Goal: Task Accomplishment & Management: Manage account settings

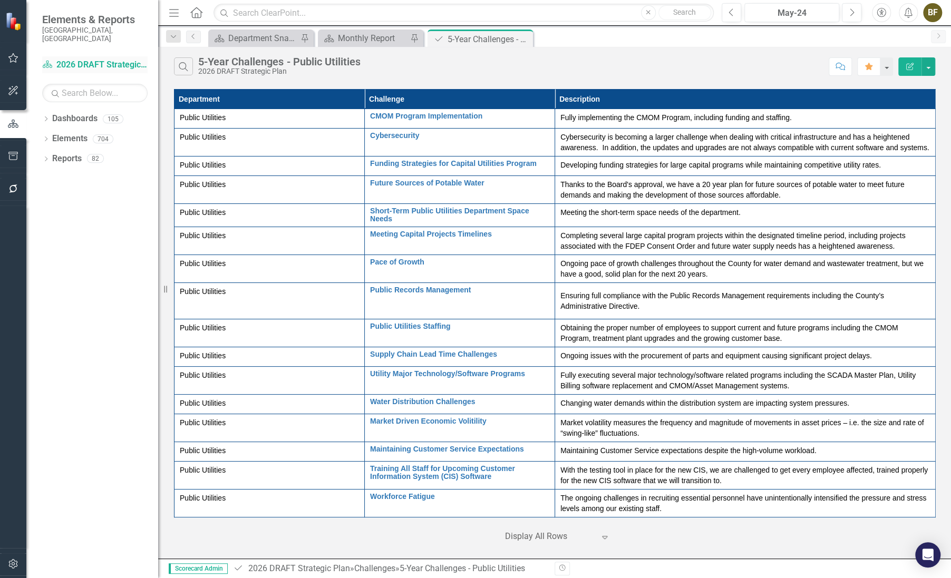
click at [84, 59] on link "Dashboard 2026 DRAFT Strategic Plan" at bounding box center [94, 65] width 105 height 12
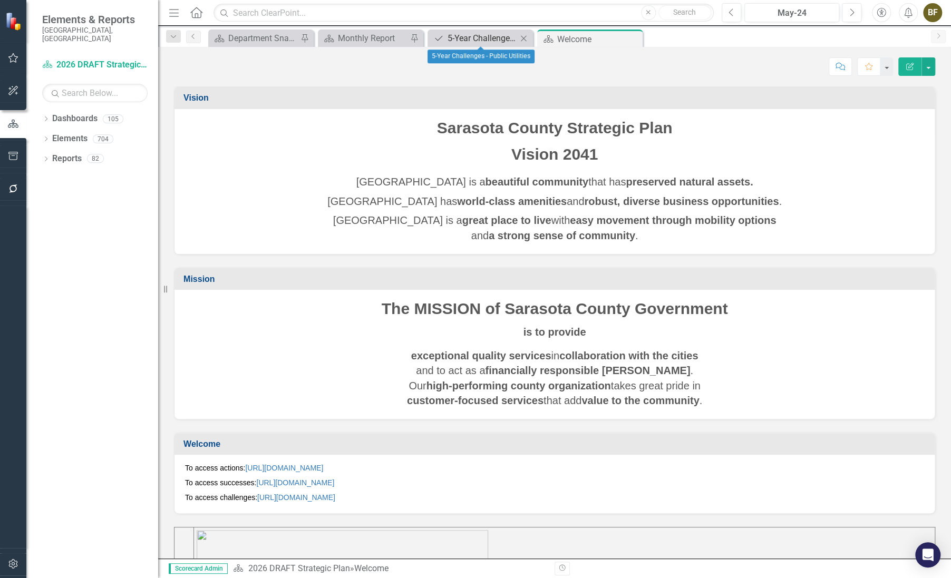
click at [474, 33] on div "5-Year Challenges - Public Utilities" at bounding box center [483, 38] width 70 height 13
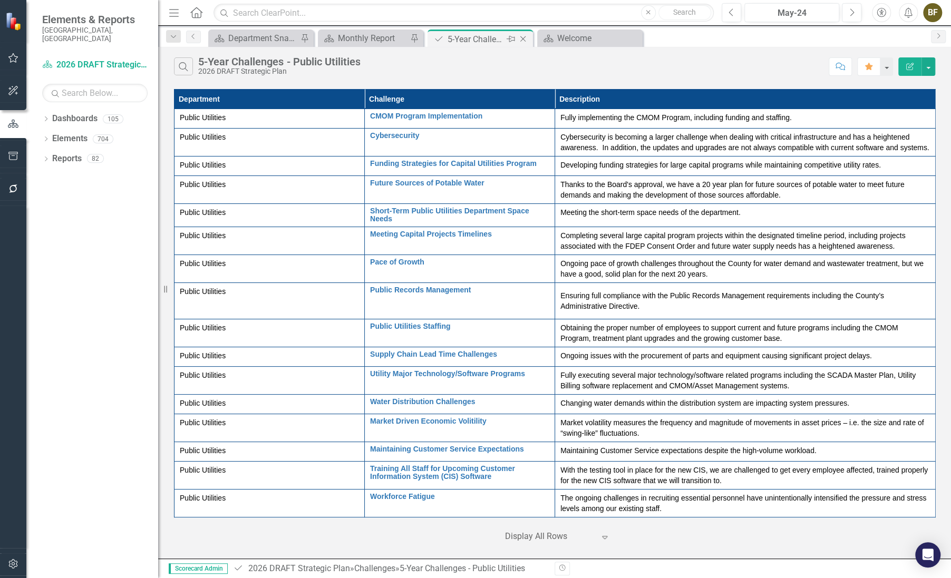
click at [525, 37] on icon "Close" at bounding box center [523, 39] width 11 height 8
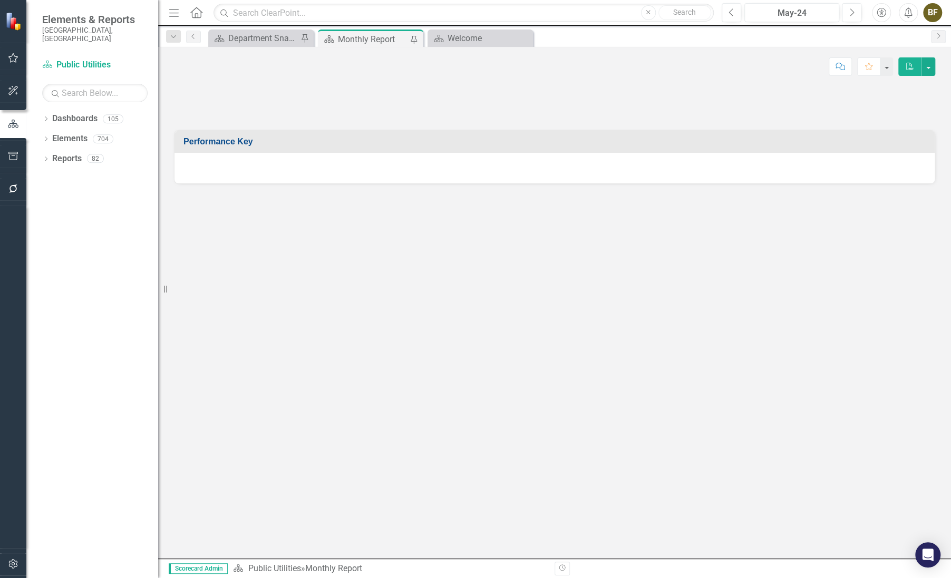
click at [392, 35] on div "Monthly Report" at bounding box center [373, 39] width 70 height 13
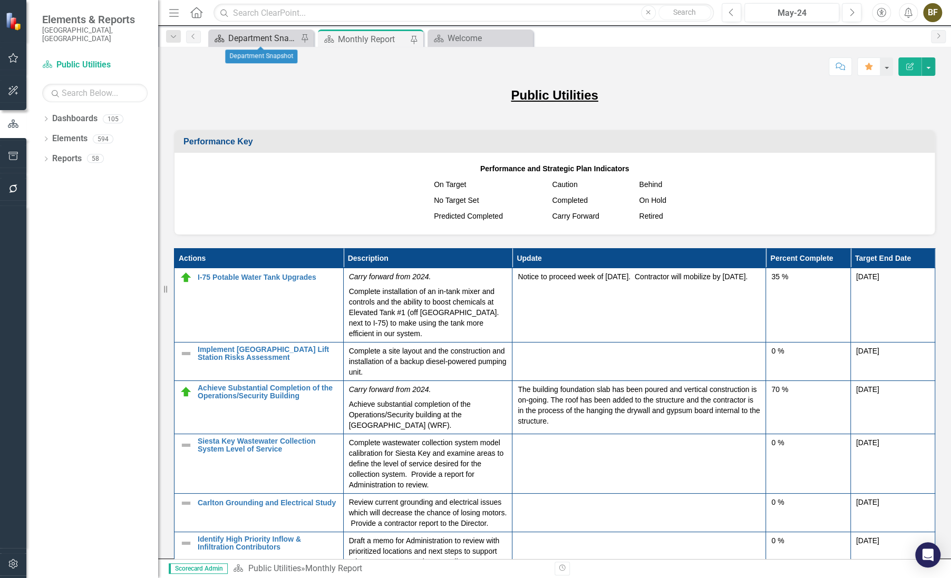
click at [265, 37] on div "Department Snapshot" at bounding box center [263, 38] width 70 height 13
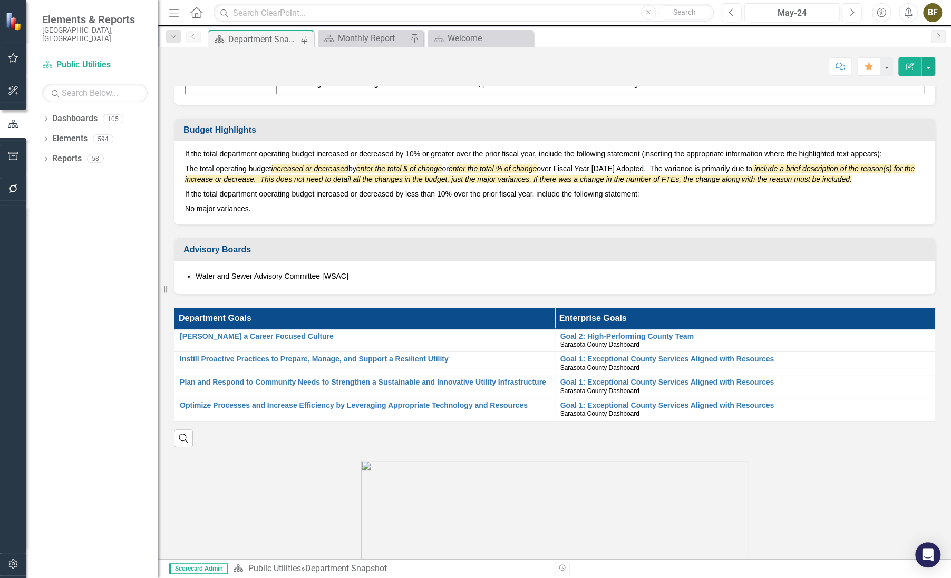
scroll to position [575, 0]
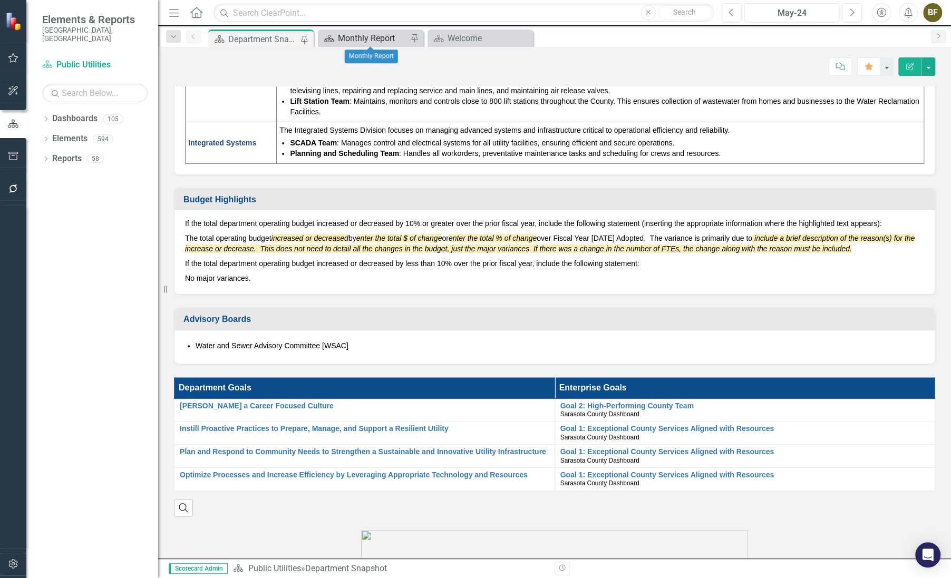
click at [377, 37] on div "Monthly Report" at bounding box center [373, 38] width 70 height 13
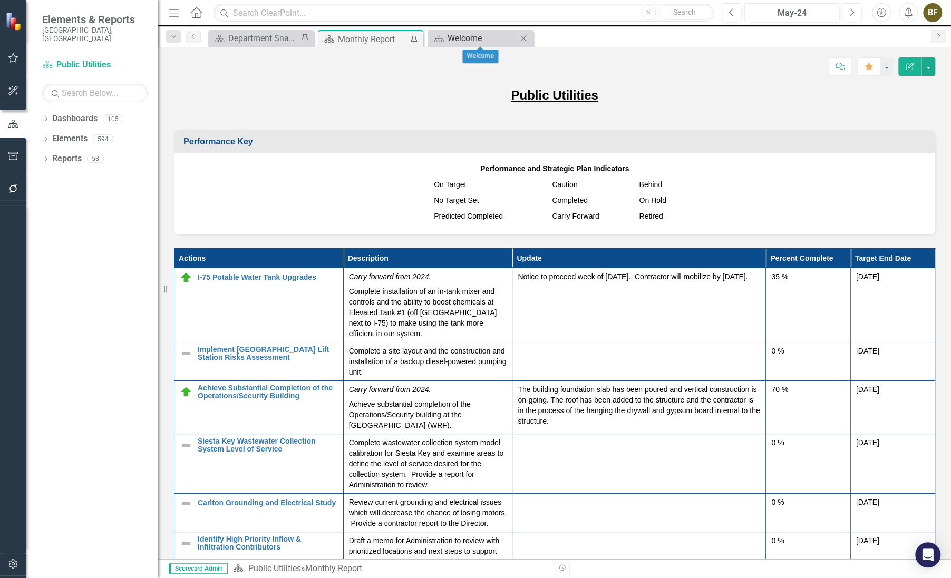
click at [476, 38] on div "Welcome" at bounding box center [483, 38] width 70 height 13
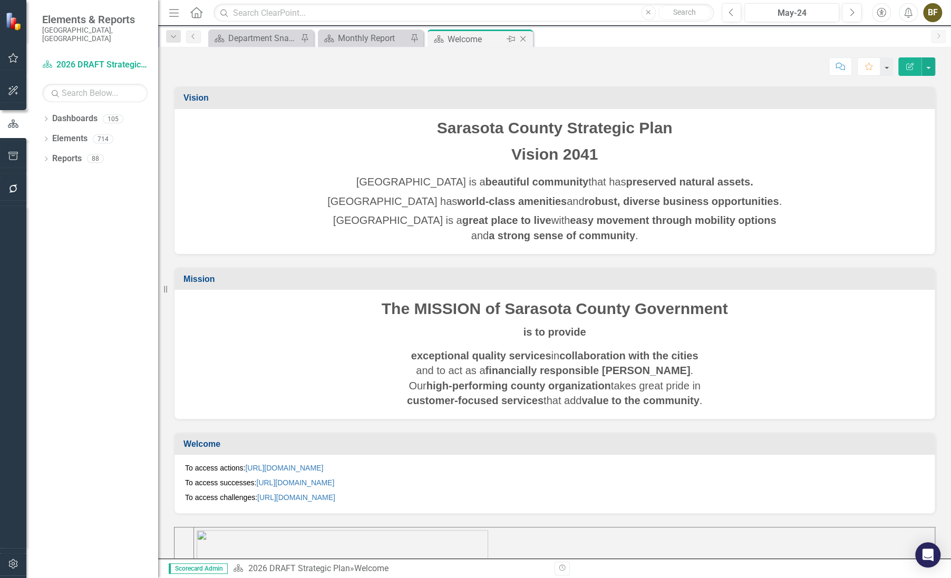
click at [523, 38] on icon "Close" at bounding box center [523, 39] width 11 height 8
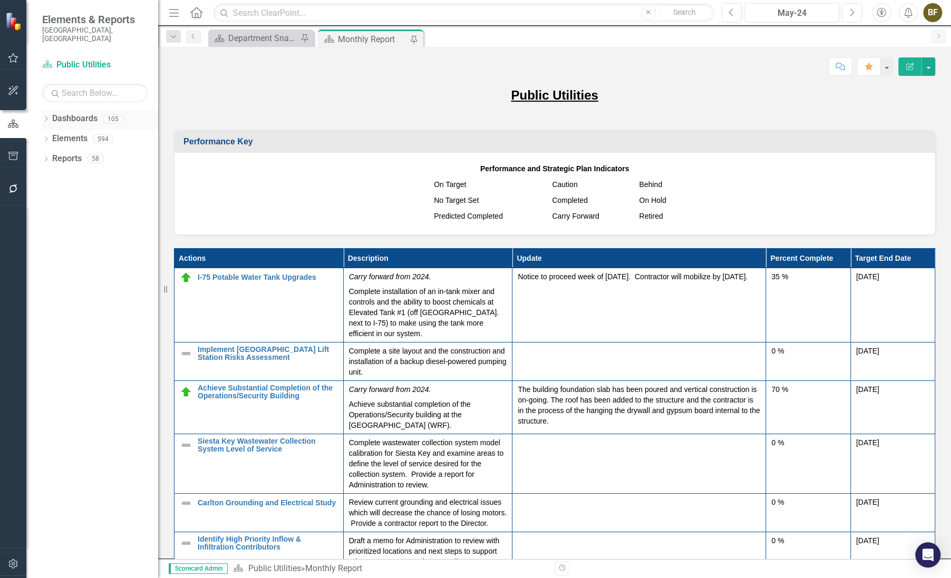
click at [74, 113] on link "Dashboards" at bounding box center [74, 119] width 45 height 12
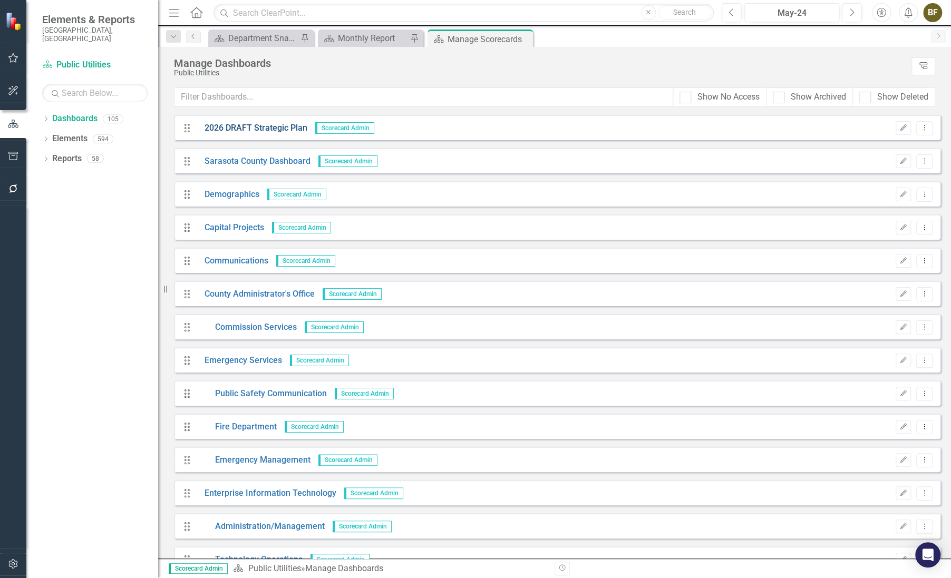
click at [243, 128] on link "2026 DRAFT Strategic Plan" at bounding box center [252, 128] width 111 height 12
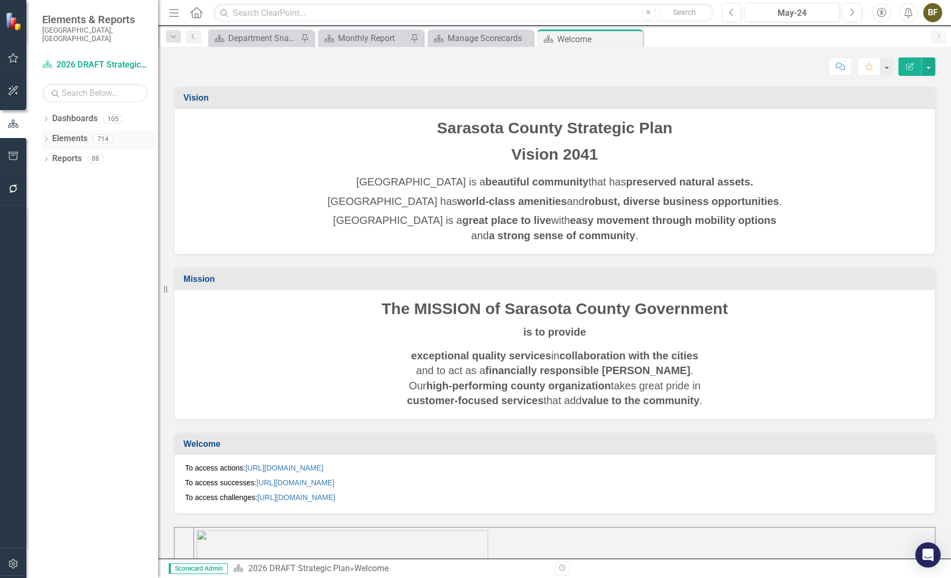
click at [48, 137] on icon "Dropdown" at bounding box center [45, 140] width 7 height 6
click at [89, 193] on link "Challenge Challenges" at bounding box center [85, 199] width 56 height 12
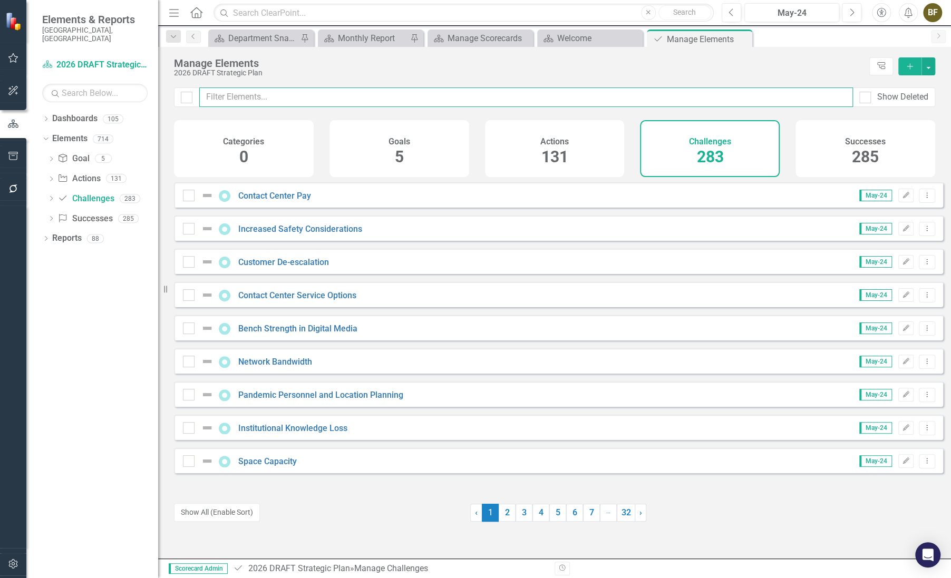
click at [256, 100] on input "text" at bounding box center [526, 98] width 654 height 20
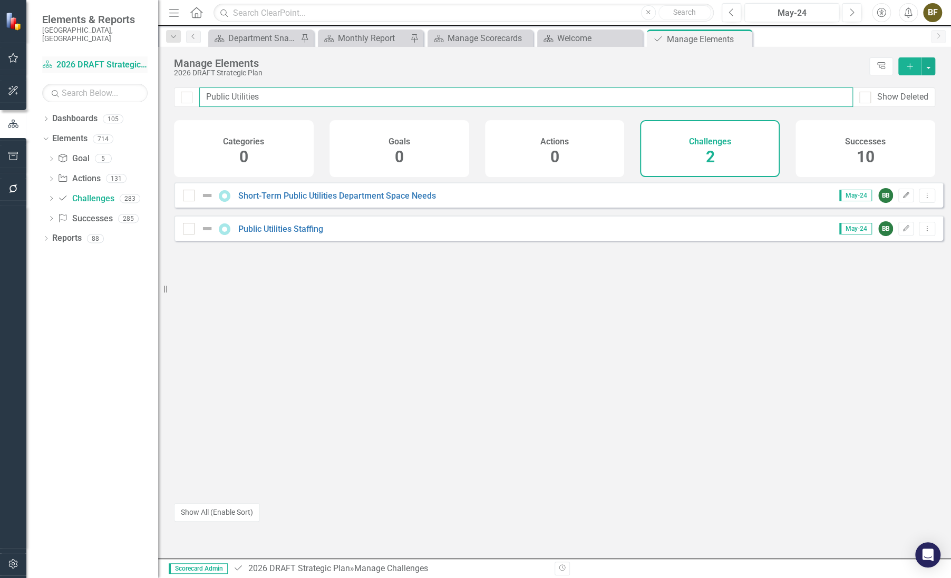
type input "Public Utilities"
click at [108, 59] on link "Dashboard 2026 DRAFT Strategic Plan" at bounding box center [94, 65] width 105 height 12
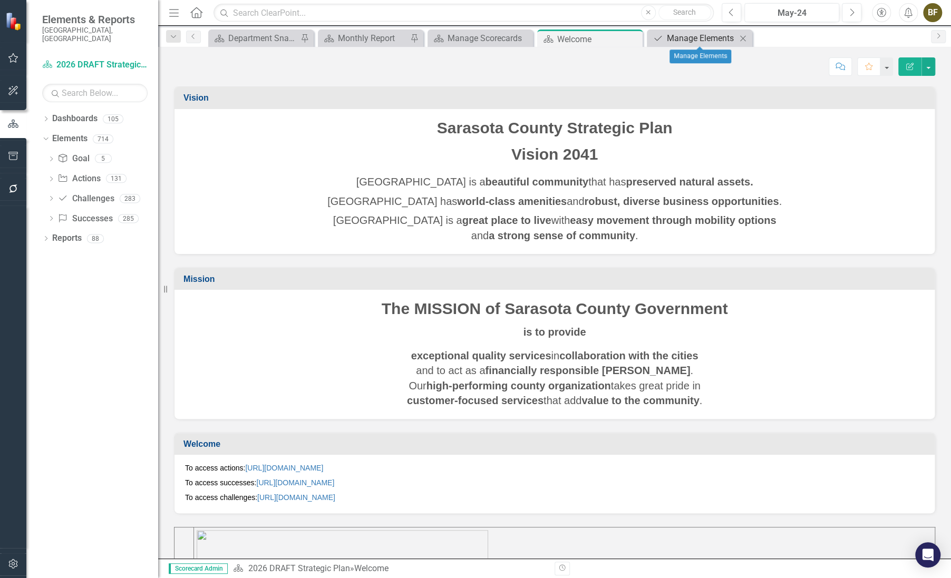
click at [683, 42] on div "Manage Elements" at bounding box center [702, 38] width 70 height 13
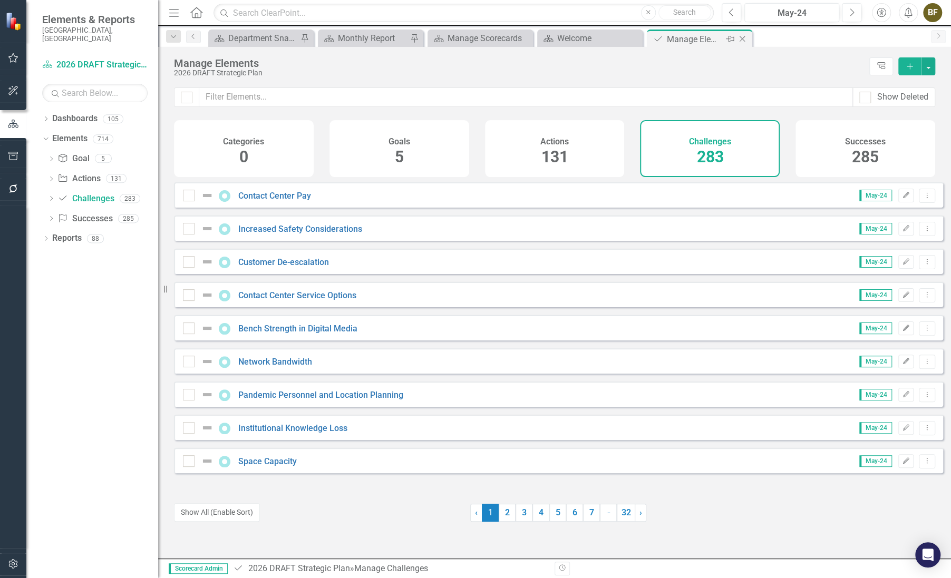
click at [742, 38] on icon at bounding box center [743, 39] width 6 height 6
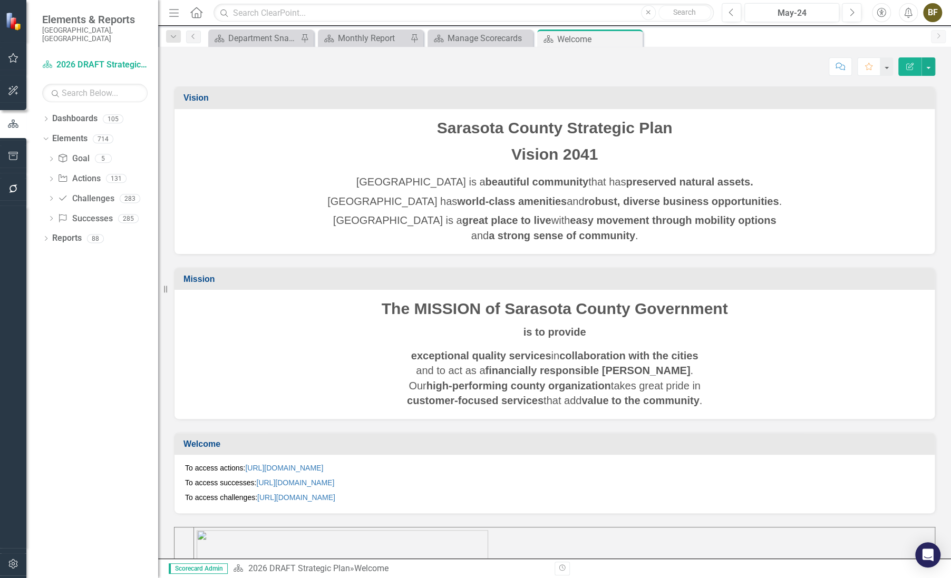
click at [41, 234] on div "Dropdown Dashboards 105 2026 DRAFT Strategic Plan Sarasota County Dashboard Dem…" at bounding box center [92, 344] width 132 height 468
click at [47, 237] on icon "Dropdown" at bounding box center [45, 240] width 7 height 6
click at [74, 329] on link "Challenge Challenges" at bounding box center [85, 335] width 56 height 12
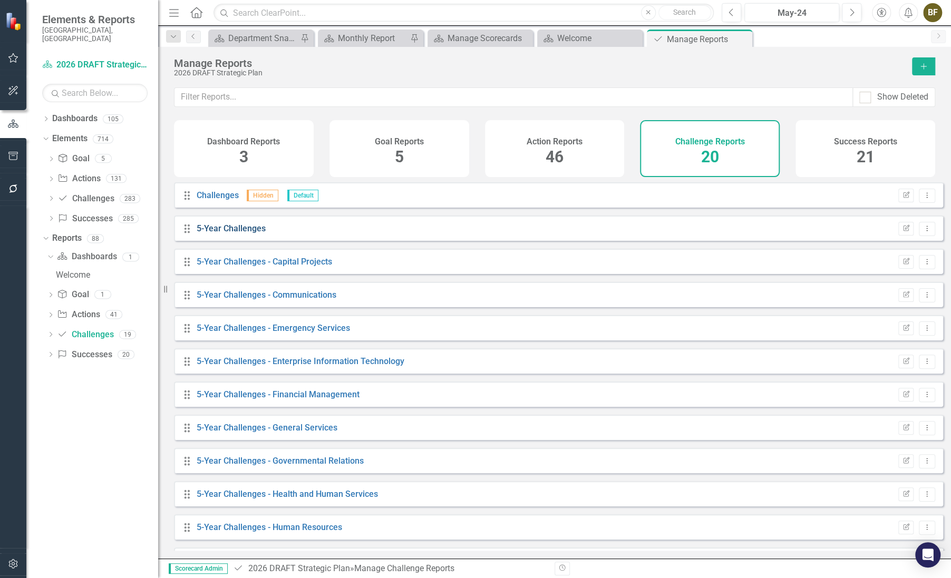
click at [231, 234] on link "5-Year Challenges" at bounding box center [231, 229] width 69 height 10
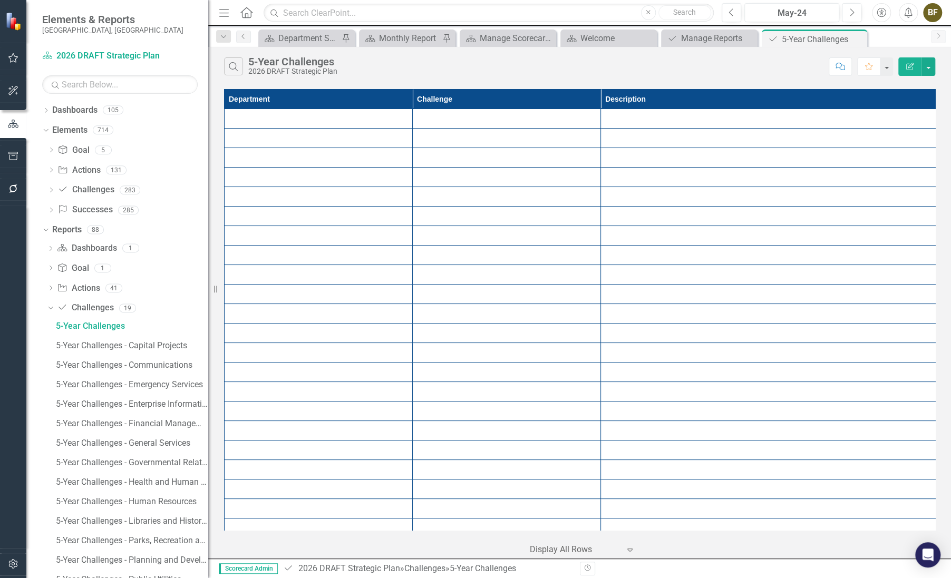
drag, startPoint x: 159, startPoint y: 372, endPoint x: 221, endPoint y: 377, distance: 63.0
click at [217, 377] on div "Resize" at bounding box center [212, 289] width 8 height 578
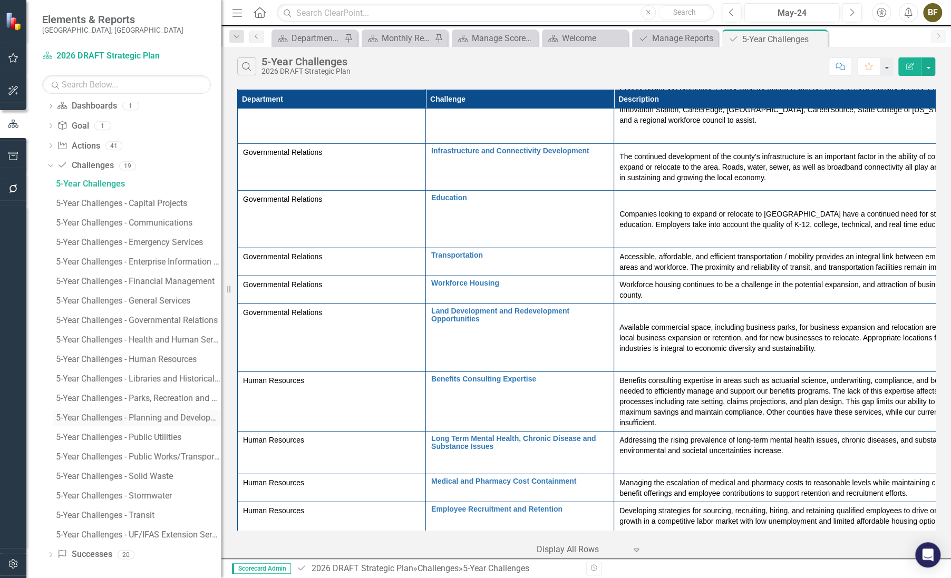
scroll to position [146, 0]
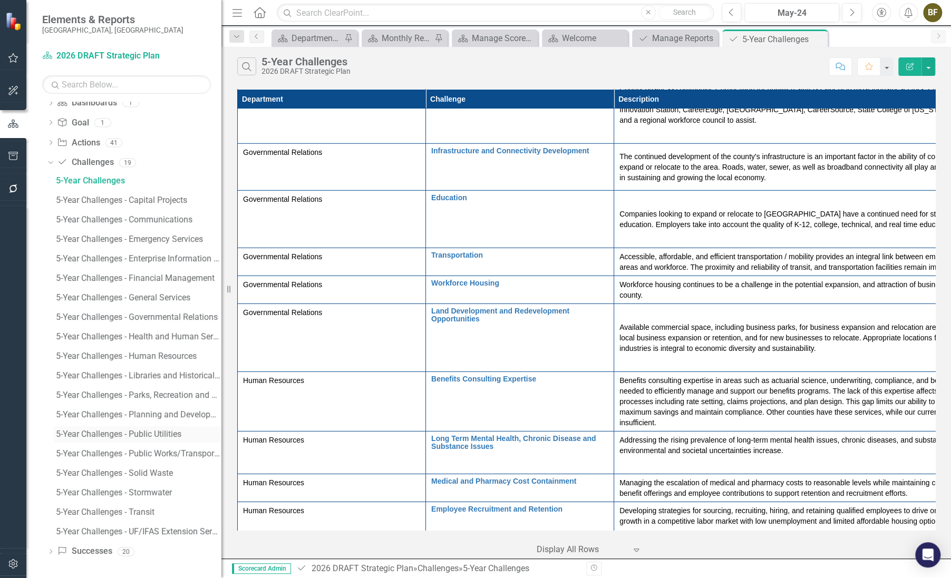
click at [128, 433] on div "5-Year Challenges - Public Utilities" at bounding box center [139, 434] width 166 height 9
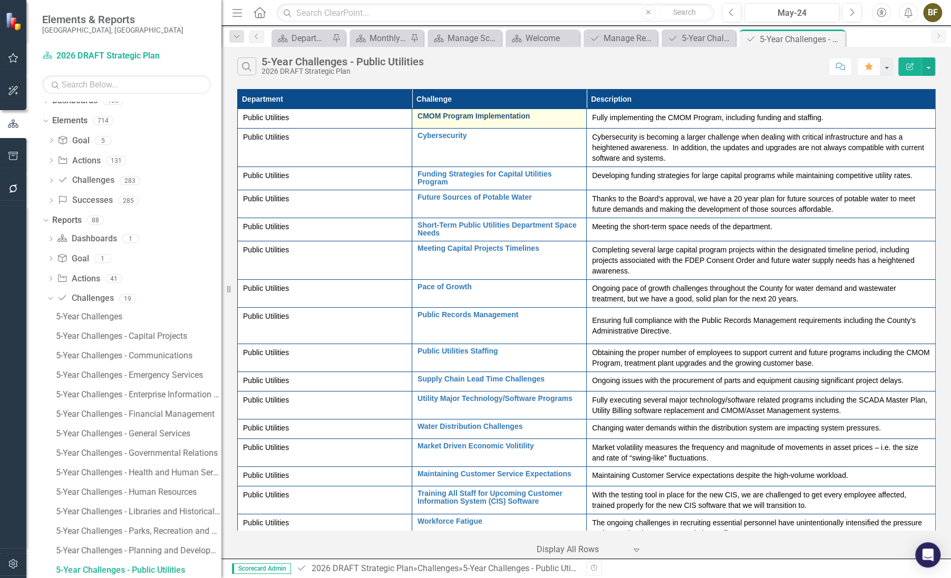
click at [477, 114] on link "CMOM Program Implementation" at bounding box center [499, 116] width 163 height 8
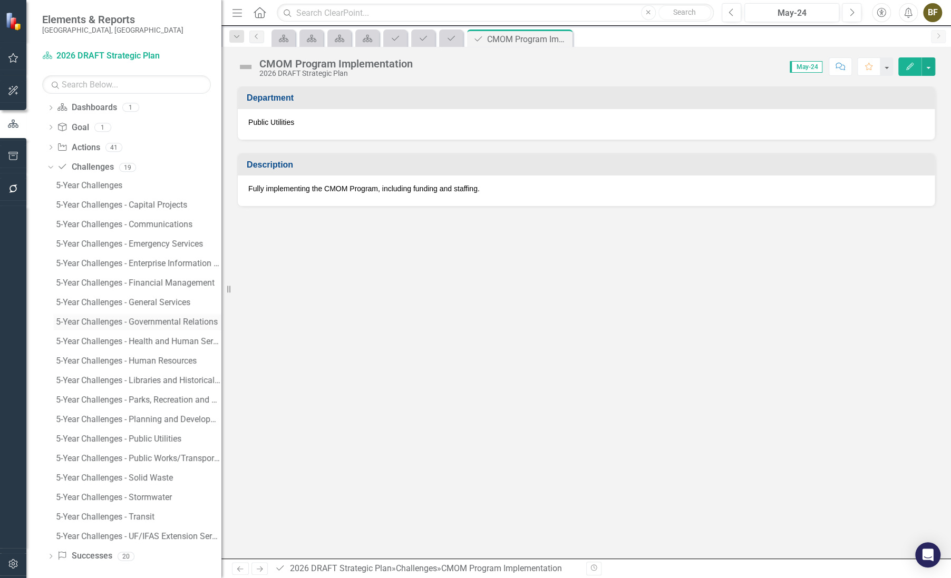
scroll to position [146, 0]
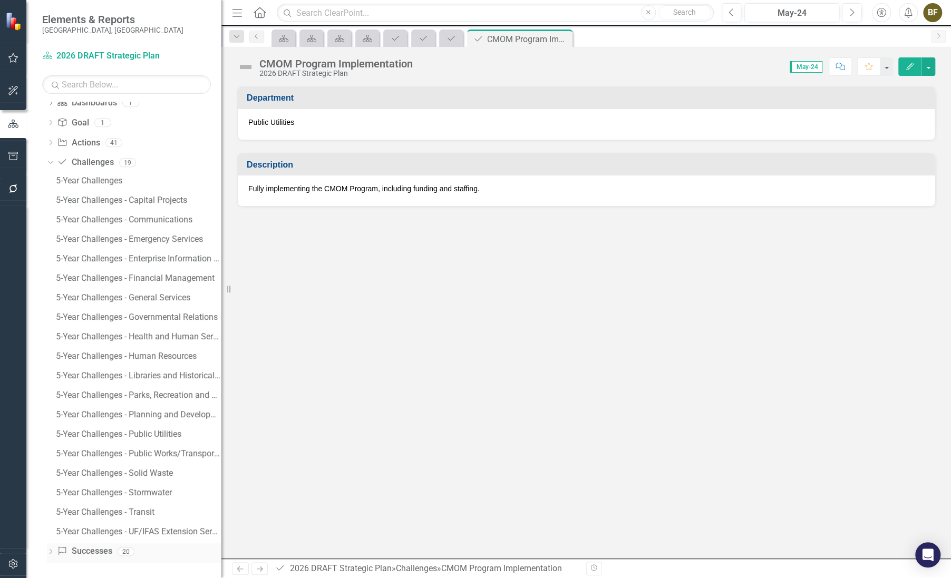
click at [52, 551] on icon "Dropdown" at bounding box center [50, 553] width 7 height 6
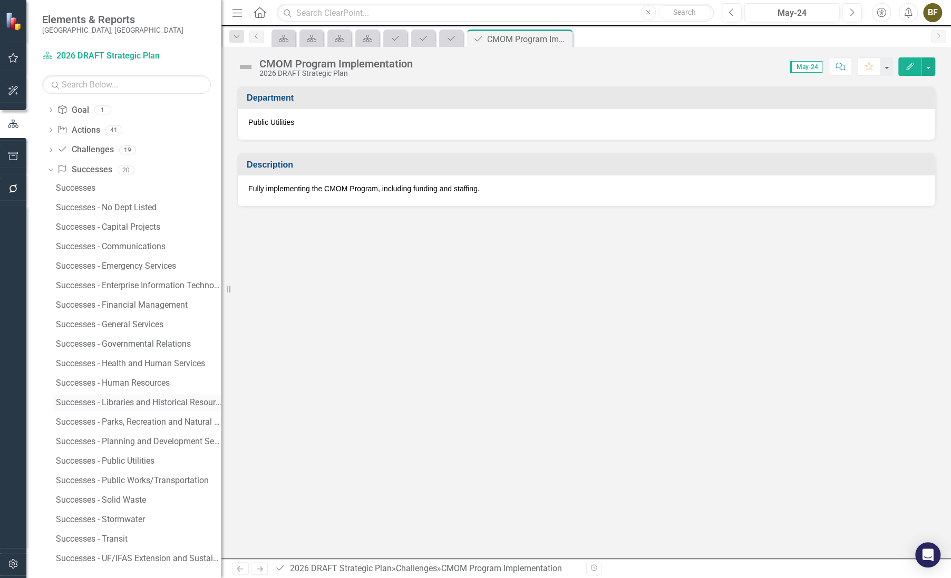
scroll to position [165, 0]
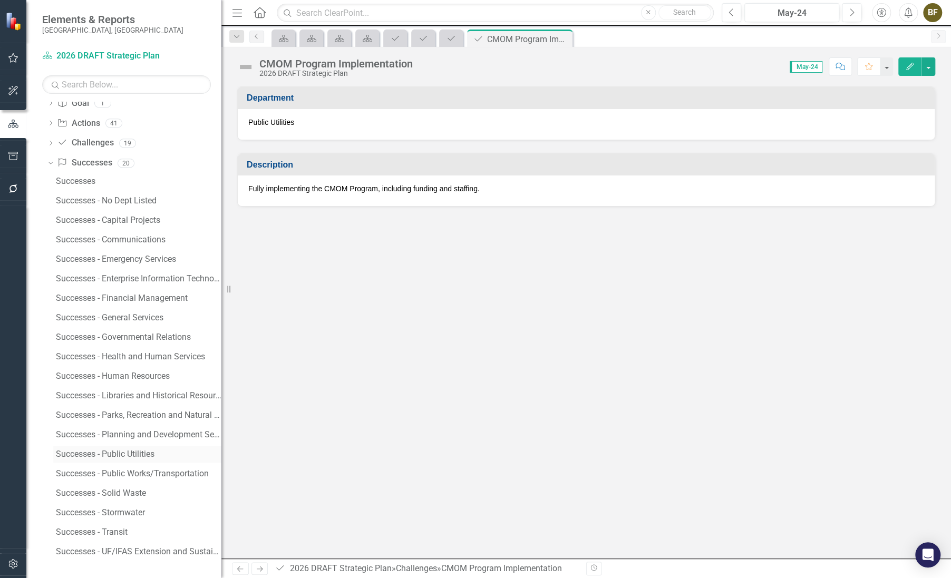
click at [118, 452] on div "Successes - Public Utilities" at bounding box center [139, 454] width 166 height 9
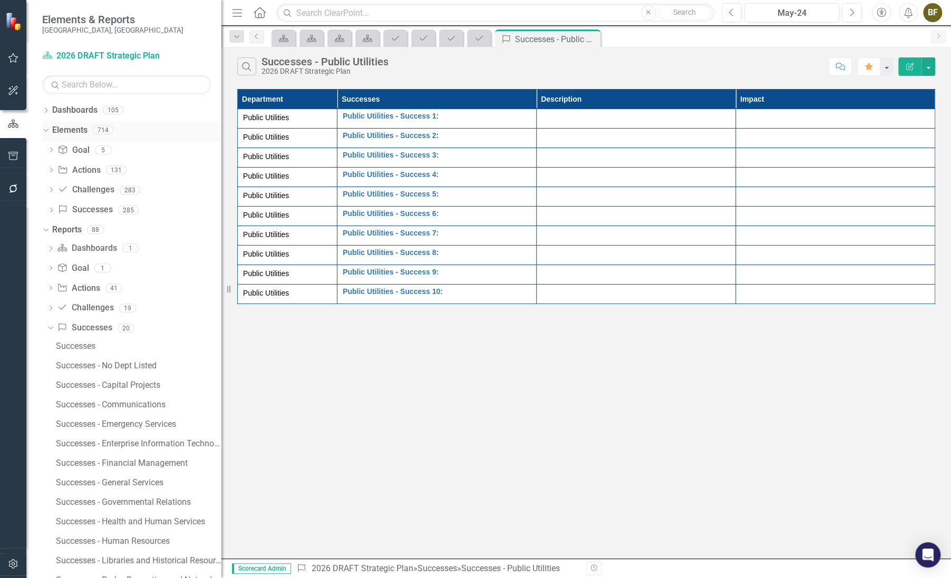
click at [46, 128] on icon "Dropdown" at bounding box center [45, 129] width 6 height 7
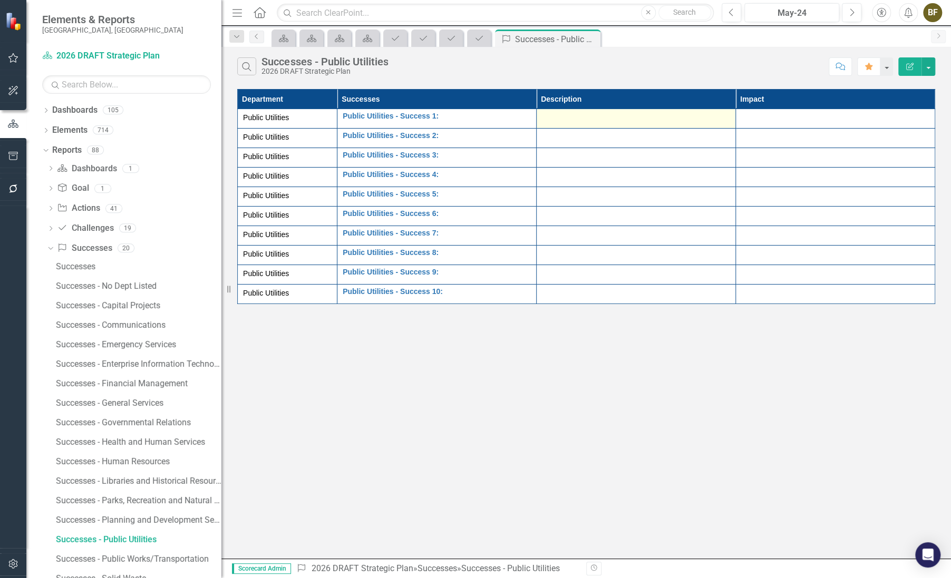
click at [597, 114] on div at bounding box center [636, 118] width 188 height 13
click at [583, 117] on div at bounding box center [636, 118] width 188 height 13
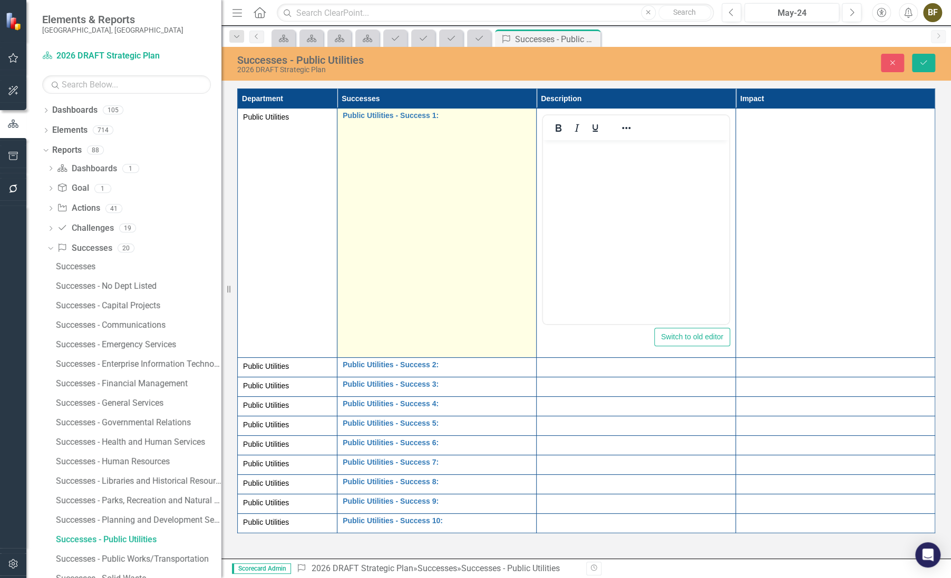
click at [448, 163] on td "Public Utilities - Success 1: Edit Edit Success Link Open Element" at bounding box center [436, 233] width 199 height 249
click at [414, 140] on td "Public Utilities - Success 1: Edit Edit Success Link Open Element" at bounding box center [436, 233] width 199 height 249
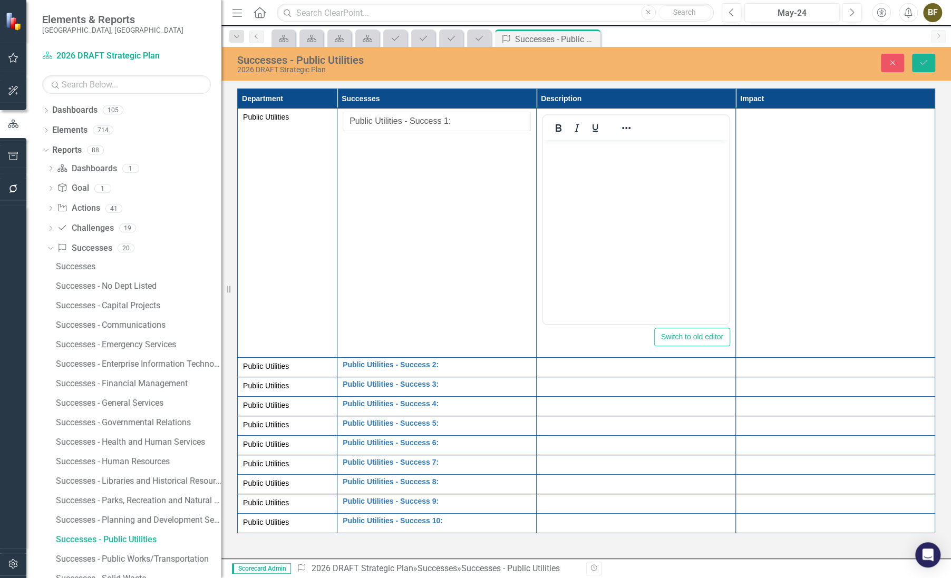
click at [681, 66] on div "Close Save" at bounding box center [799, 63] width 288 height 18
click at [894, 66] on icon "Close" at bounding box center [892, 62] width 9 height 7
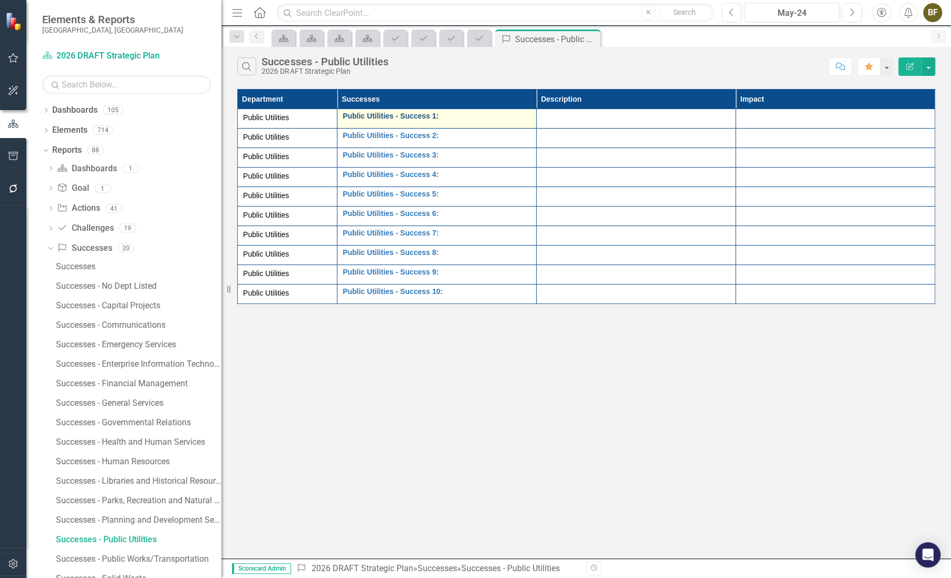
click at [408, 115] on link "Public Utilities - Success 1:" at bounding box center [437, 116] width 188 height 8
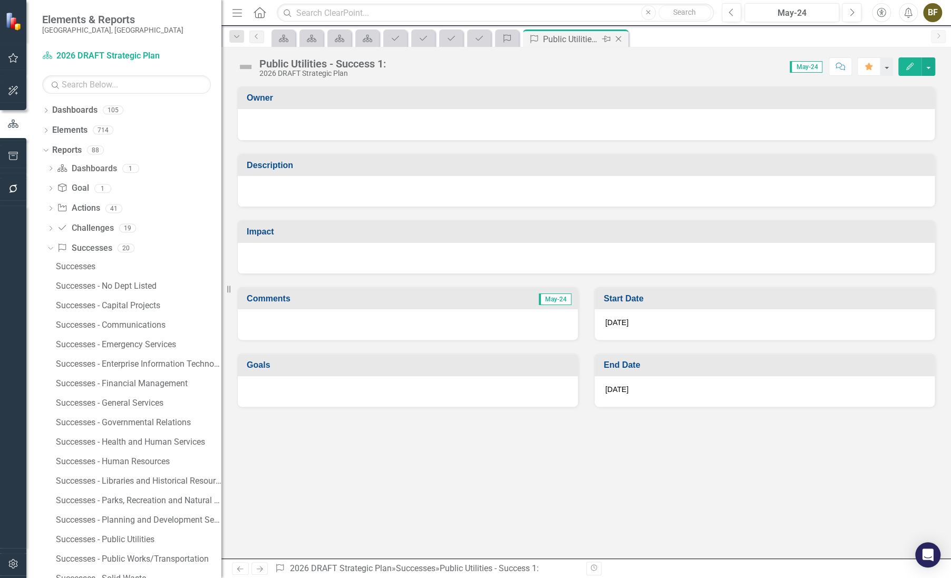
click at [618, 40] on icon "Close" at bounding box center [618, 39] width 11 height 8
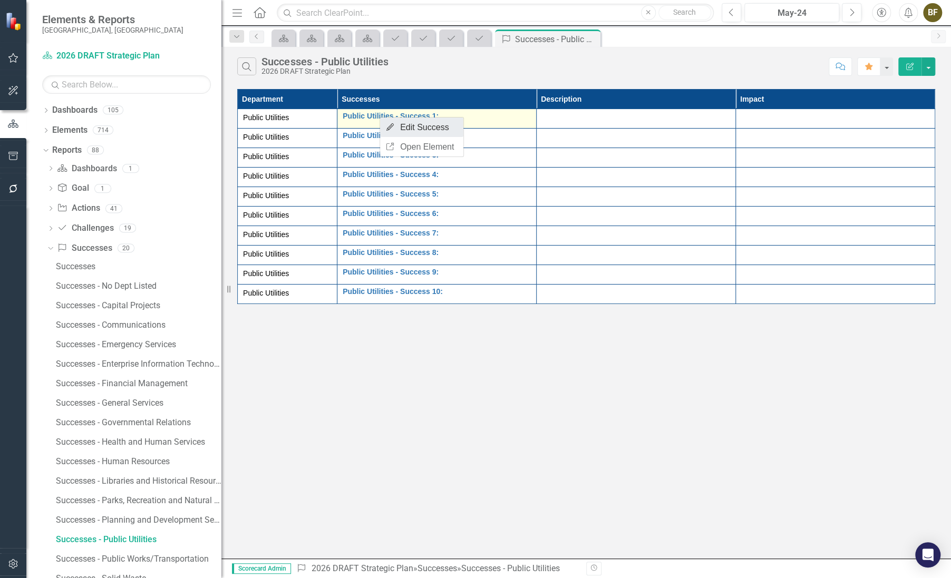
click at [409, 130] on link "Edit Edit Success" at bounding box center [421, 128] width 83 height 20
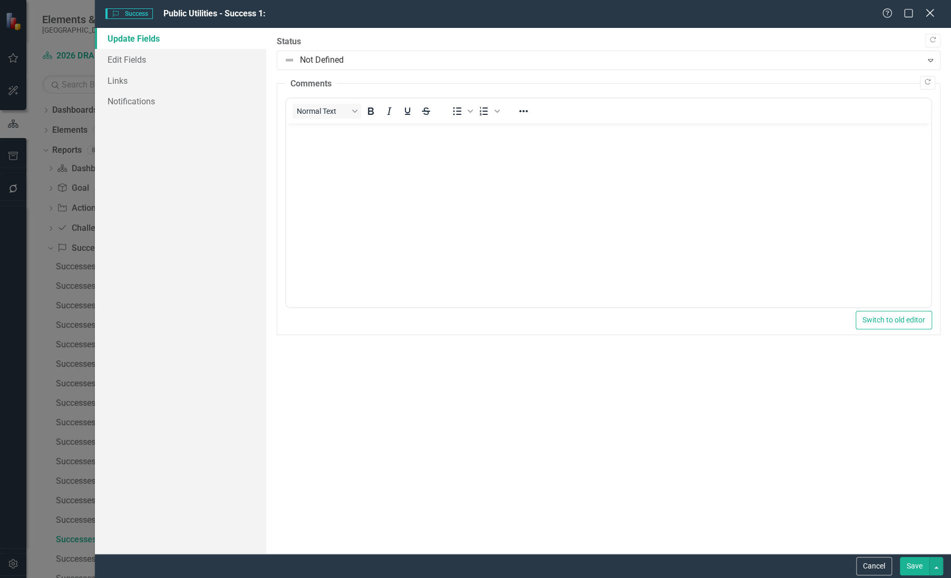
click at [931, 12] on icon at bounding box center [930, 13] width 8 height 8
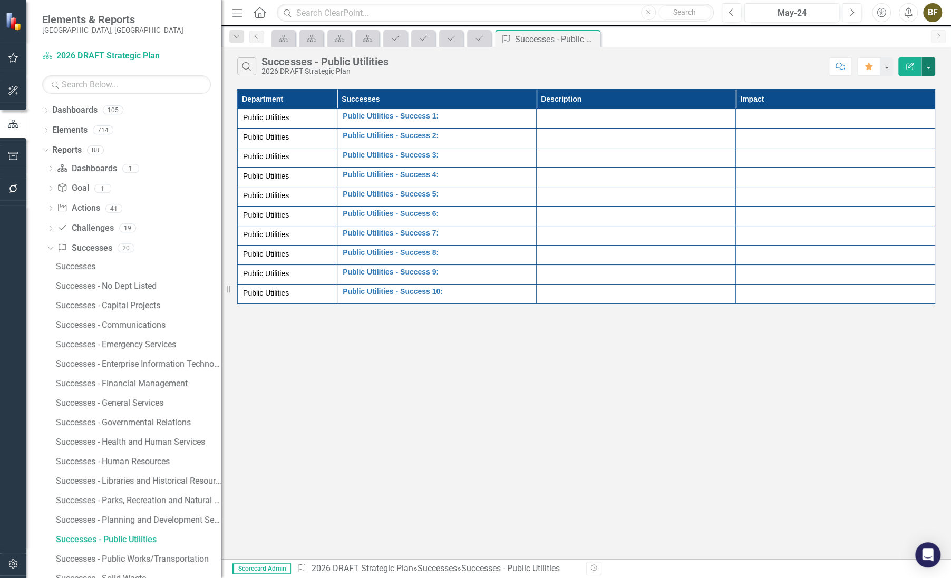
click at [926, 69] on button "button" at bounding box center [929, 66] width 14 height 18
click at [708, 60] on div "Search Successes - Public Utilities 2026 DRAFT Strategic Plan" at bounding box center [530, 66] width 586 height 18
click at [928, 69] on button "button" at bounding box center [929, 66] width 14 height 18
click at [897, 84] on link "Edit Report Edit Report" at bounding box center [893, 86] width 83 height 20
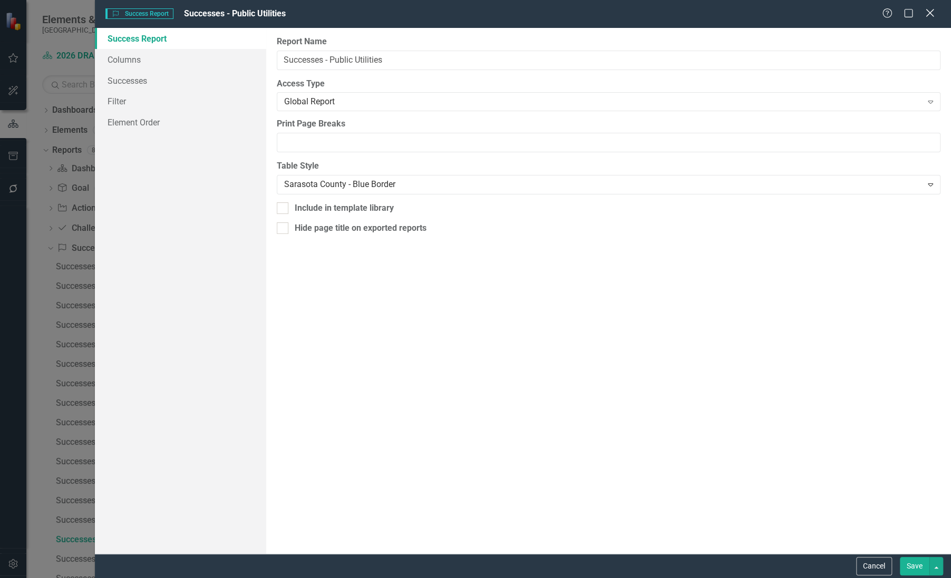
click at [930, 12] on icon "Close" at bounding box center [929, 13] width 13 height 10
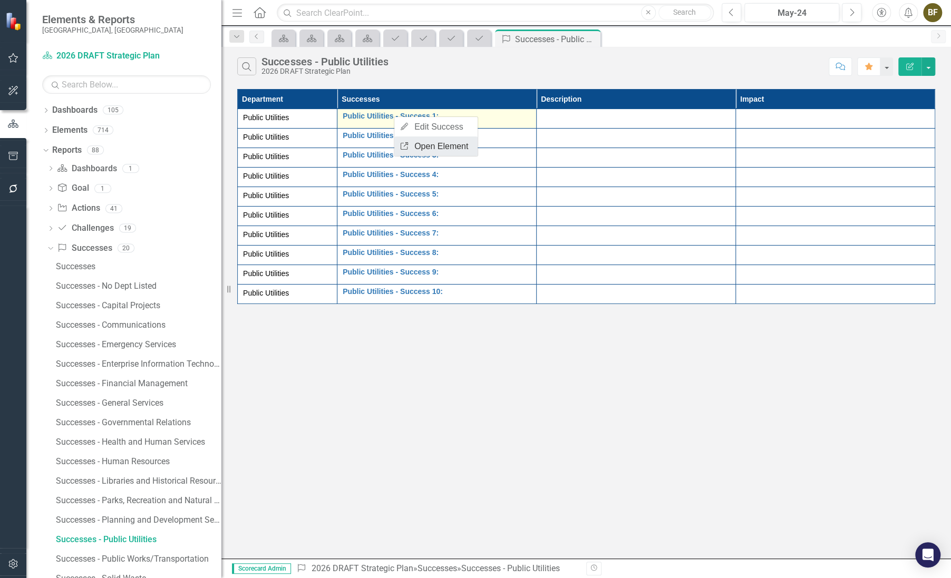
click at [412, 142] on link "Link Open Element" at bounding box center [435, 147] width 83 height 20
click at [392, 119] on link "Public Utilities - Success 1:" at bounding box center [437, 116] width 188 height 8
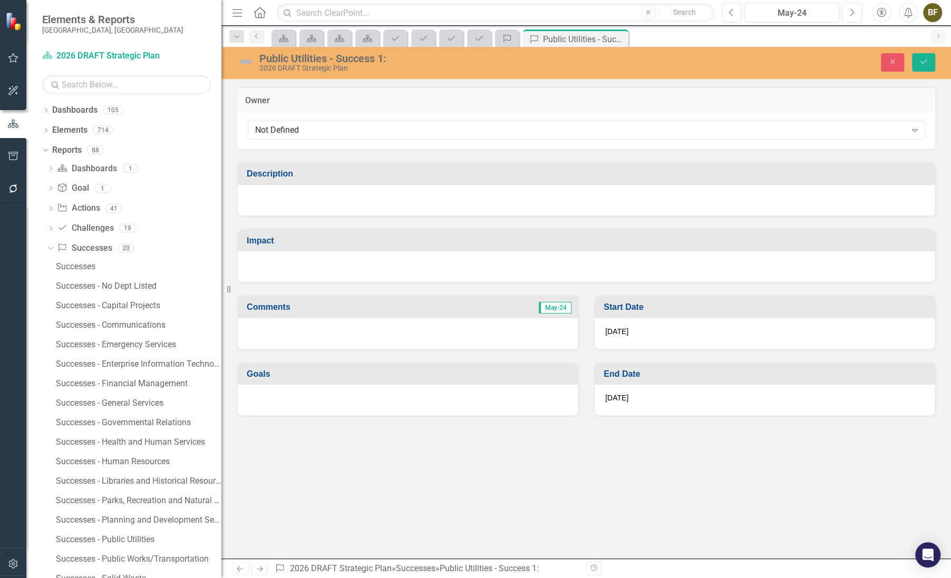
click at [359, 57] on div "Public Utilities - Success 1:" at bounding box center [442, 59] width 366 height 12
click at [380, 70] on div "2026 DRAFT Strategic Plan" at bounding box center [442, 68] width 366 height 8
click at [270, 60] on div "Public Utilities - Success 1:" at bounding box center [442, 59] width 366 height 12
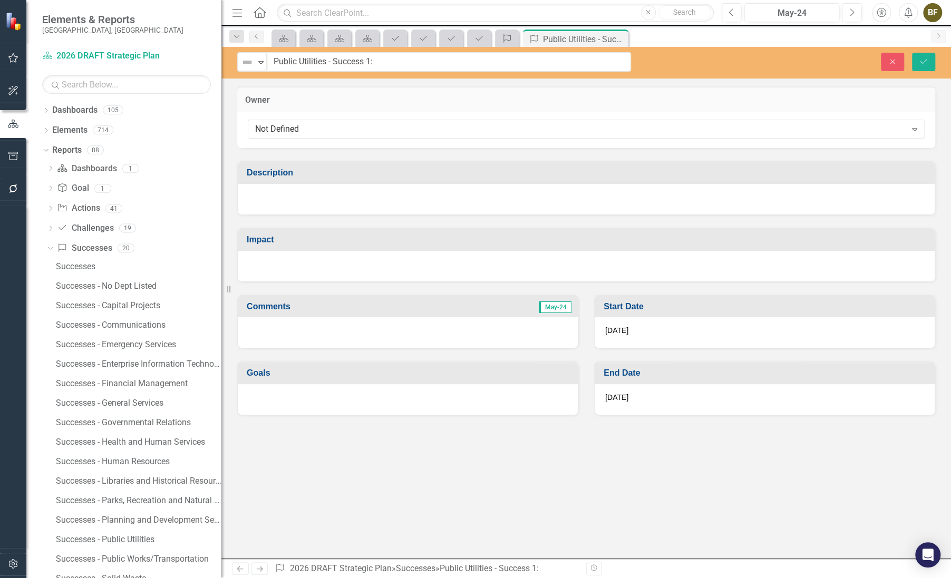
drag, startPoint x: 260, startPoint y: 59, endPoint x: 390, endPoint y: 62, distance: 129.2
click at [380, 65] on input "Public Utilities - Success 1:" at bounding box center [449, 62] width 364 height 20
drag, startPoint x: 383, startPoint y: 62, endPoint x: 268, endPoint y: 57, distance: 115.0
click at [268, 57] on input "Public Utilities - Success 1:" at bounding box center [449, 62] width 364 height 20
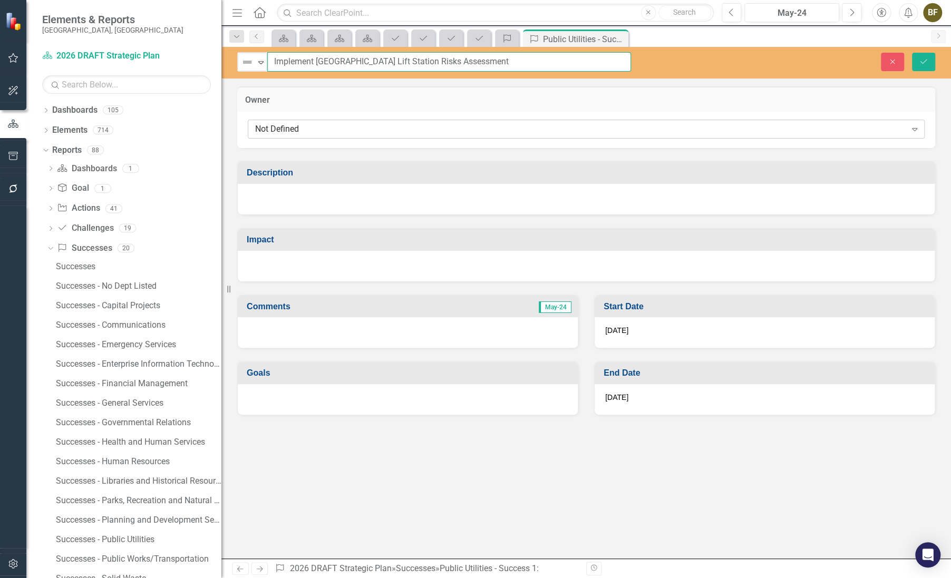
type input "Implement Heritage Oaks Lift Station Risks Assessment"
click at [324, 125] on div "Not Defined" at bounding box center [580, 129] width 651 height 12
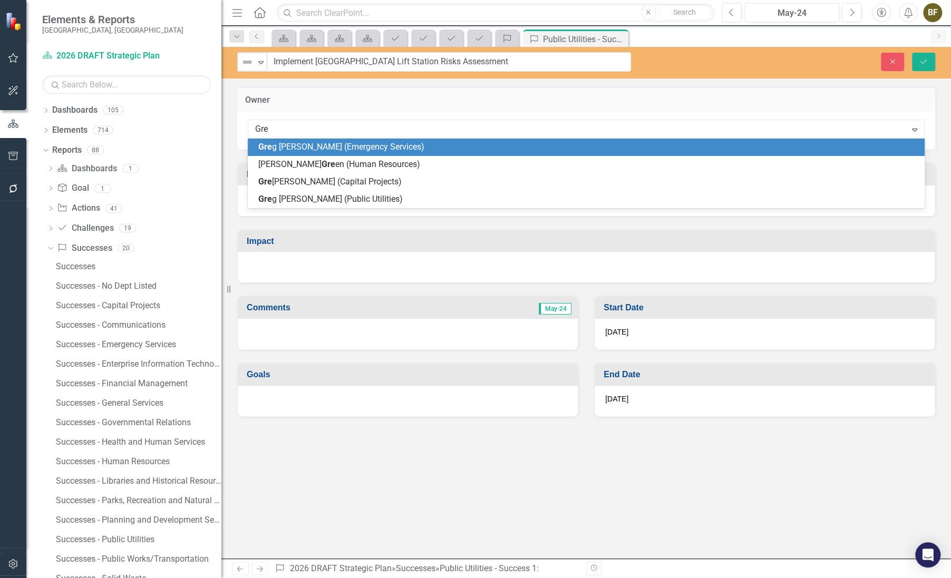
type input "Greg"
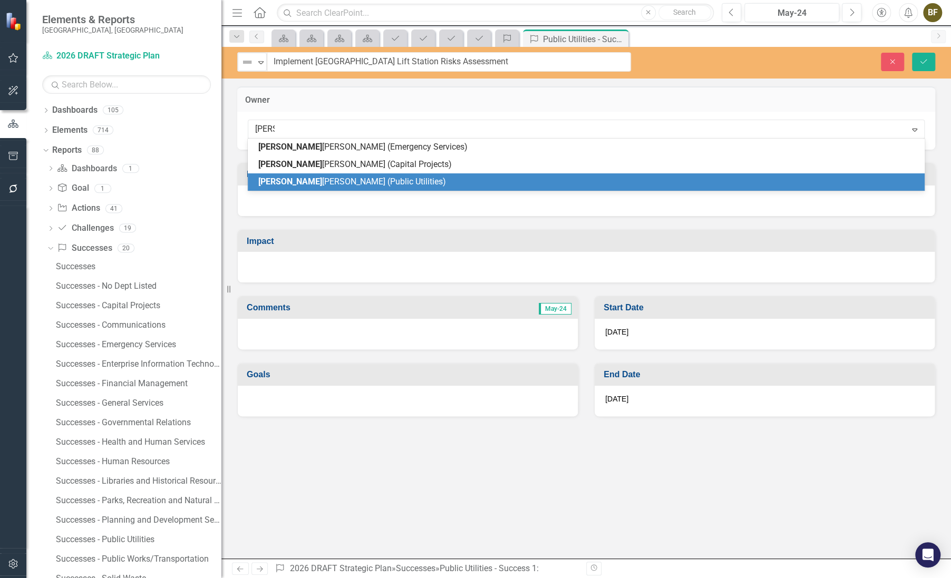
click at [330, 181] on span "Greg Rouse (Public Utilities)" at bounding box center [352, 182] width 188 height 10
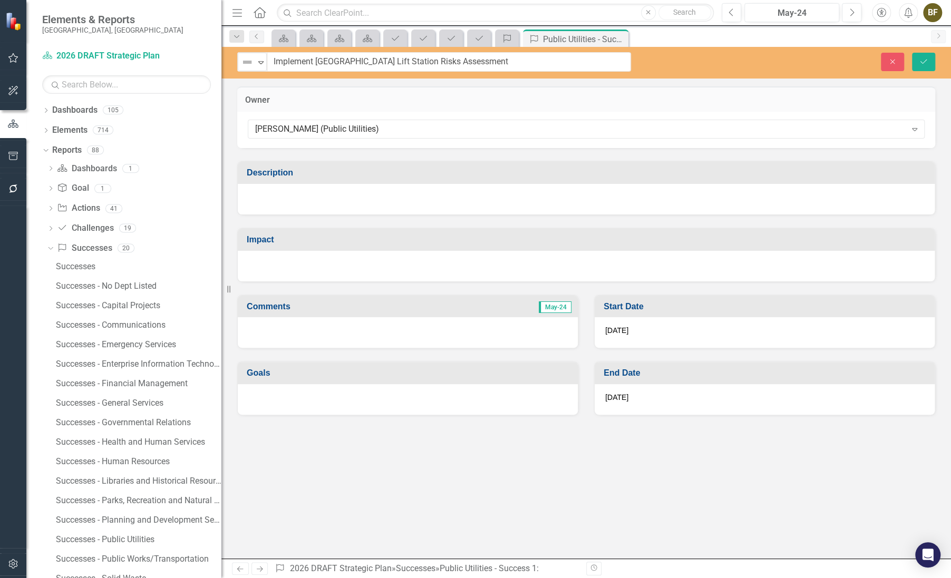
click at [262, 190] on div at bounding box center [586, 199] width 697 height 31
click at [260, 197] on div at bounding box center [586, 199] width 697 height 31
click at [259, 199] on div at bounding box center [586, 199] width 697 height 31
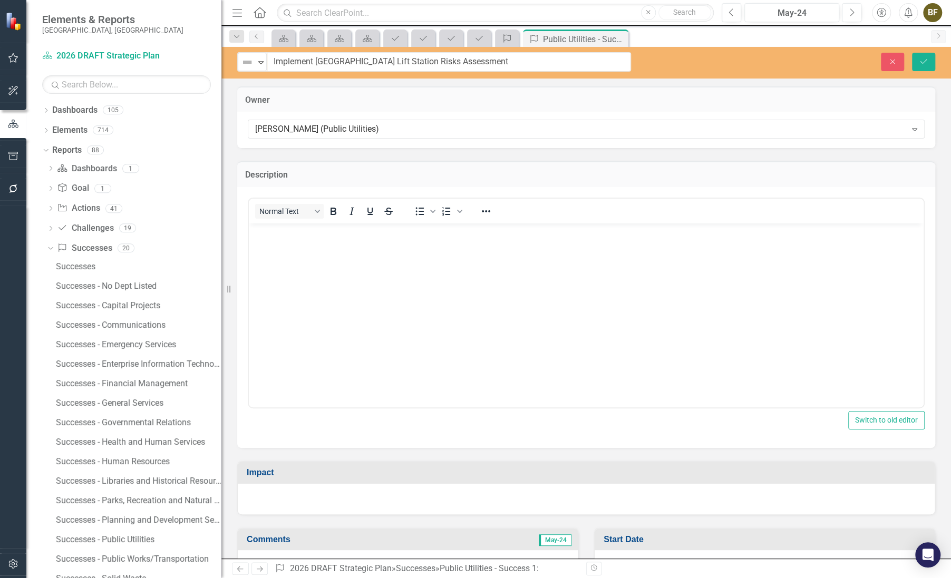
click at [289, 251] on body "Rich Text Area. Press ALT-0 for help." at bounding box center [586, 303] width 675 height 158
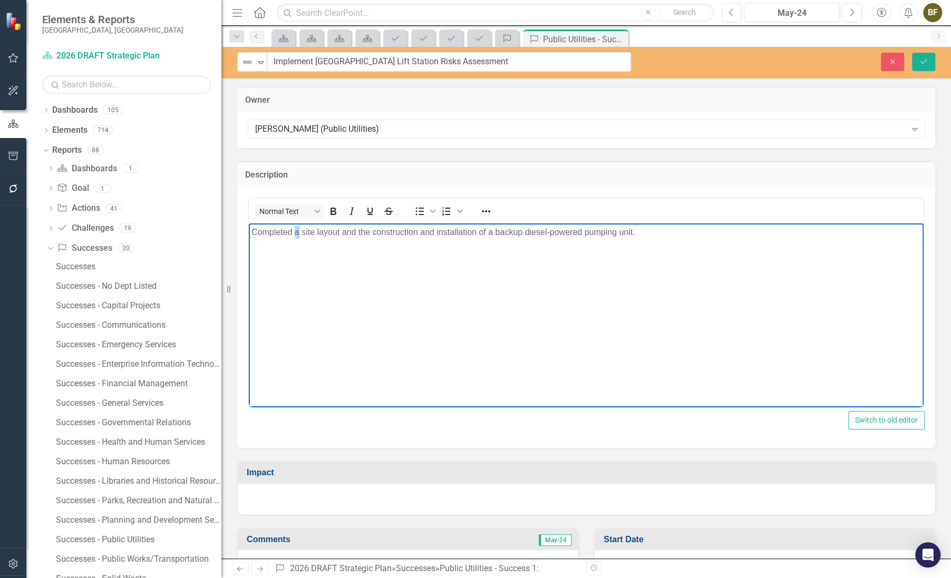
drag, startPoint x: 294, startPoint y: 236, endPoint x: 299, endPoint y: 235, distance: 5.8
click at [299, 235] on p "Completed a site layout and the construction and installation of a backup diese…" at bounding box center [587, 232] width 670 height 13
click at [379, 234] on p "Completed the site layout and the construction and installation of a backup die…" at bounding box center [587, 232] width 670 height 13
click at [394, 234] on p "Completed the site layout, construction and installation of a backup diesel-pow…" at bounding box center [587, 232] width 670 height 13
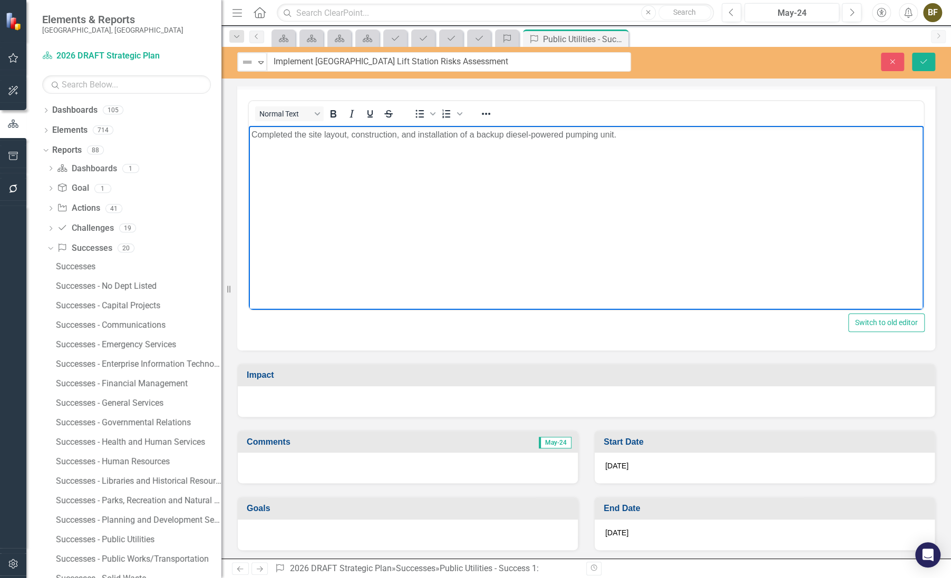
scroll to position [98, 0]
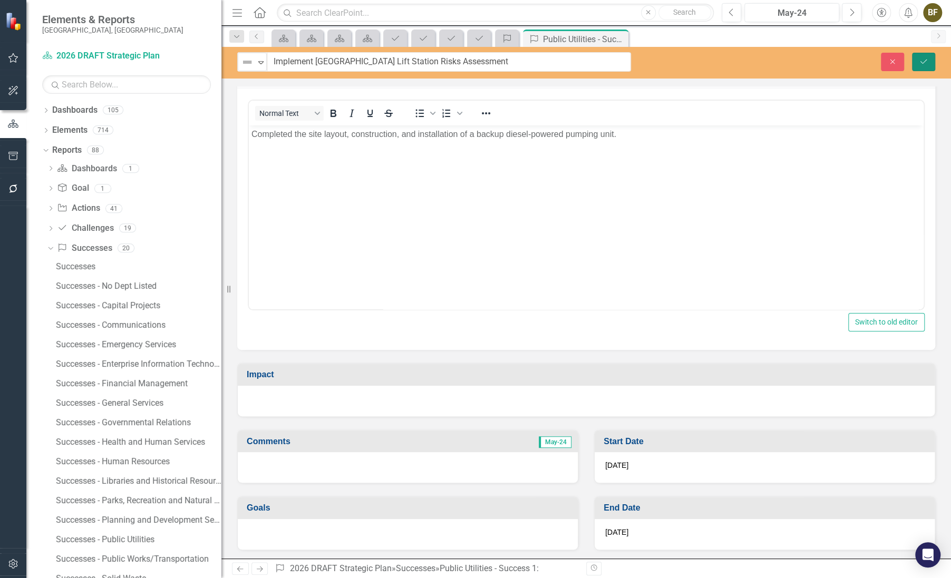
click at [923, 63] on icon "submit" at bounding box center [924, 61] width 6 height 4
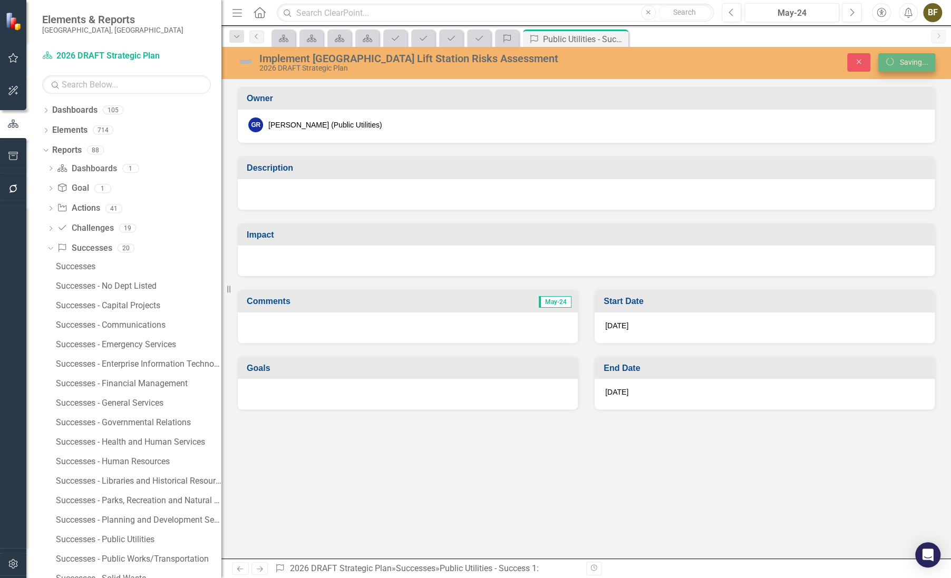
scroll to position [0, 0]
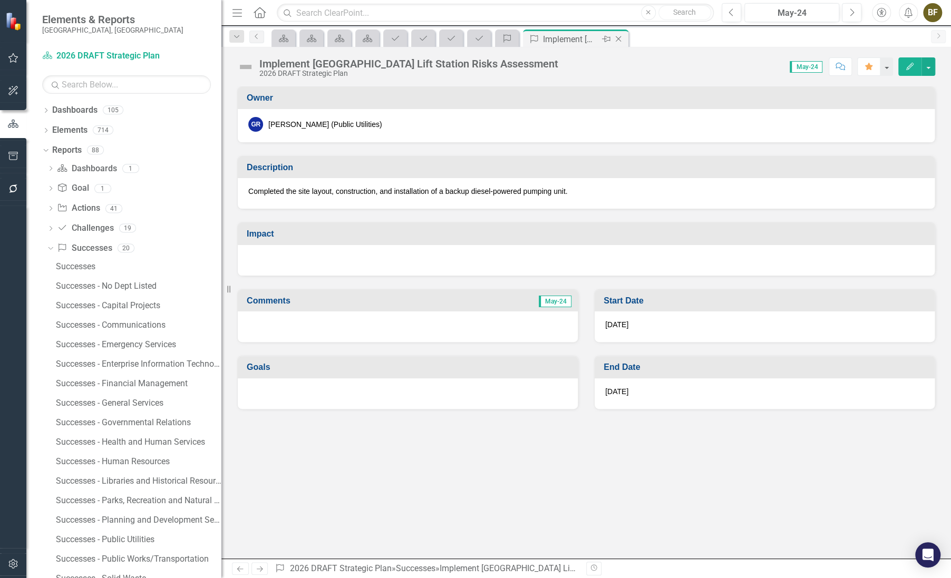
click at [620, 39] on icon "Close" at bounding box center [618, 39] width 11 height 8
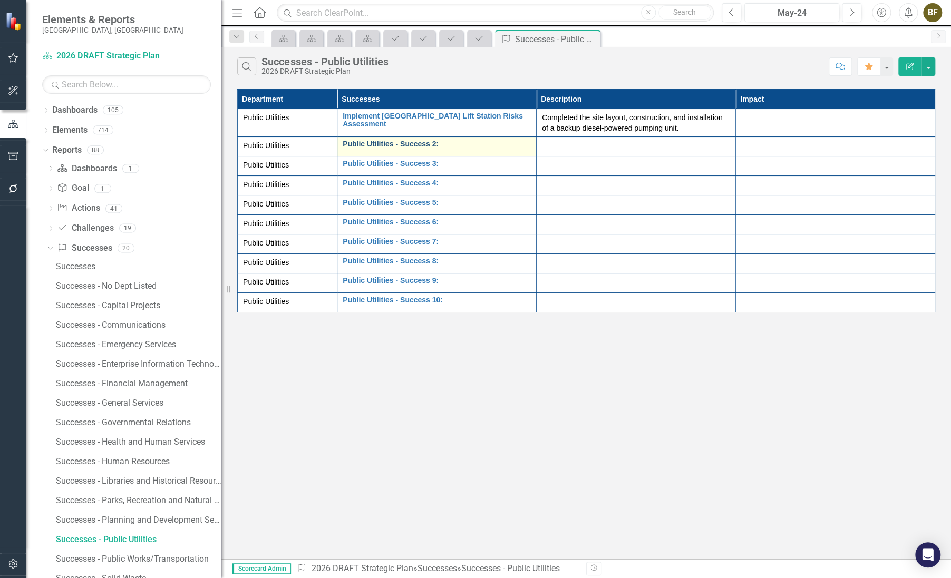
click at [450, 146] on link "Public Utilities - Success 2:" at bounding box center [437, 144] width 188 height 8
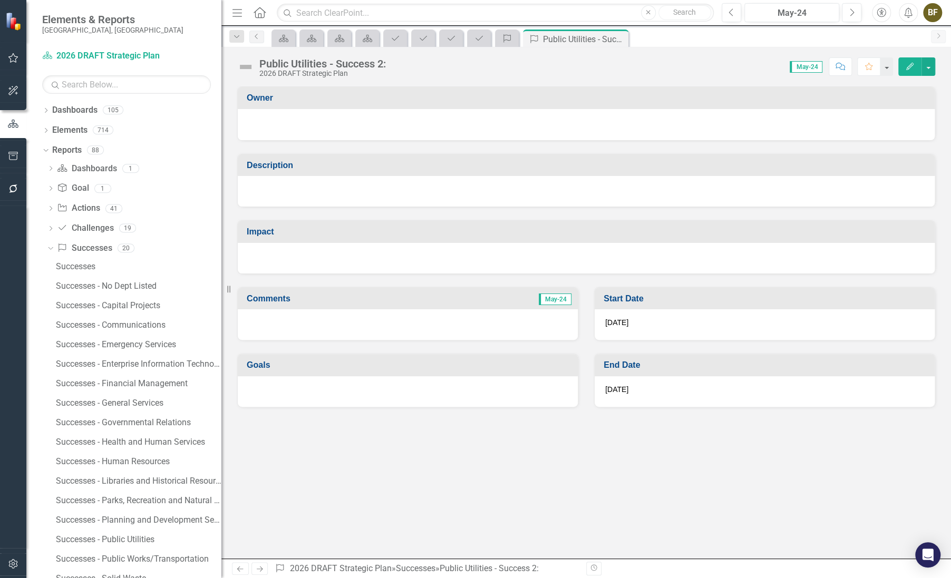
click at [344, 117] on div at bounding box center [586, 123] width 676 height 13
click at [322, 124] on div at bounding box center [586, 123] width 676 height 13
click at [285, 126] on div at bounding box center [586, 123] width 676 height 13
click at [348, 65] on div "Public Utilities - Success 2:" at bounding box center [322, 64] width 127 height 12
click at [930, 67] on button "button" at bounding box center [929, 66] width 14 height 18
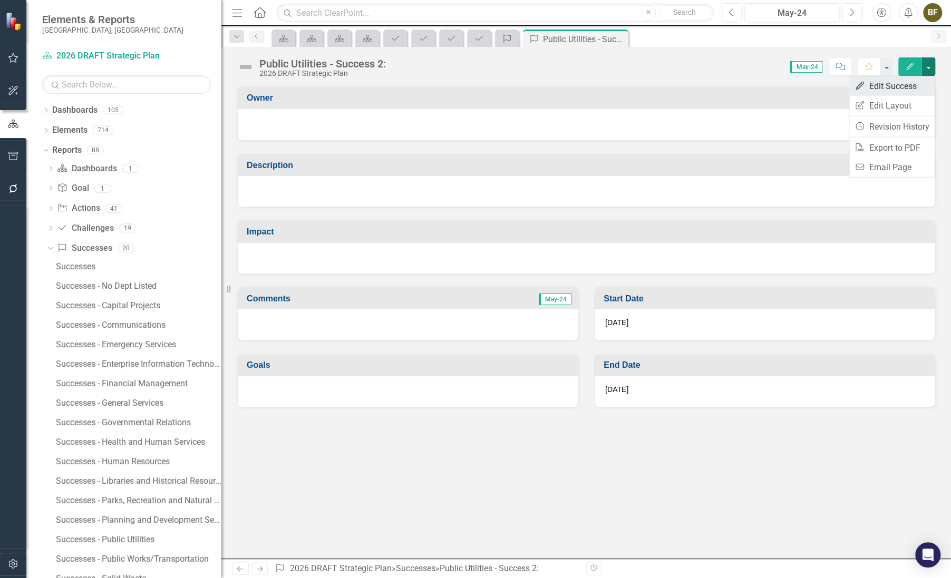
click at [873, 85] on link "Edit Edit Success" at bounding box center [891, 86] width 85 height 20
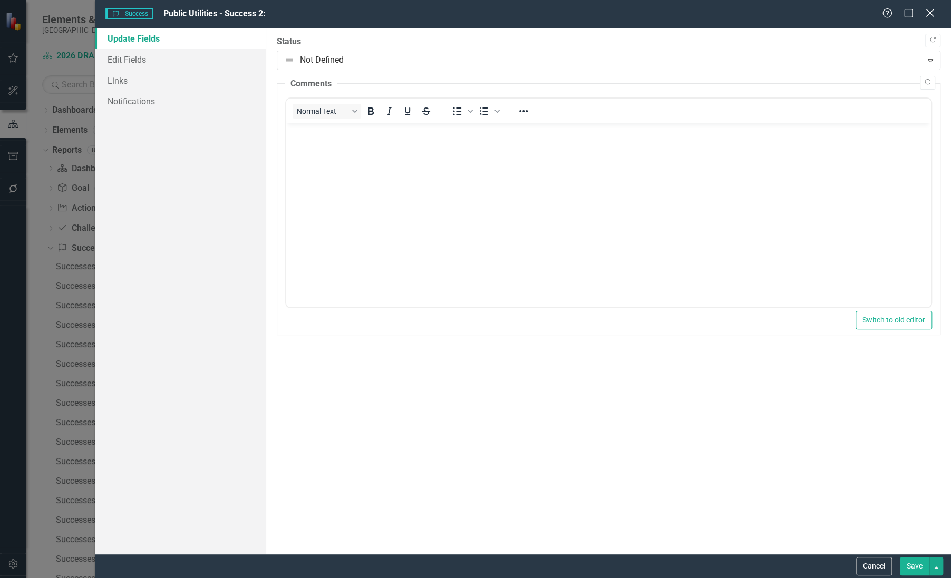
click at [932, 12] on icon "Close" at bounding box center [929, 13] width 13 height 10
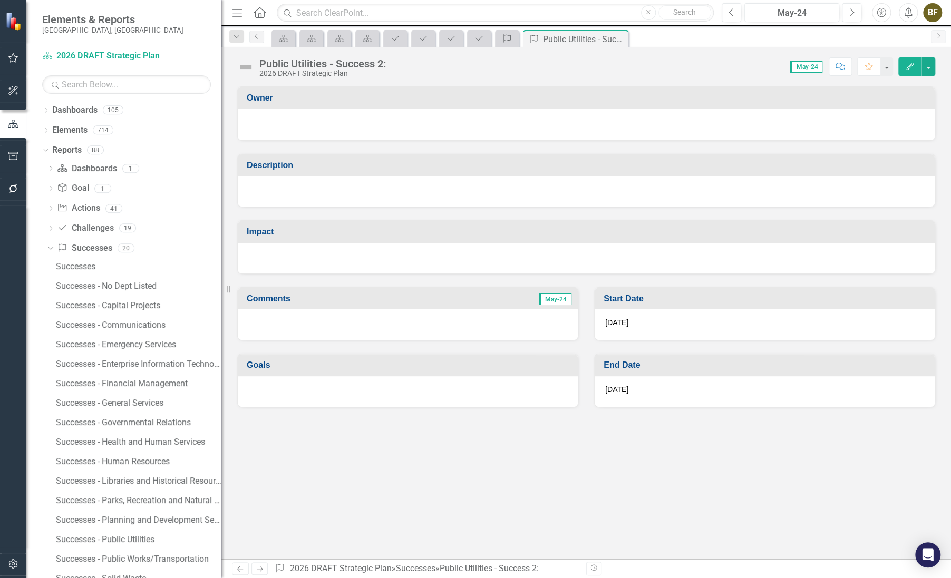
click at [326, 69] on div "Public Utilities - Success 2:" at bounding box center [322, 64] width 127 height 12
click at [324, 69] on div "Public Utilities - Success 2:" at bounding box center [322, 64] width 127 height 12
click at [319, 65] on div "Public Utilities - Success 2:" at bounding box center [322, 64] width 127 height 12
click at [319, 64] on div "Public Utilities - Success 2:" at bounding box center [322, 64] width 127 height 12
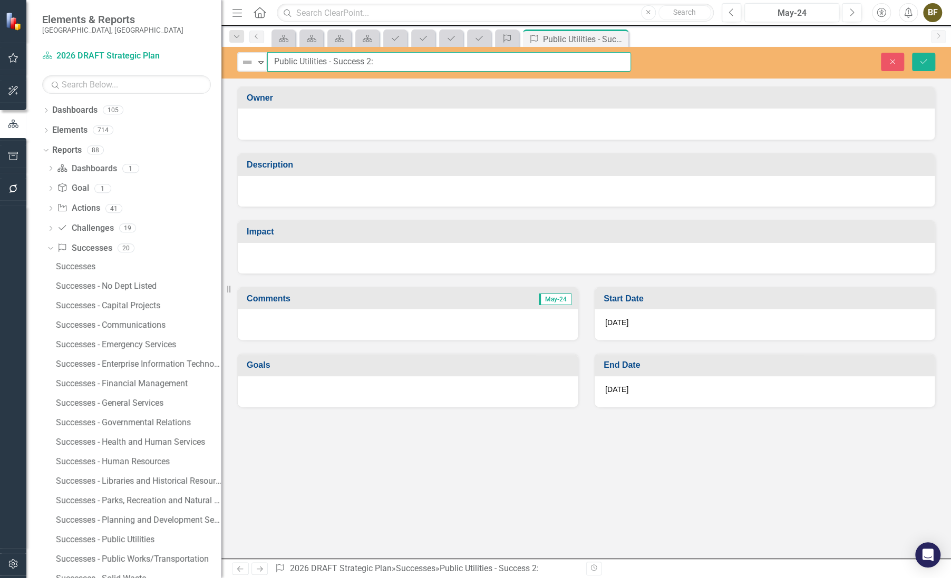
drag, startPoint x: 275, startPoint y: 61, endPoint x: 420, endPoint y: 66, distance: 144.6
click at [420, 66] on input "Public Utilities - Success 2:" at bounding box center [449, 62] width 364 height 20
type input "Siesta Key Wastewater Collection Level of Service"
click at [347, 135] on div at bounding box center [586, 124] width 697 height 31
click at [323, 118] on div at bounding box center [586, 123] width 676 height 13
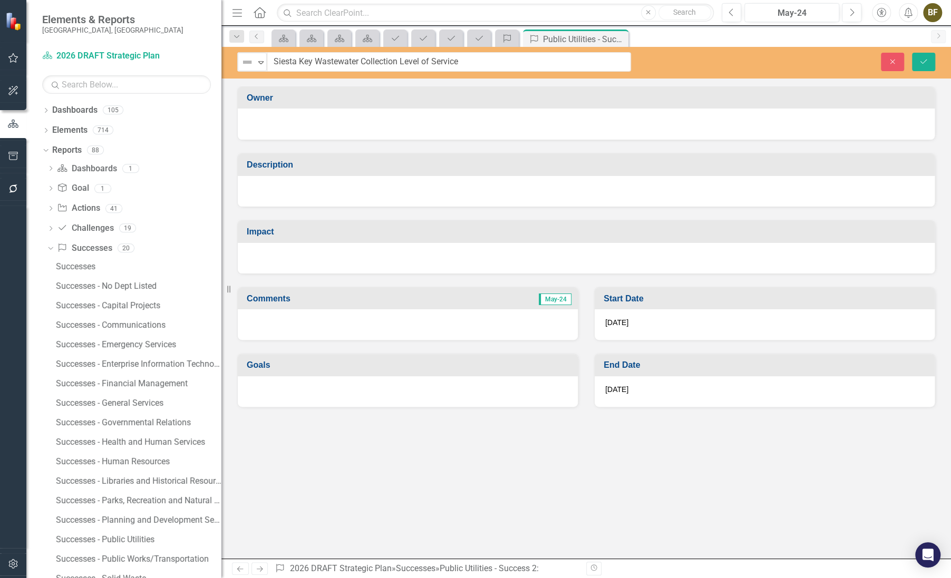
click at [315, 119] on div at bounding box center [586, 123] width 676 height 13
click at [924, 63] on icon "Save" at bounding box center [923, 61] width 9 height 7
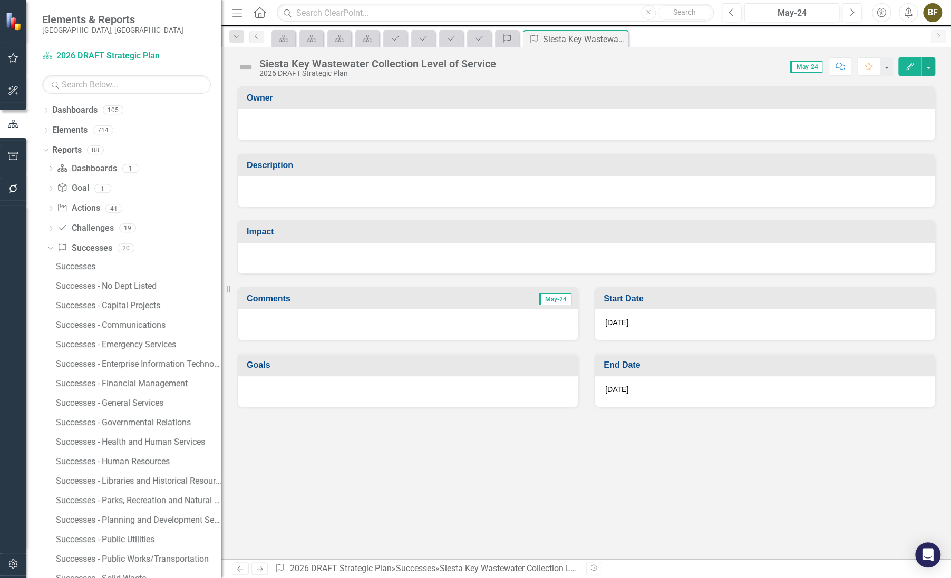
click at [263, 127] on div at bounding box center [586, 123] width 676 height 13
click at [264, 126] on div at bounding box center [586, 123] width 676 height 13
click at [264, 125] on div at bounding box center [586, 123] width 676 height 13
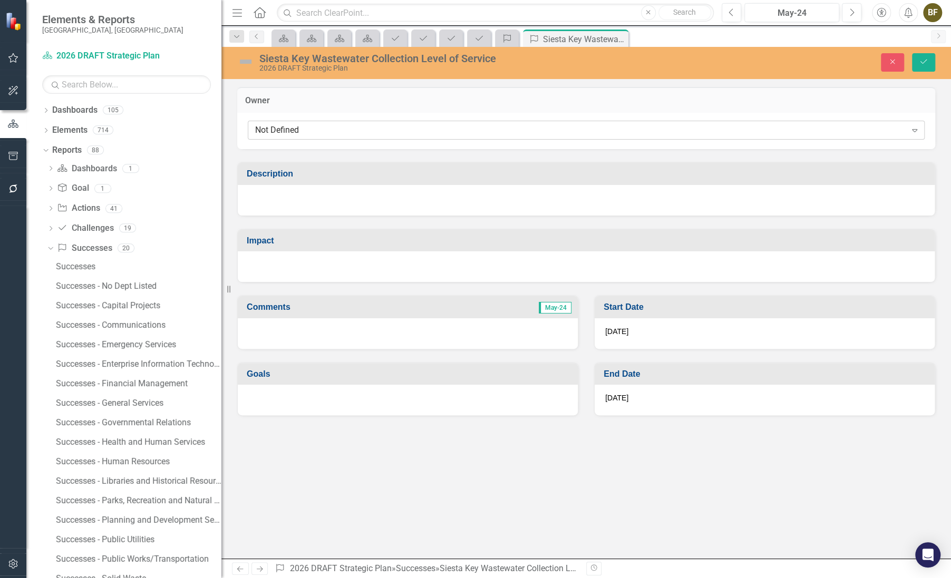
click at [311, 130] on div "Not Defined" at bounding box center [580, 130] width 651 height 12
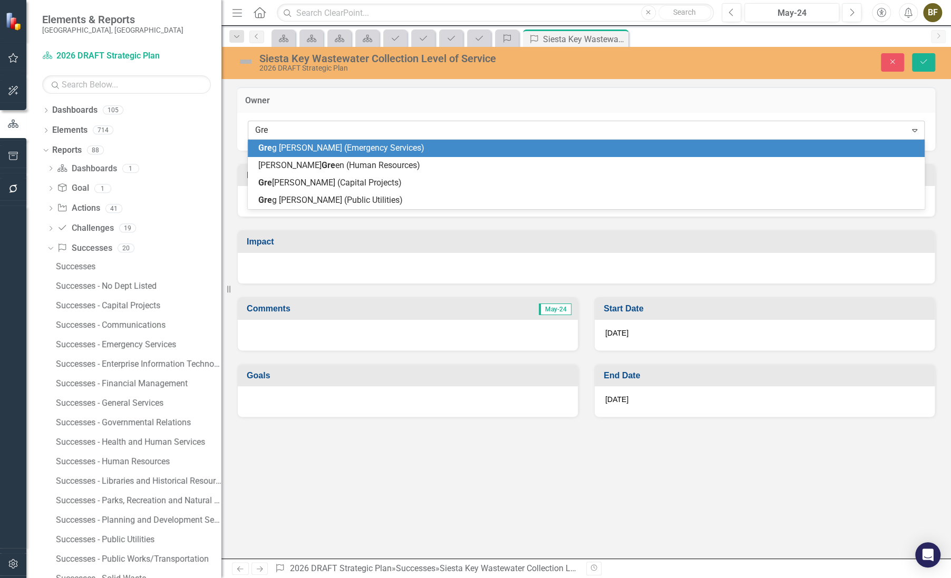
type input "Greg"
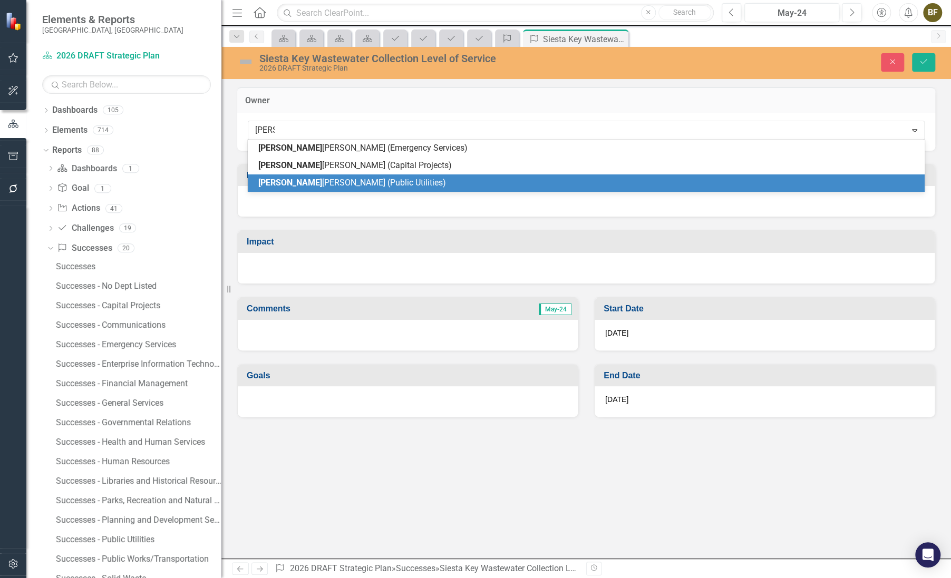
click at [315, 178] on span "Greg Rouse (Public Utilities)" at bounding box center [352, 183] width 188 height 10
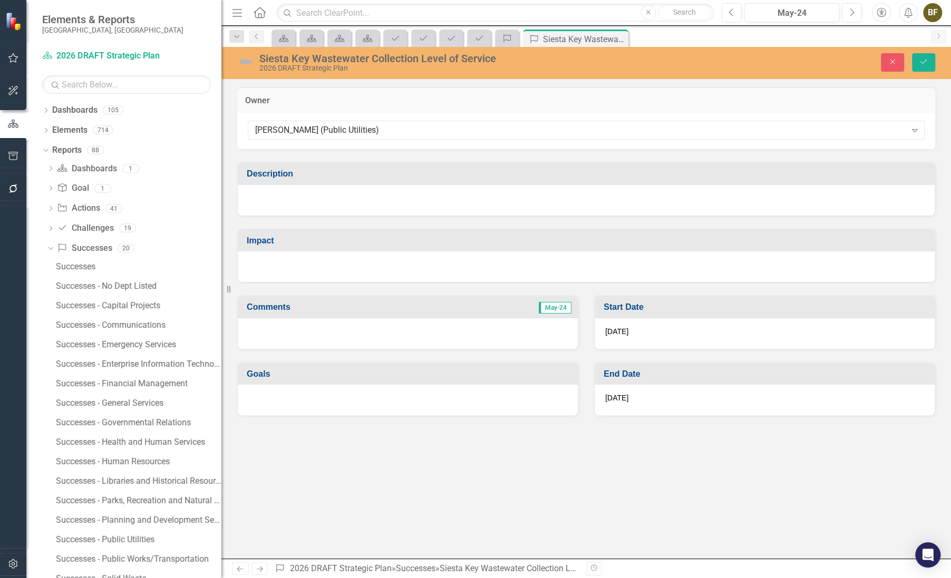
click at [270, 198] on div at bounding box center [586, 200] width 697 height 31
click at [261, 199] on div at bounding box center [586, 200] width 697 height 31
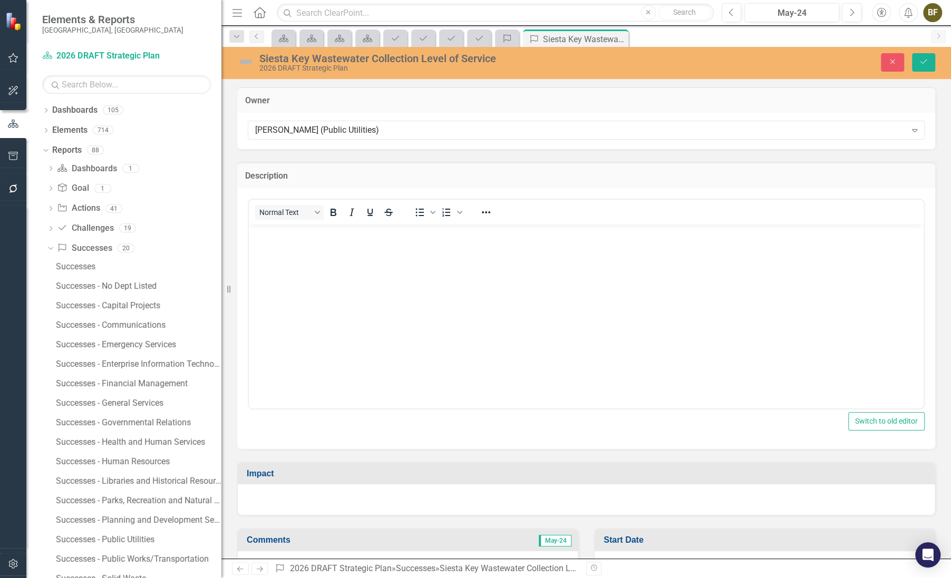
click at [296, 256] on body "Rich Text Area. Press ALT-0 for help." at bounding box center [586, 303] width 675 height 158
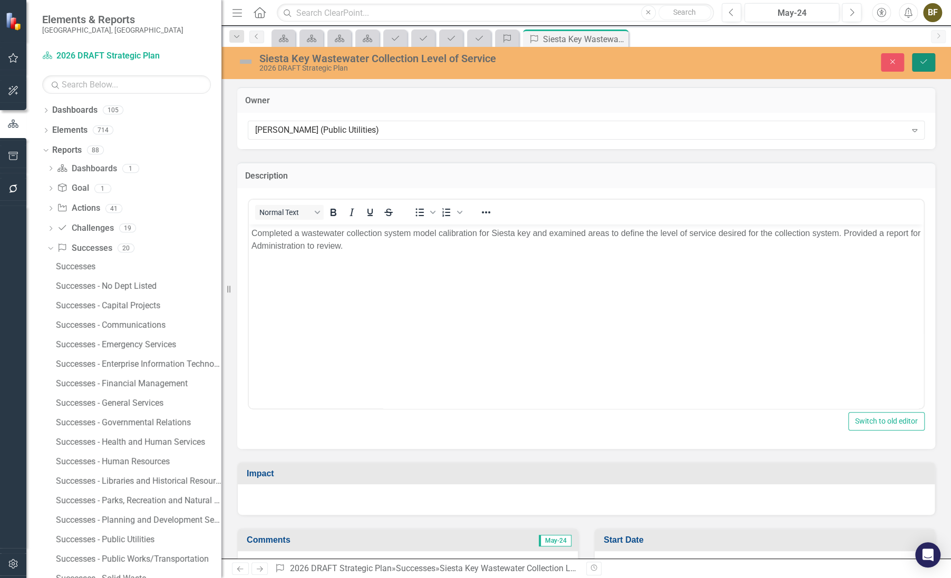
click at [929, 58] on button "Save" at bounding box center [923, 62] width 23 height 18
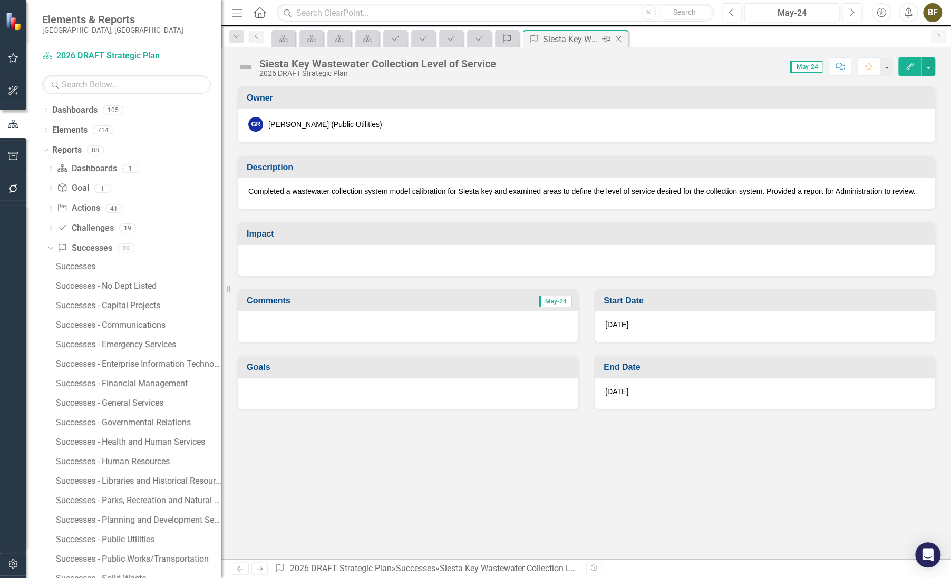
click at [620, 39] on icon "Close" at bounding box center [618, 39] width 11 height 8
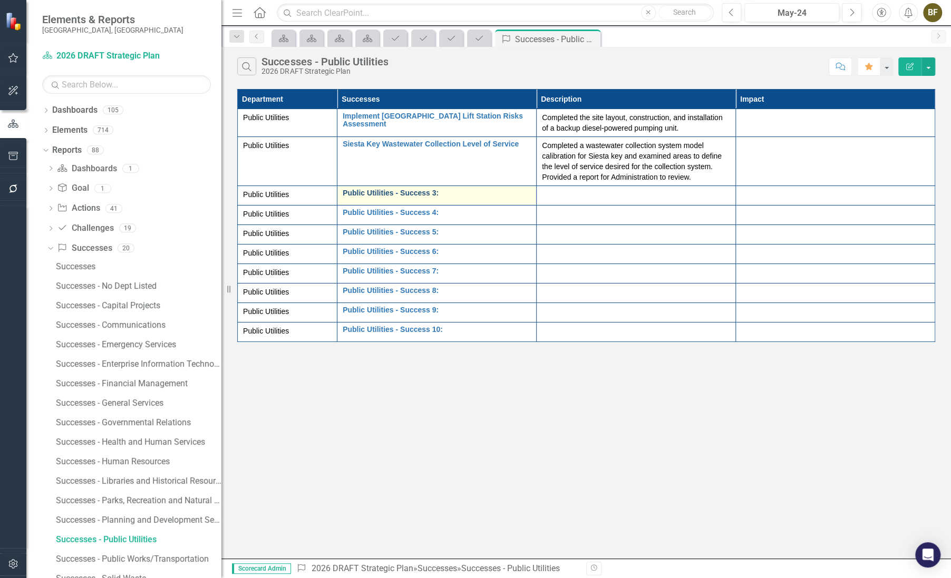
click at [411, 192] on link "Public Utilities - Success 3:" at bounding box center [437, 193] width 188 height 8
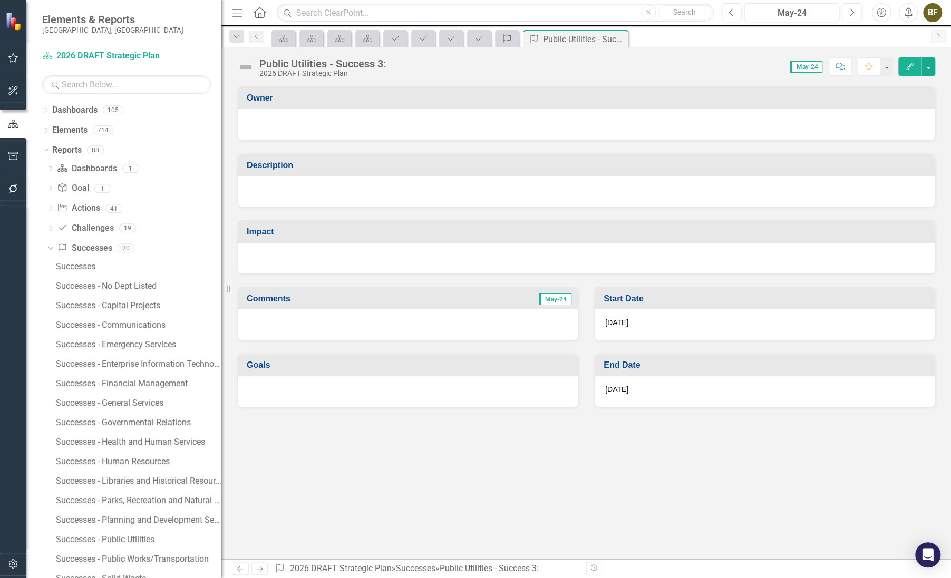
click at [337, 60] on div "Public Utilities - Success 3:" at bounding box center [322, 64] width 127 height 12
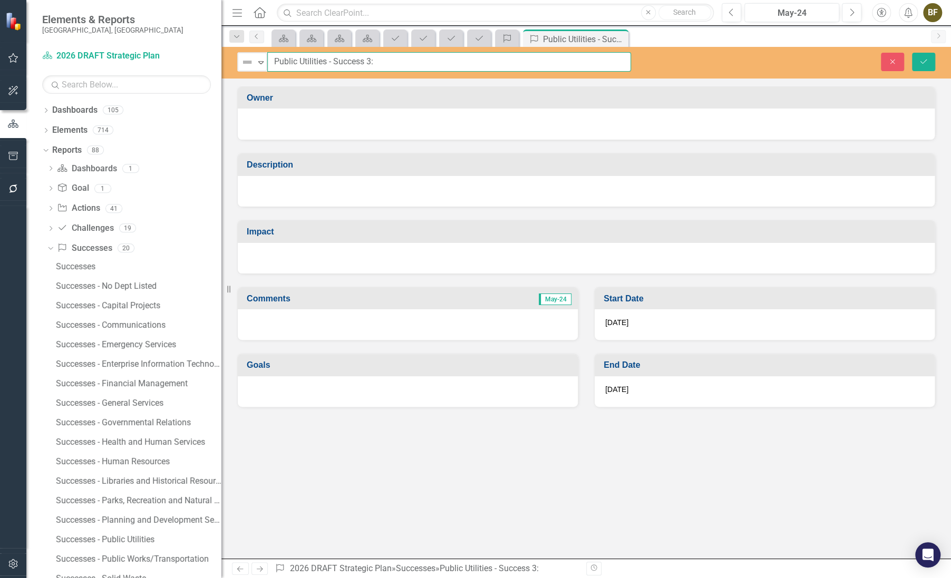
drag, startPoint x: 273, startPoint y: 60, endPoint x: 401, endPoint y: 62, distance: 128.2
click at [401, 62] on input "Public Utilities - Success 3:" at bounding box center [449, 62] width 364 height 20
type input "Fats, Oils, and Grease (FOG)"
click at [926, 65] on icon "Save" at bounding box center [923, 61] width 9 height 7
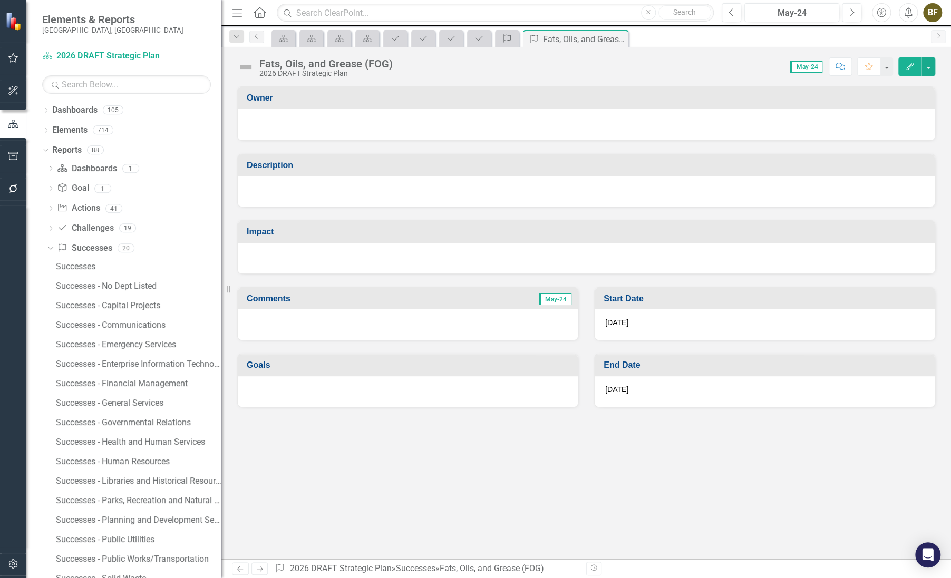
click at [275, 132] on div at bounding box center [586, 124] width 697 height 31
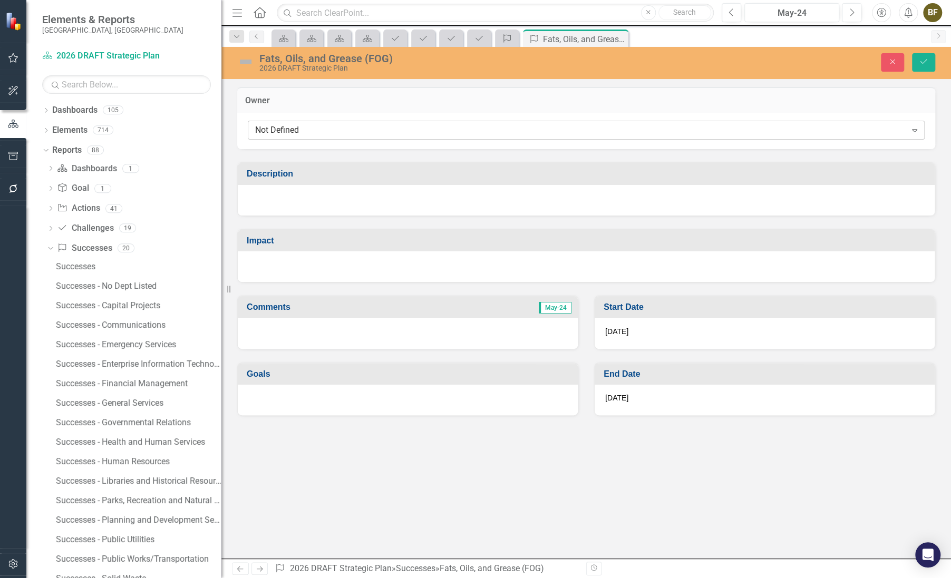
click at [285, 131] on div "Not Defined" at bounding box center [580, 130] width 651 height 12
type input "John Chapman"
click at [365, 105] on h3 "Owner" at bounding box center [586, 100] width 682 height 9
click at [302, 131] on div "Not Defined" at bounding box center [580, 130] width 651 height 12
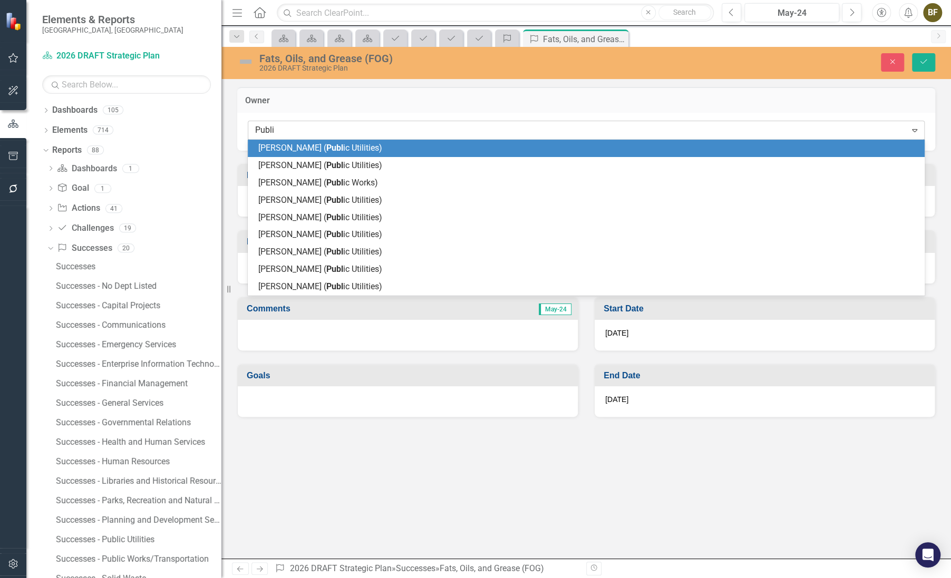
type input "Public"
click at [321, 105] on td "Owner" at bounding box center [586, 102] width 682 height 14
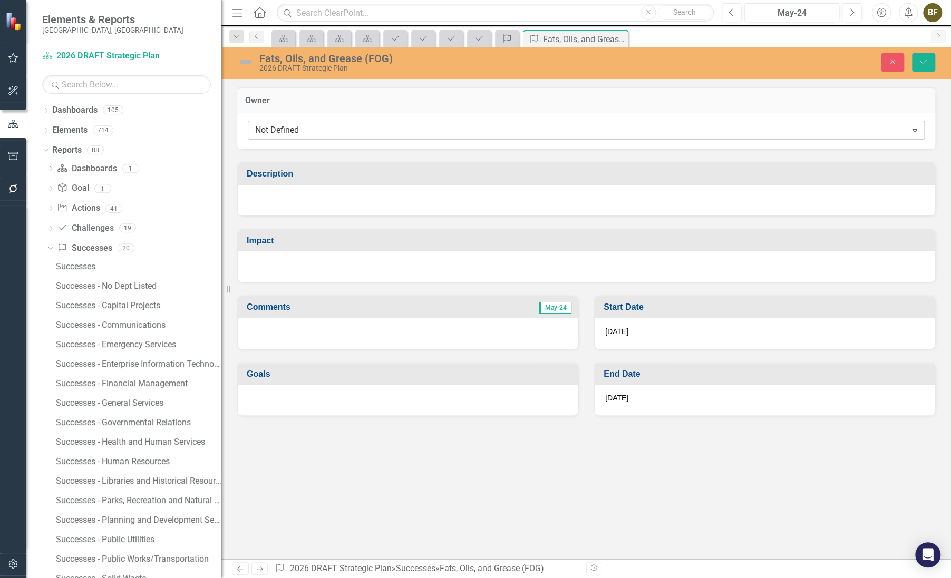
click at [306, 131] on div "Not Defined" at bounding box center [580, 130] width 651 height 12
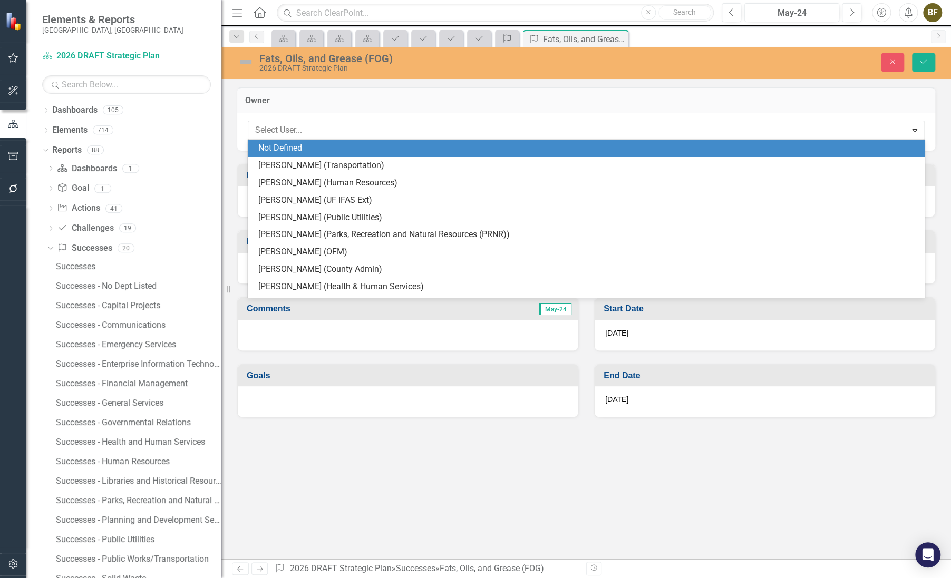
click at [295, 147] on div "Not Defined" at bounding box center [588, 148] width 660 height 12
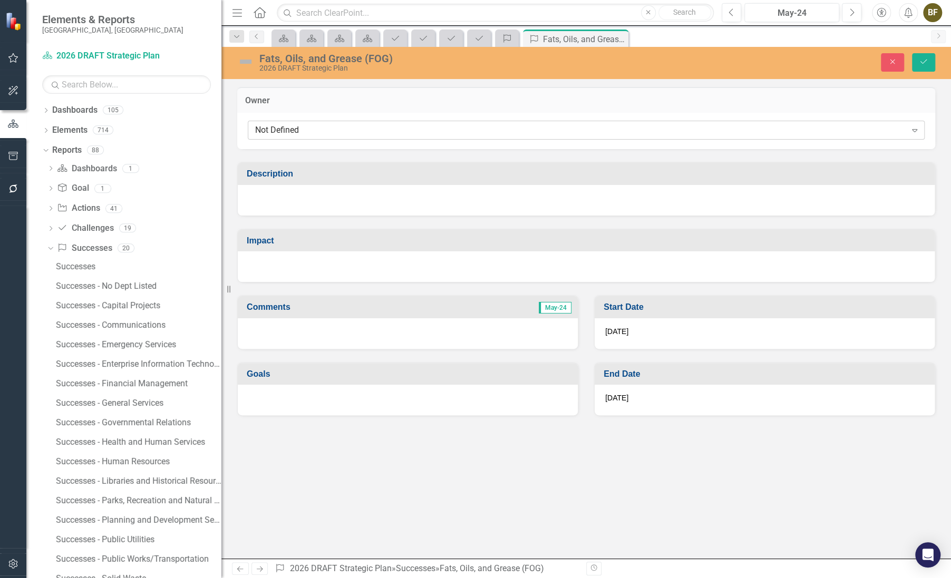
click at [308, 130] on div "Not Defined" at bounding box center [580, 130] width 651 height 12
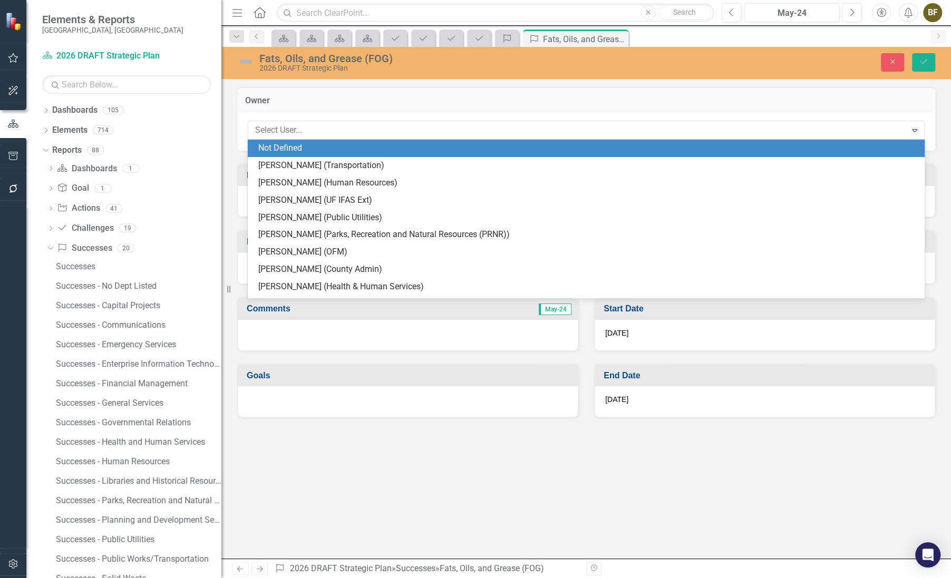
click at [369, 144] on div "Not Defined" at bounding box center [588, 148] width 660 height 12
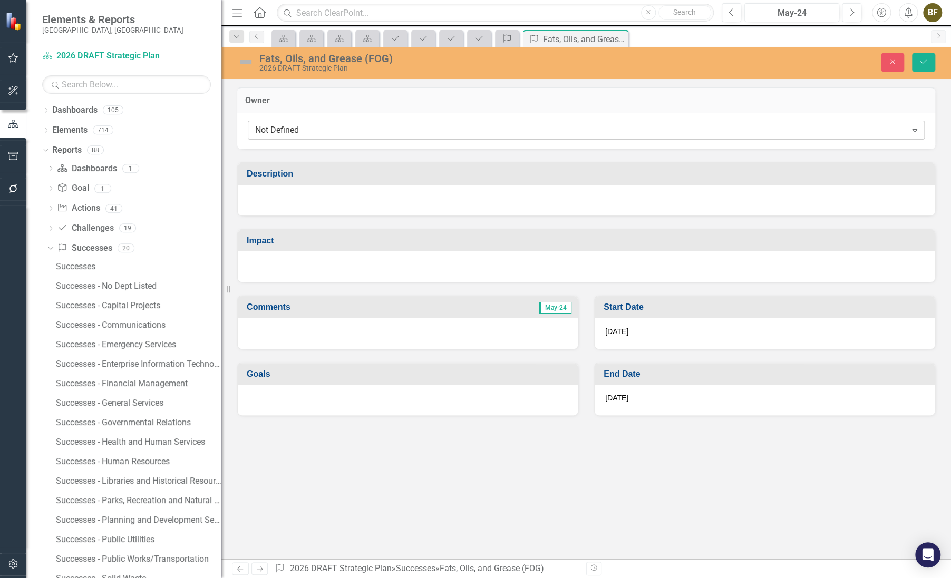
click at [342, 131] on div "Not Defined" at bounding box center [580, 130] width 651 height 12
click at [913, 131] on icon at bounding box center [914, 130] width 5 height 3
click at [295, 131] on div "Not Defined" at bounding box center [580, 130] width 651 height 12
click at [288, 127] on div "Not Defined" at bounding box center [580, 130] width 651 height 12
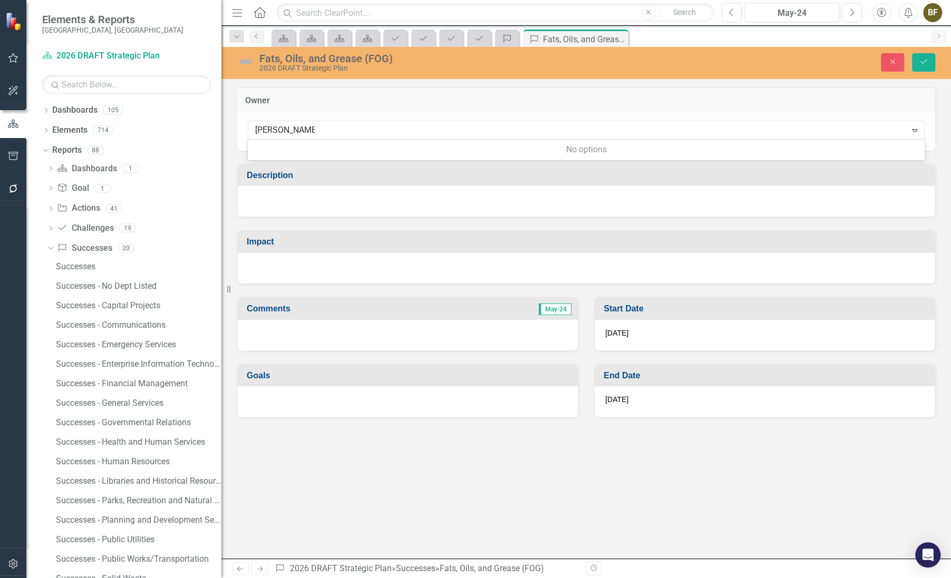
type input "John Chapman"
click at [912, 53] on button "Save" at bounding box center [923, 62] width 23 height 18
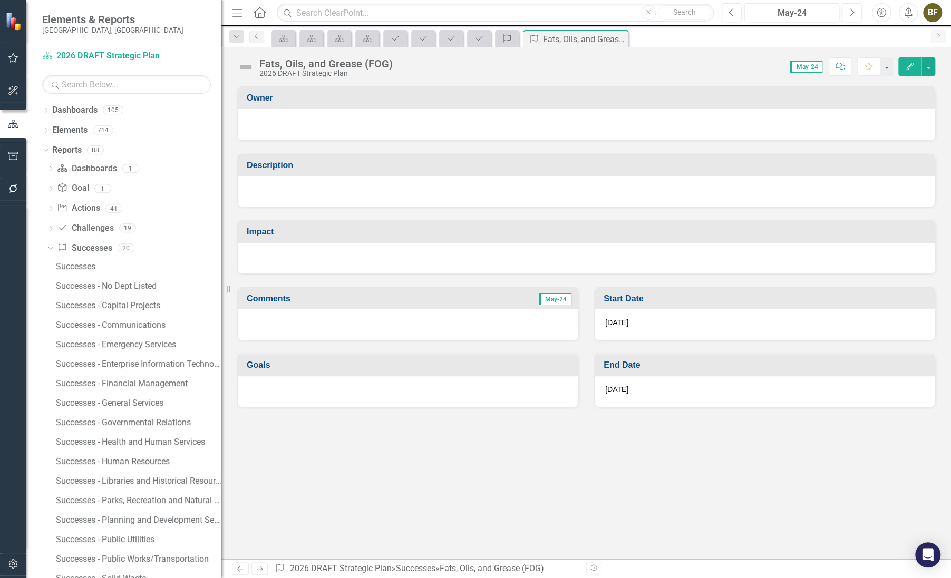
click at [337, 188] on div at bounding box center [586, 191] width 697 height 31
click at [297, 200] on div at bounding box center [586, 191] width 697 height 31
click at [280, 202] on div at bounding box center [586, 191] width 697 height 31
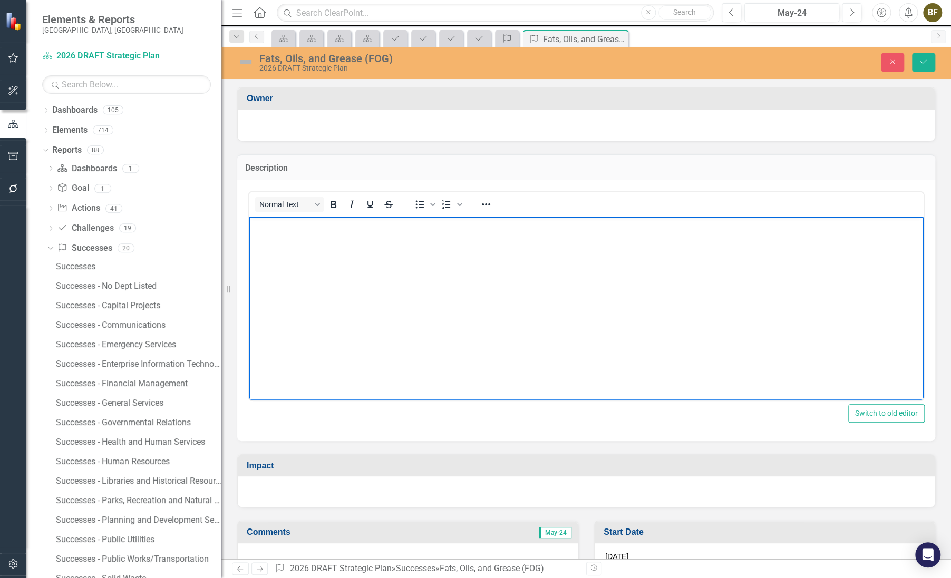
click at [317, 257] on body "Rich Text Area. Press ALT-0 for help." at bounding box center [586, 295] width 675 height 158
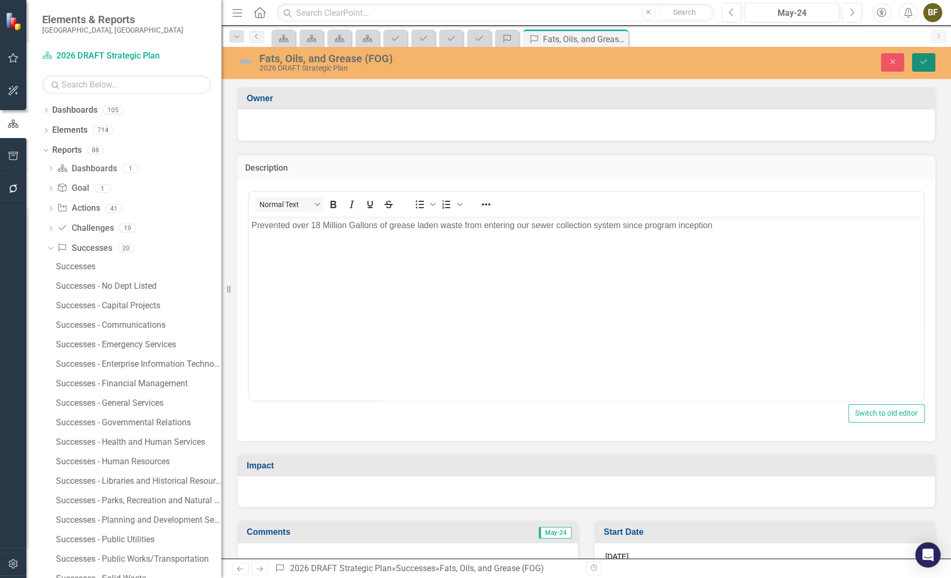
click at [925, 62] on icon "Save" at bounding box center [923, 61] width 9 height 7
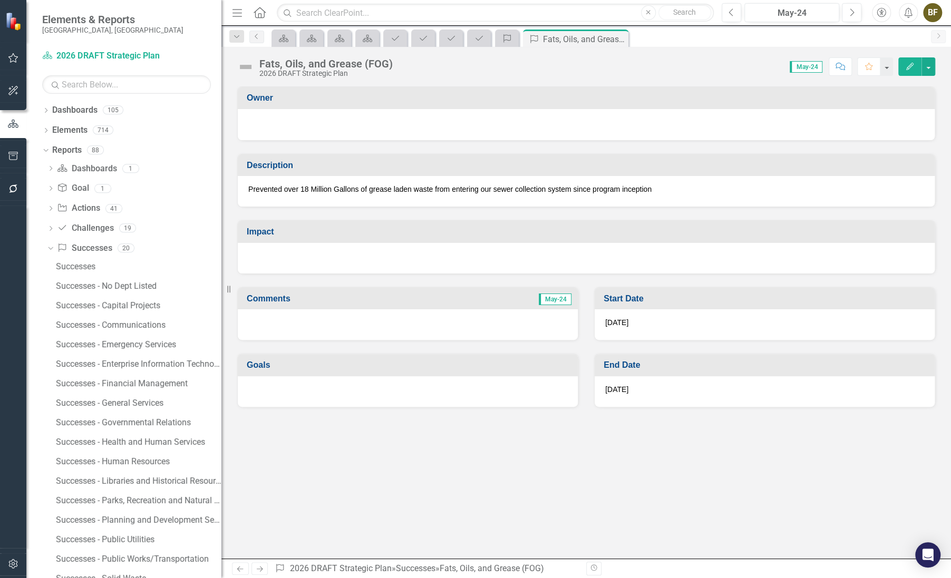
click at [0, 0] on icon at bounding box center [0, 0] width 0 height 0
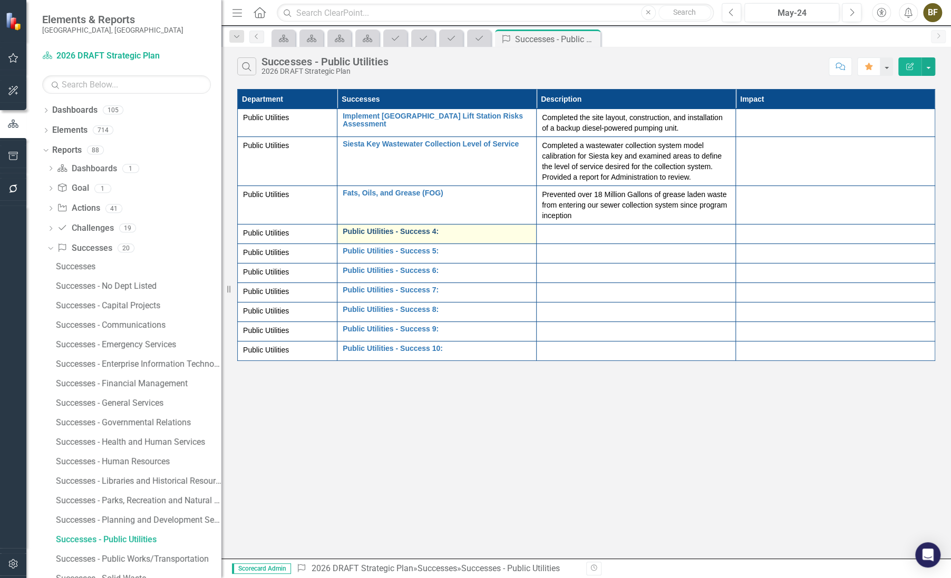
click at [391, 230] on link "Public Utilities - Success 4:" at bounding box center [437, 232] width 188 height 8
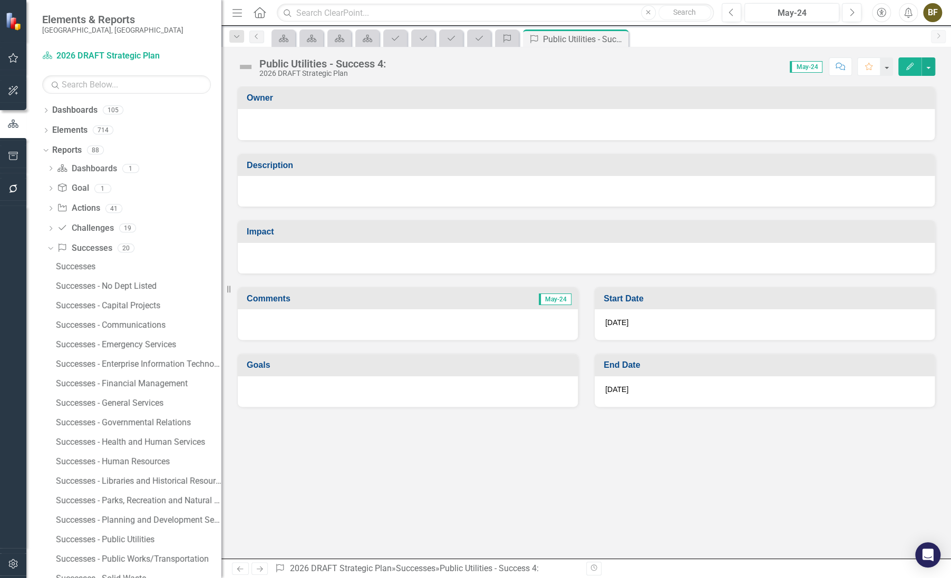
click at [331, 63] on div "Public Utilities - Success 4:" at bounding box center [322, 64] width 127 height 12
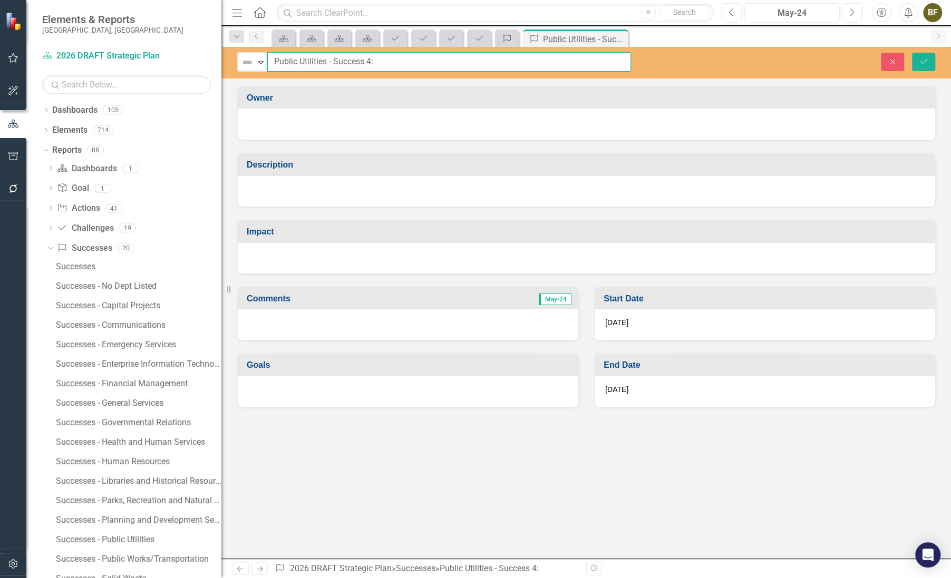
drag, startPoint x: 272, startPoint y: 62, endPoint x: 390, endPoint y: 74, distance: 118.2
click at [390, 74] on div "Not Defined Expand Public Utilities - Success 4: Close Save" at bounding box center [586, 63] width 730 height 32
click at [893, 61] on icon "button" at bounding box center [893, 61] width 5 height 5
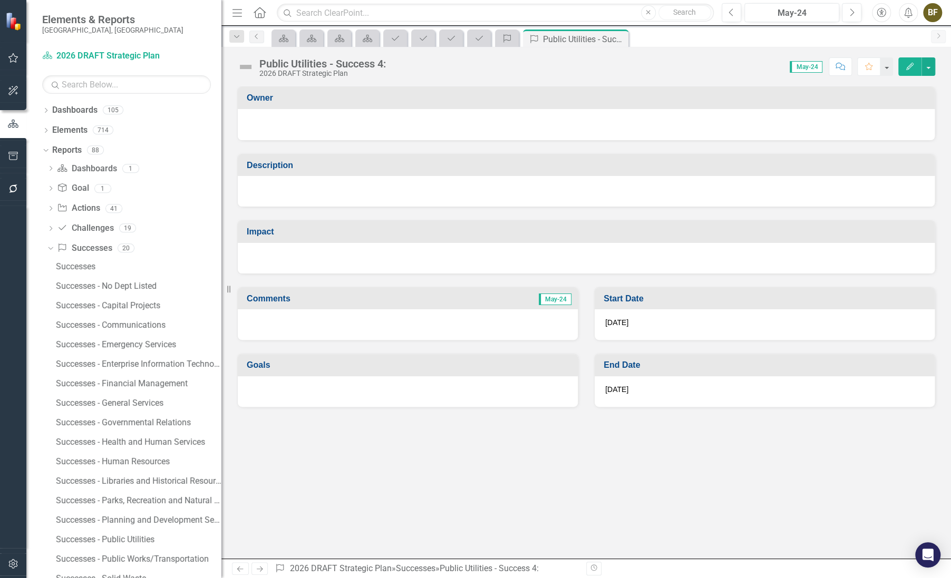
click at [588, 57] on div "Score: N/A May-24 Completed Comment Favorite Edit" at bounding box center [663, 66] width 544 height 18
click at [616, 37] on icon "Close" at bounding box center [618, 39] width 11 height 8
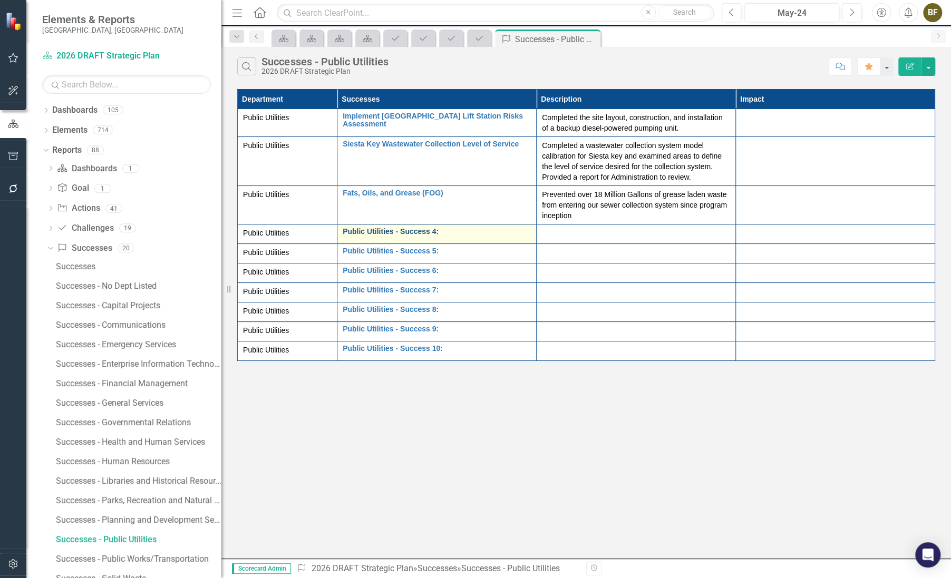
click at [390, 233] on link "Public Utilities - Success 4:" at bounding box center [437, 232] width 188 height 8
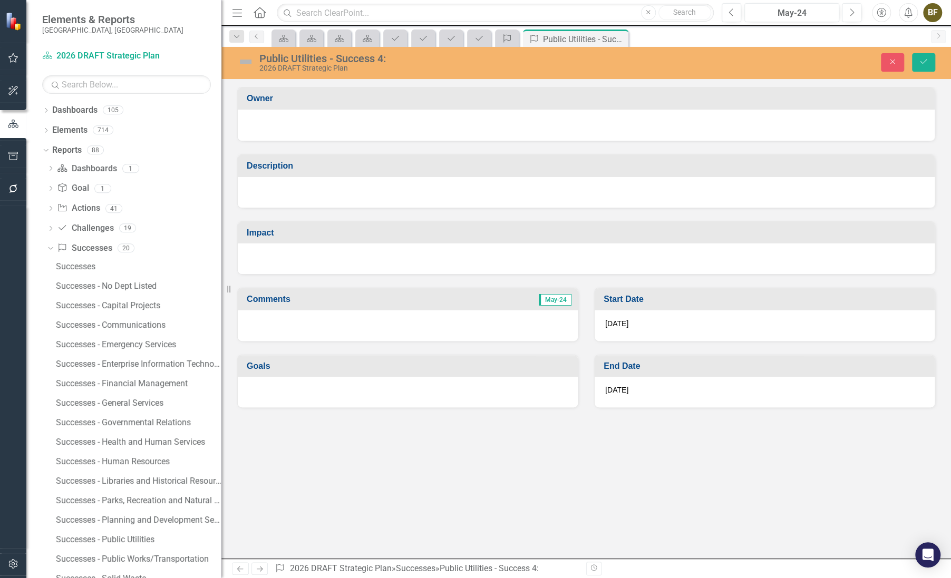
click at [415, 55] on div "Public Utilities - Success 4:" at bounding box center [442, 59] width 366 height 12
click at [414, 55] on div "Public Utilities - Success 4:" at bounding box center [442, 59] width 366 height 12
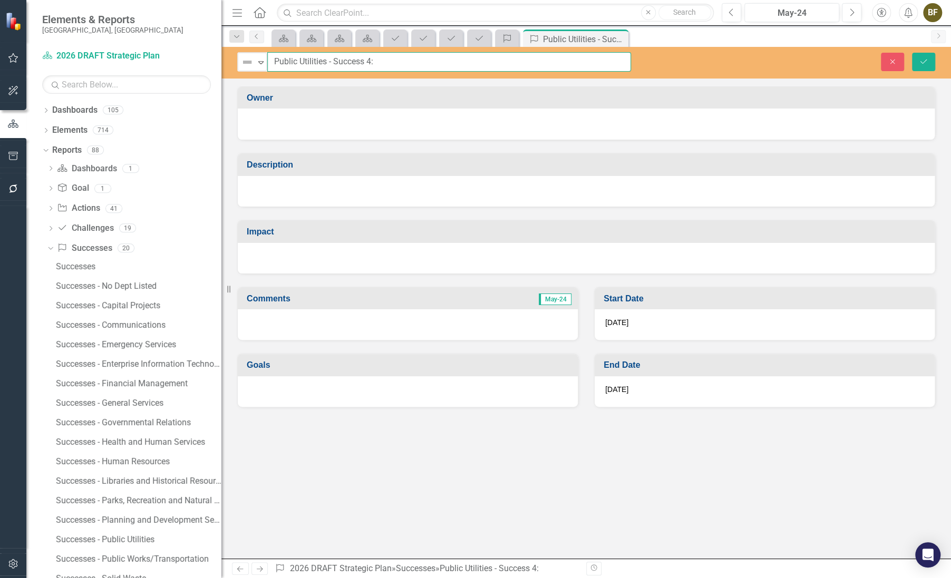
drag, startPoint x: 392, startPoint y: 61, endPoint x: 266, endPoint y: 51, distance: 126.4
click at [266, 51] on div "Not Defined Expand Public Utilities - Success 4: Close Save" at bounding box center [586, 63] width 730 height 32
type input "C"
click at [413, 62] on input "On-Boarding Air release Valve (ARV) team" at bounding box center [449, 62] width 364 height 20
click at [320, 62] on input "On-Boarding Air release Valve (ARV) Team" at bounding box center [449, 62] width 364 height 20
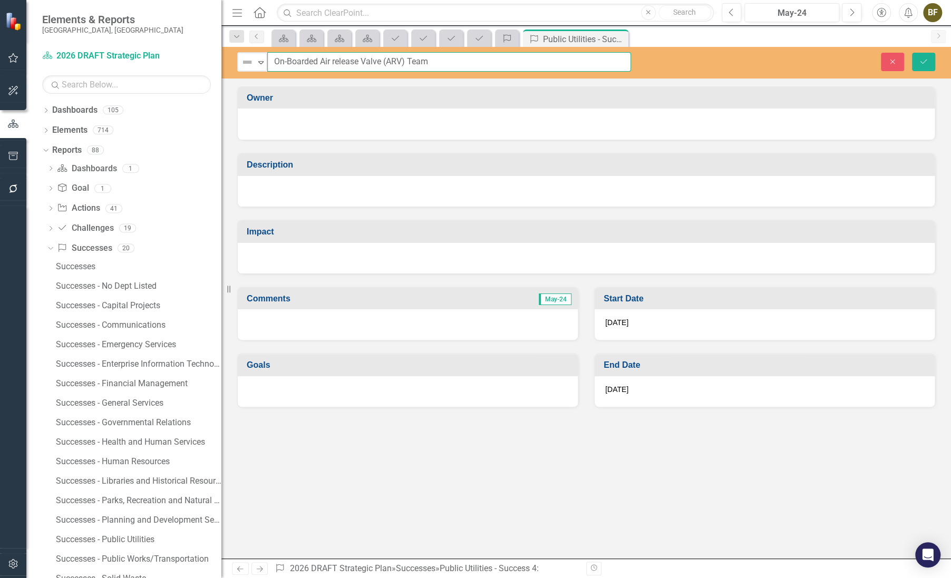
click at [428, 62] on input "On-Boarded Air release Valve (ARV) Team" at bounding box center [449, 62] width 364 height 20
type input "On-Boarded Air release Valve (ARV) Team"
click at [927, 61] on icon "Save" at bounding box center [923, 61] width 9 height 7
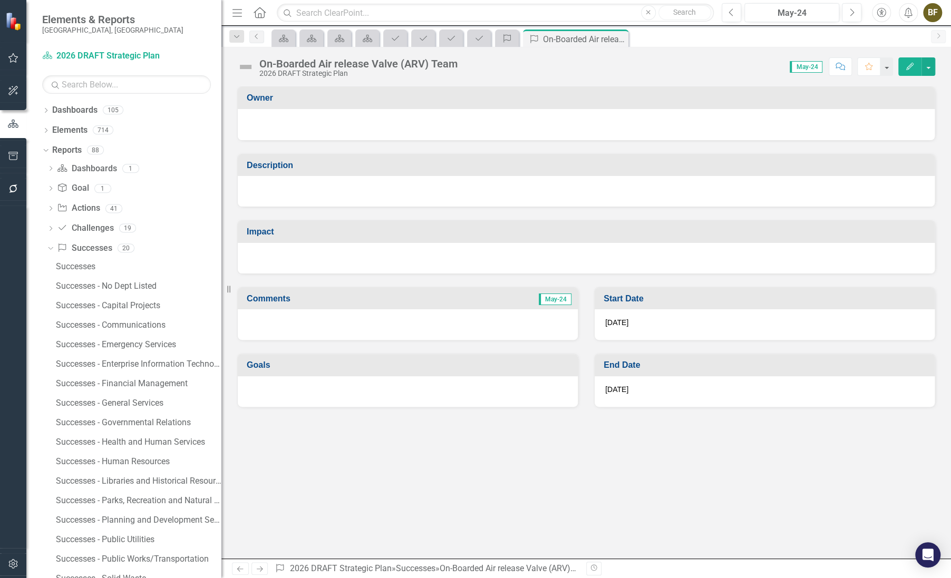
click at [261, 127] on div at bounding box center [586, 123] width 676 height 13
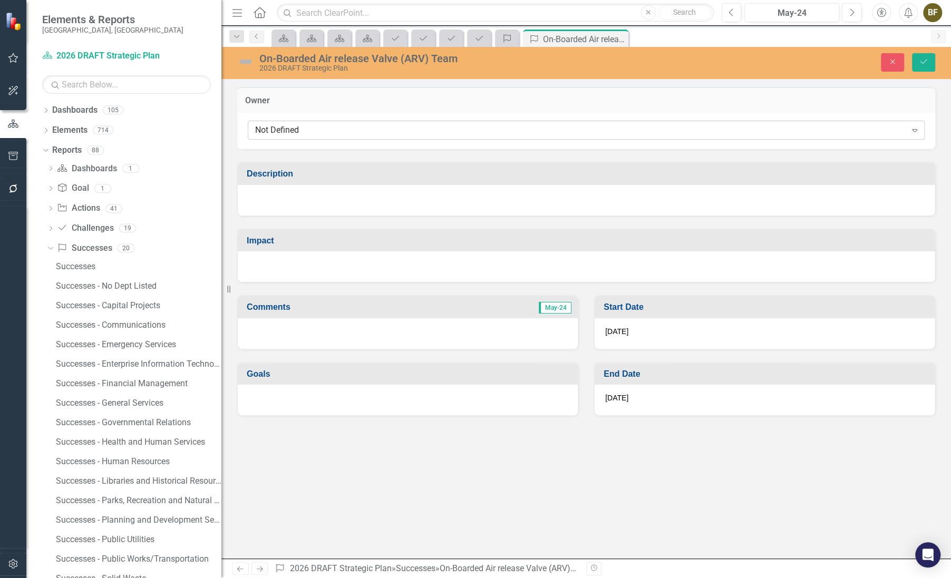
click at [272, 132] on div "Not Defined" at bounding box center [580, 130] width 651 height 12
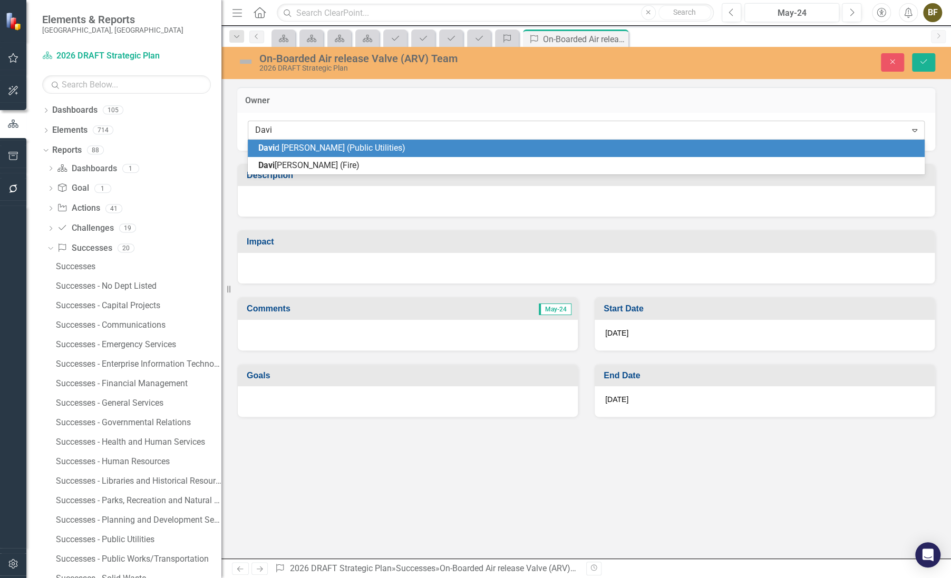
type input "Dav"
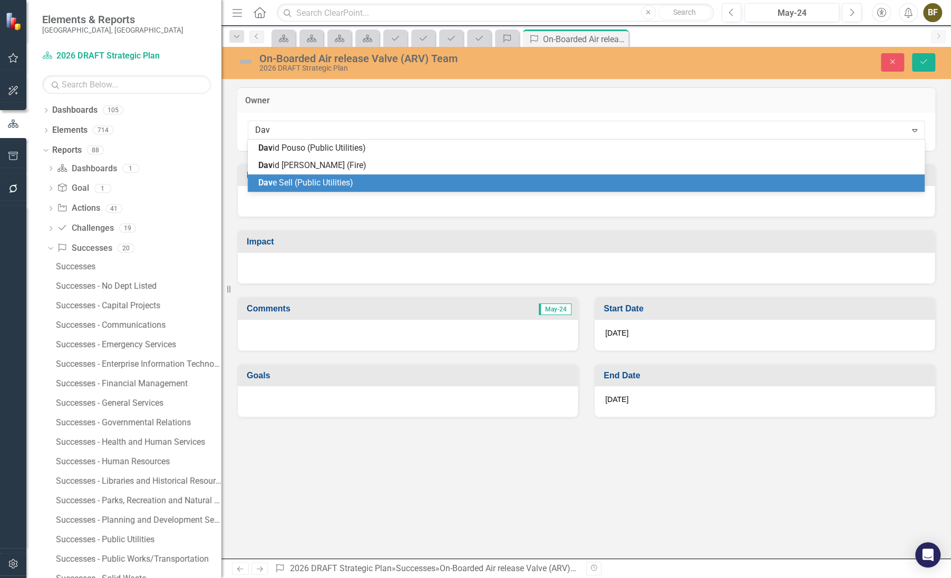
click at [339, 184] on span "Dav e Sell (Public Utilities)" at bounding box center [305, 183] width 95 height 10
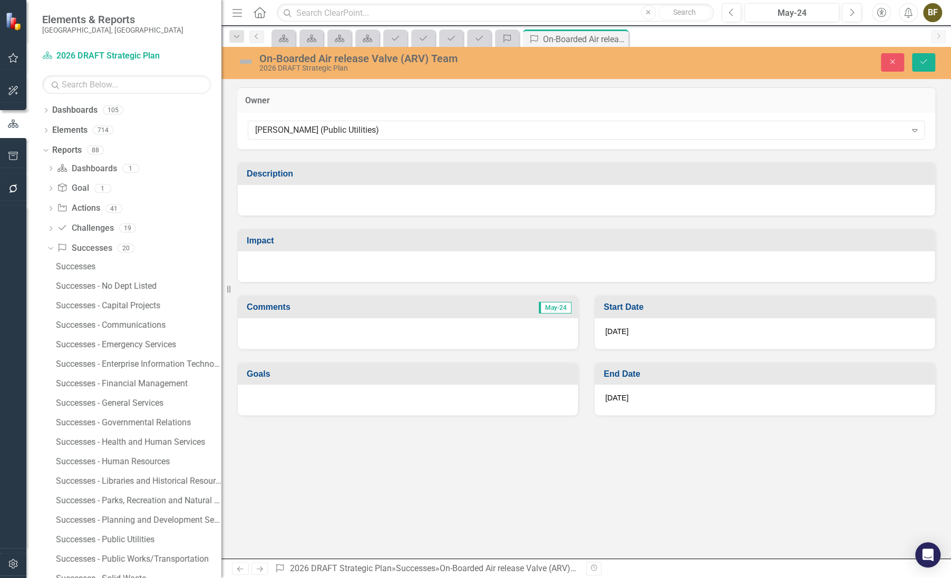
click at [302, 207] on div at bounding box center [586, 200] width 697 height 31
click at [266, 204] on div at bounding box center [586, 200] width 697 height 31
click at [265, 203] on div at bounding box center [586, 200] width 697 height 31
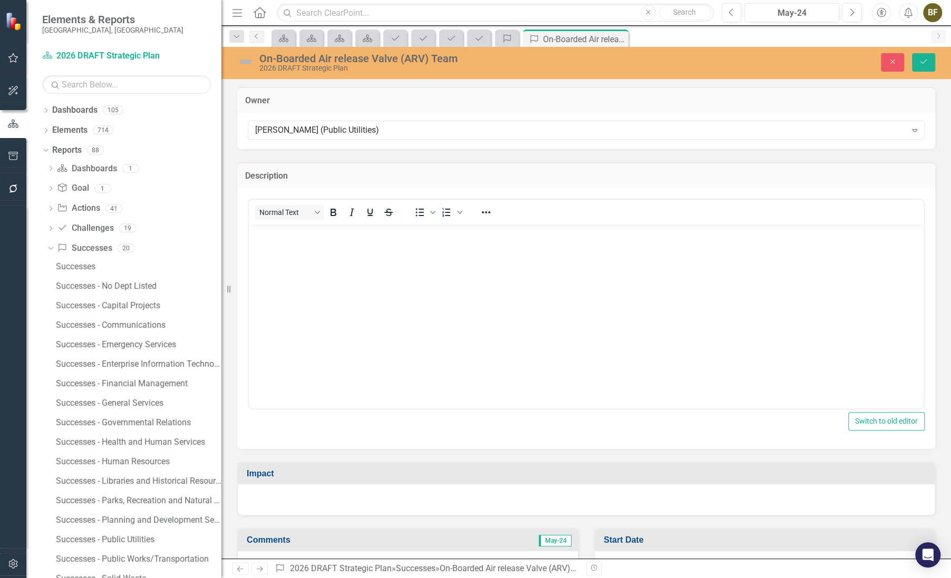
click at [278, 256] on body "Rich Text Area. Press ALT-0 for help." at bounding box center [586, 303] width 675 height 158
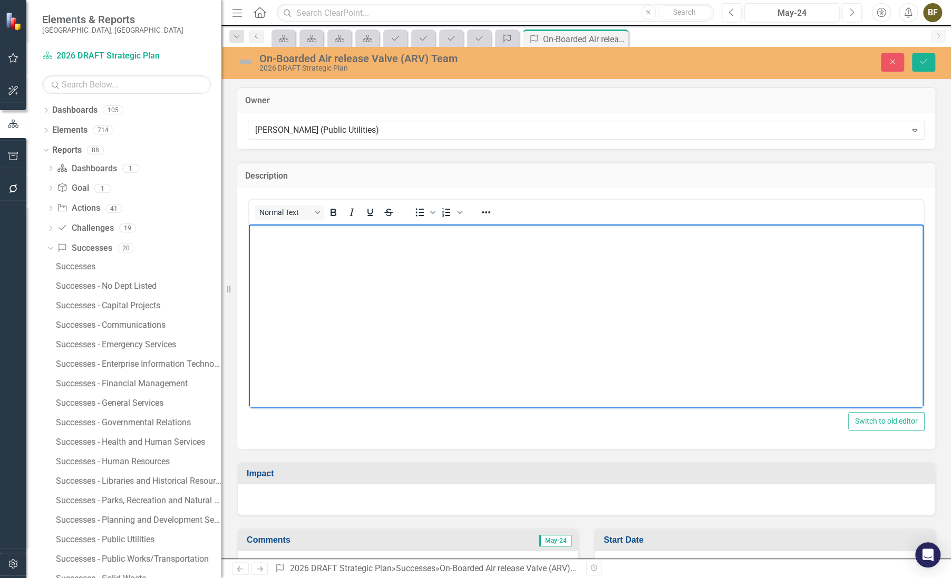
click at [265, 249] on body "Rich Text Area. Press ALT-0 for help." at bounding box center [586, 303] width 675 height 158
click at [296, 232] on p "Assembled an internal team after the handoff from Hazen." at bounding box center [587, 233] width 670 height 13
click at [532, 236] on p "Assembled and trained an internal team after the handoff from Hazen." at bounding box center [587, 233] width 670 height 13
click at [536, 231] on p "Assembled and trained an internal team after the handoff from Hazen. Prepeared …" at bounding box center [587, 233] width 670 height 13
click at [535, 241] on body "Assembled and trained an internal team after the handoff from Hazen. Prepared I…" at bounding box center [586, 303] width 675 height 158
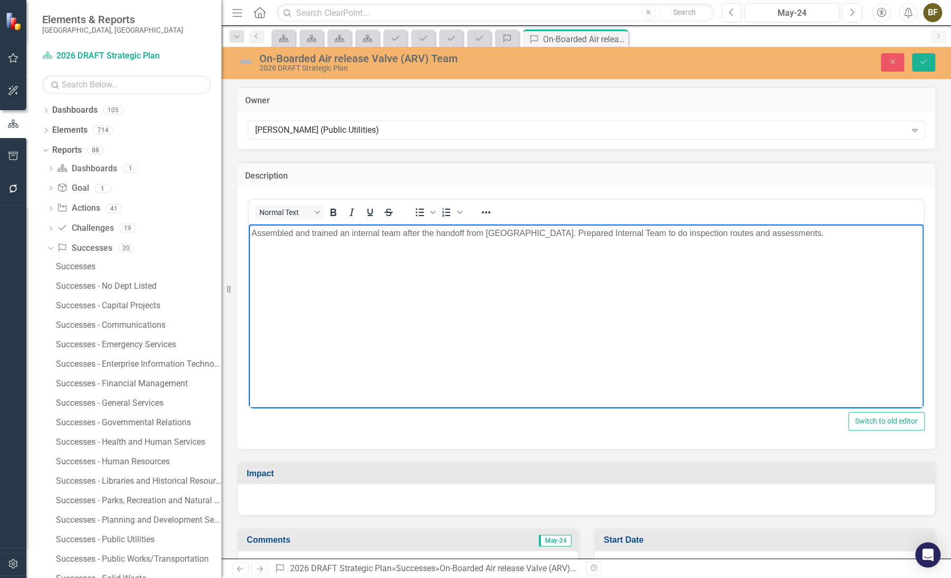
click at [744, 323] on body "Assembled and trained an internal team after the handoff from Hazen. Prepared I…" at bounding box center [586, 303] width 675 height 158
click at [922, 60] on icon "Save" at bounding box center [923, 61] width 9 height 7
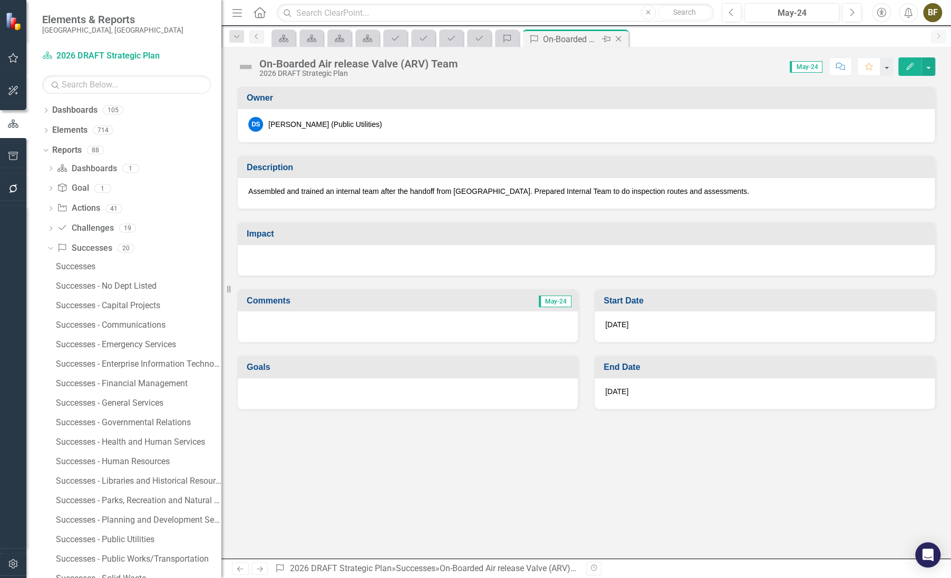
click at [620, 37] on icon "Close" at bounding box center [618, 39] width 11 height 8
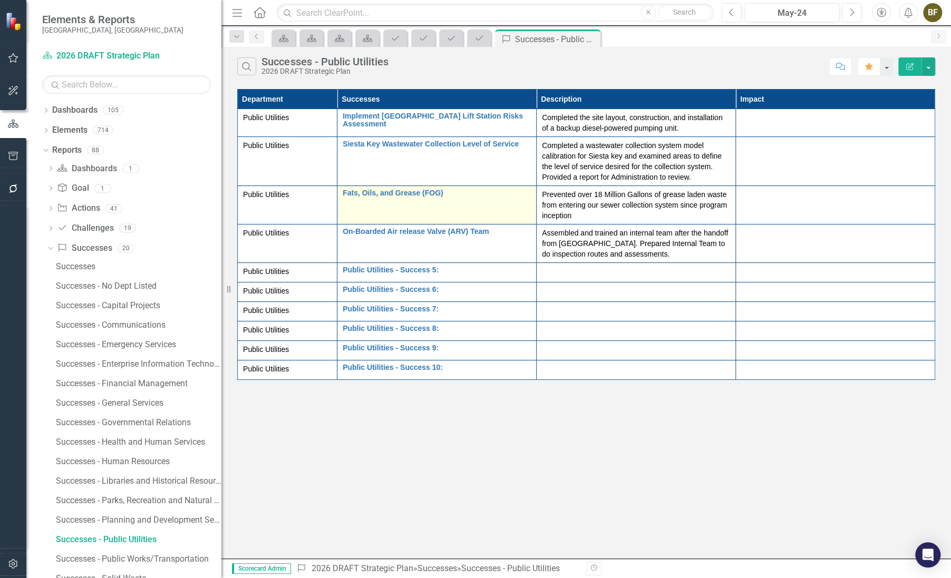
click at [475, 198] on div "Fats, Oils, and Grease (FOG) Edit Edit Success Link Open Element" at bounding box center [437, 195] width 188 height 13
click at [426, 192] on link "Fats, Oils, and Grease (FOG)" at bounding box center [437, 193] width 188 height 8
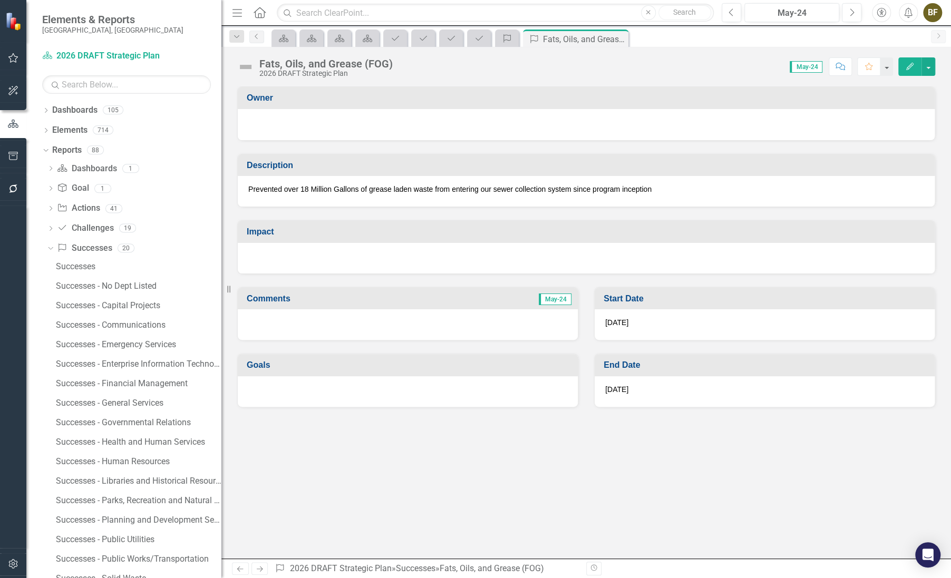
click at [328, 130] on div at bounding box center [586, 124] width 697 height 31
click at [341, 124] on div at bounding box center [586, 123] width 676 height 13
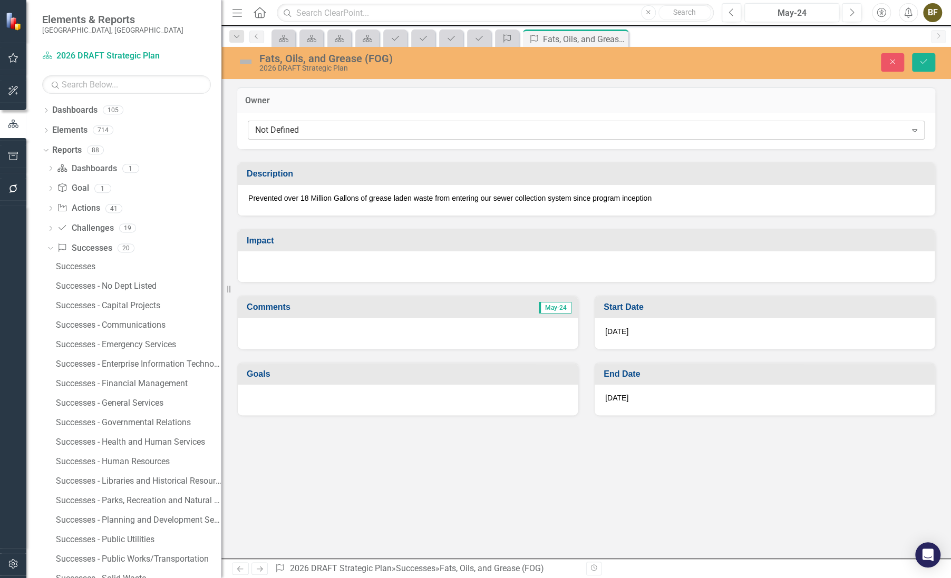
click at [311, 131] on div "Not Defined" at bounding box center [580, 130] width 651 height 12
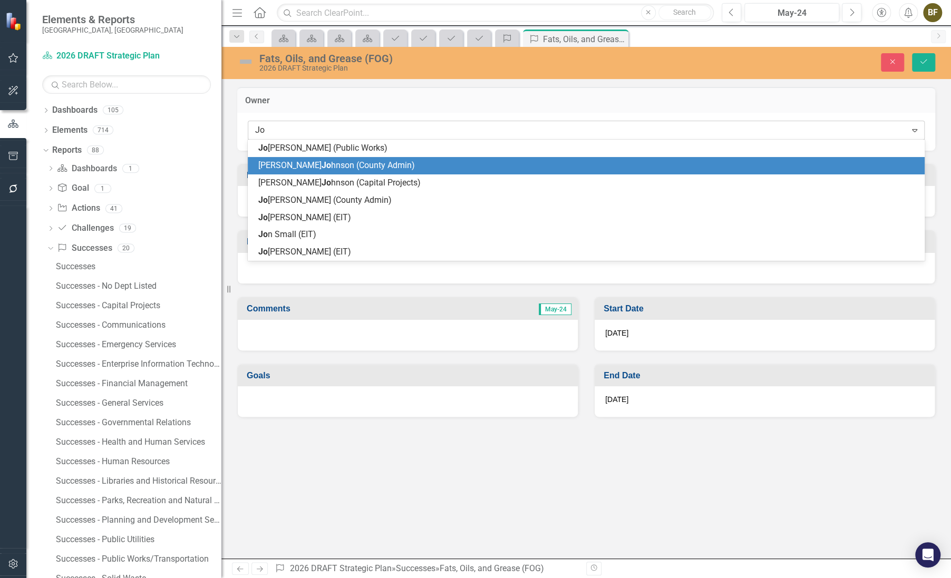
type input "J"
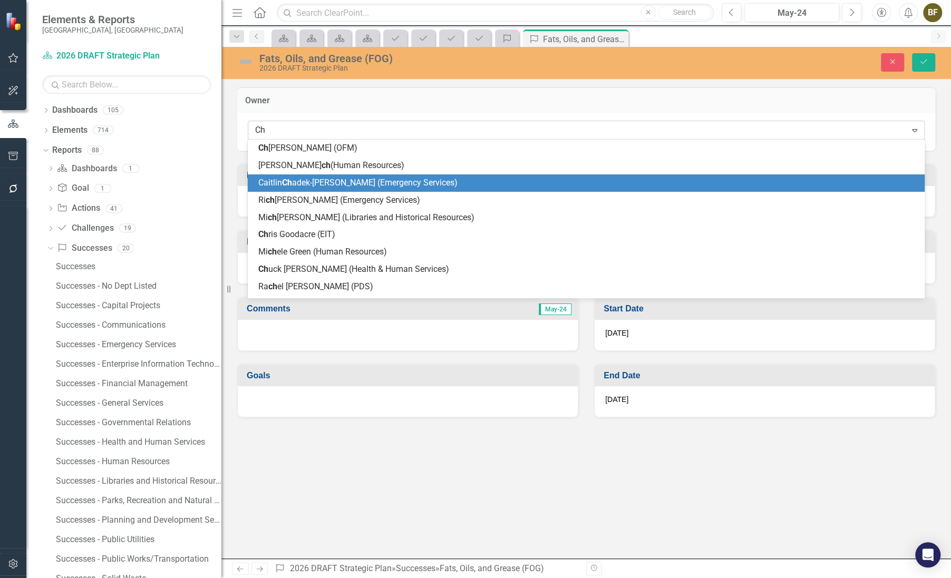
type input "C"
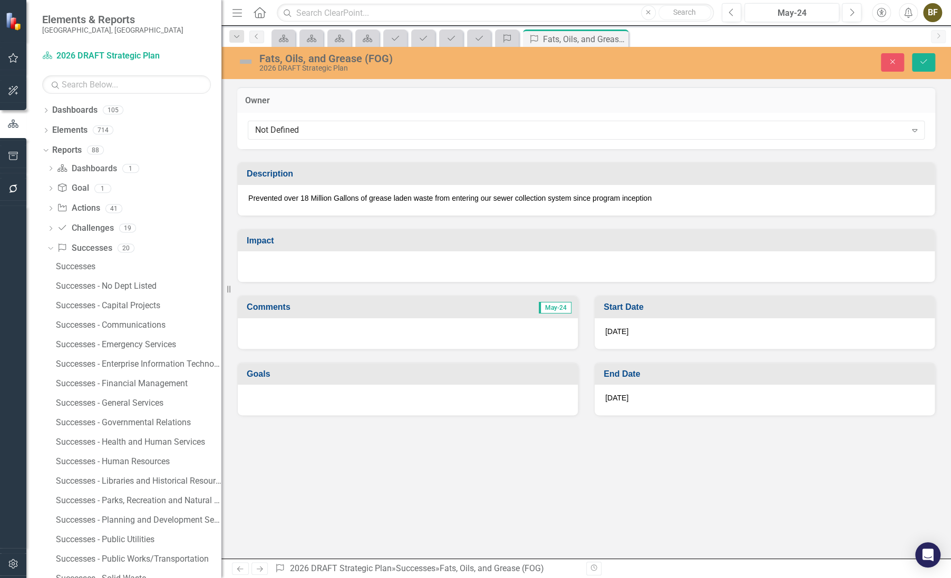
click at [436, 94] on div "Owner" at bounding box center [586, 100] width 698 height 26
click at [925, 61] on icon "submit" at bounding box center [924, 62] width 6 height 4
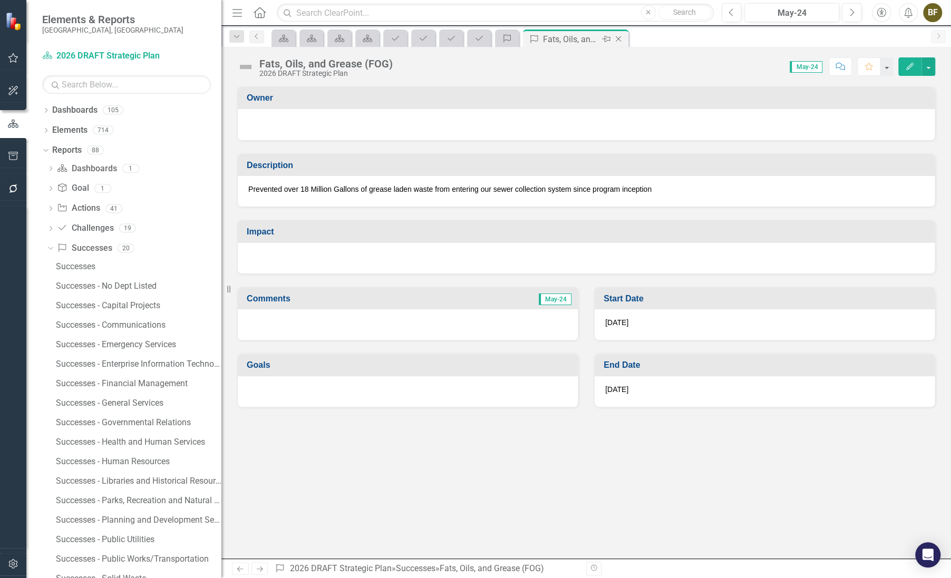
click at [618, 37] on icon "Close" at bounding box center [618, 39] width 11 height 8
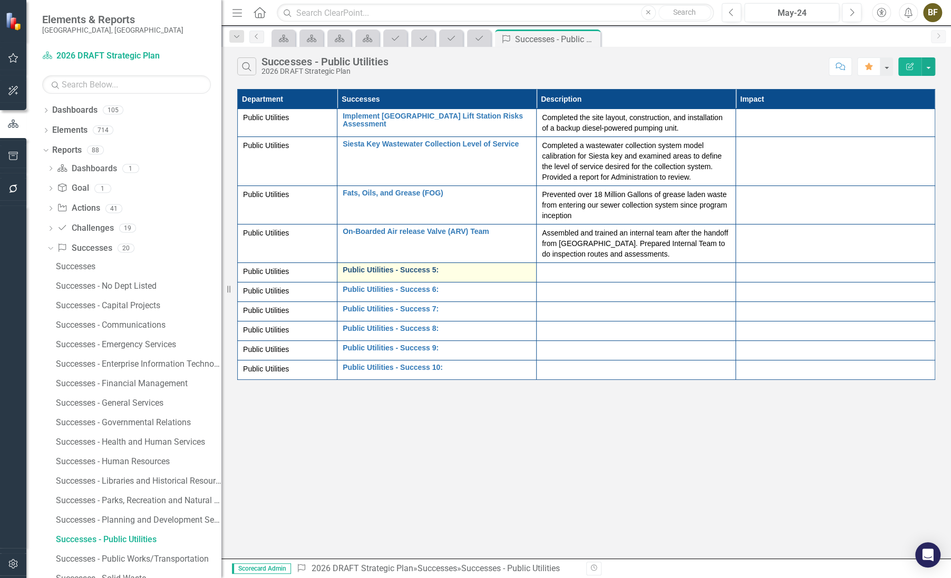
click at [374, 271] on link "Public Utilities - Success 5:" at bounding box center [437, 270] width 188 height 8
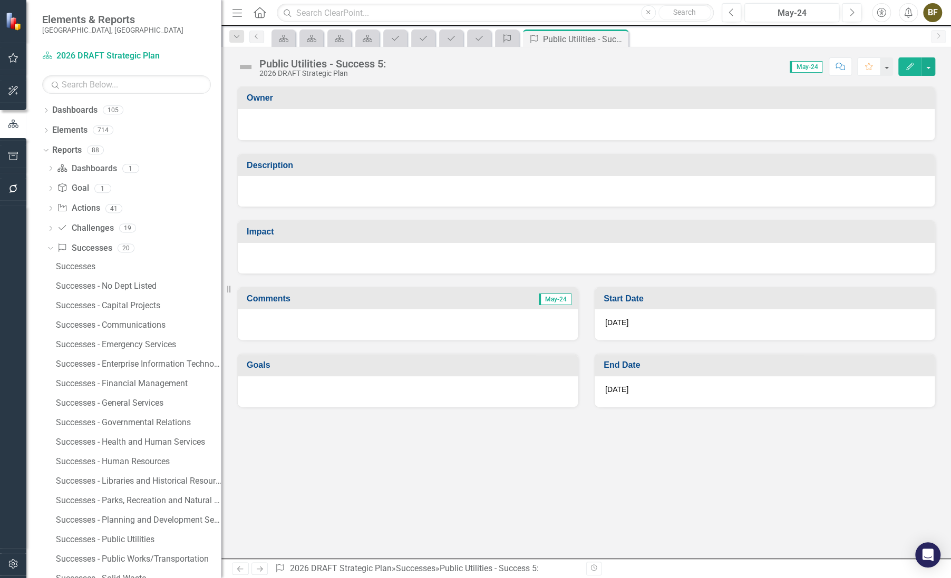
click at [349, 70] on div "2026 DRAFT Strategic Plan" at bounding box center [322, 74] width 127 height 8
click at [349, 67] on div "Public Utilities - Success 5:" at bounding box center [322, 64] width 127 height 12
click at [348, 61] on div "Public Utilities - Success 5:" at bounding box center [322, 64] width 127 height 12
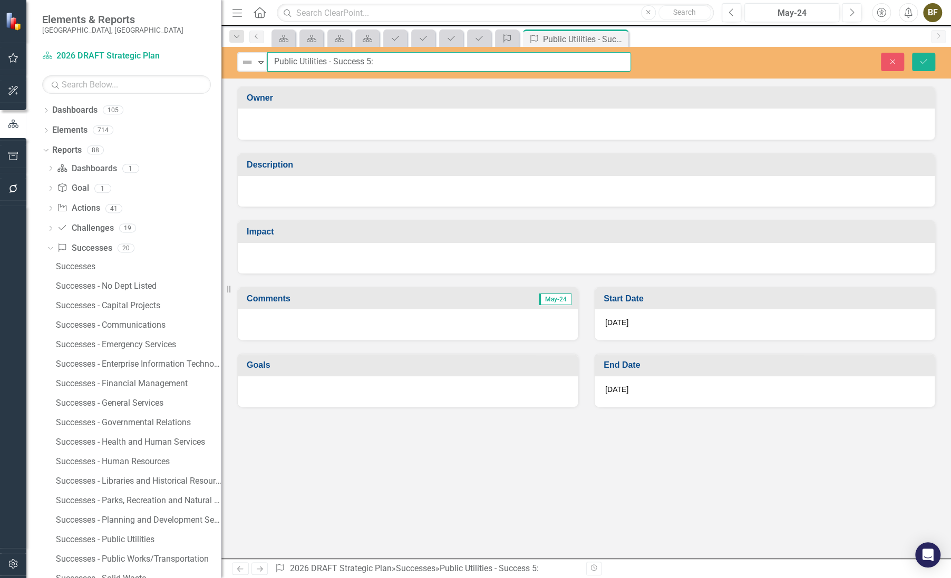
click at [275, 60] on input "Public Utilities - Success 5:" at bounding box center [449, 62] width 364 height 20
drag, startPoint x: 274, startPoint y: 62, endPoint x: 393, endPoint y: 63, distance: 119.7
click at [393, 63] on input "Public Utilities - Success 5:" at bounding box center [449, 62] width 364 height 20
type input "Carleton Grounding and Electrical Study"
click at [316, 127] on div at bounding box center [586, 123] width 676 height 13
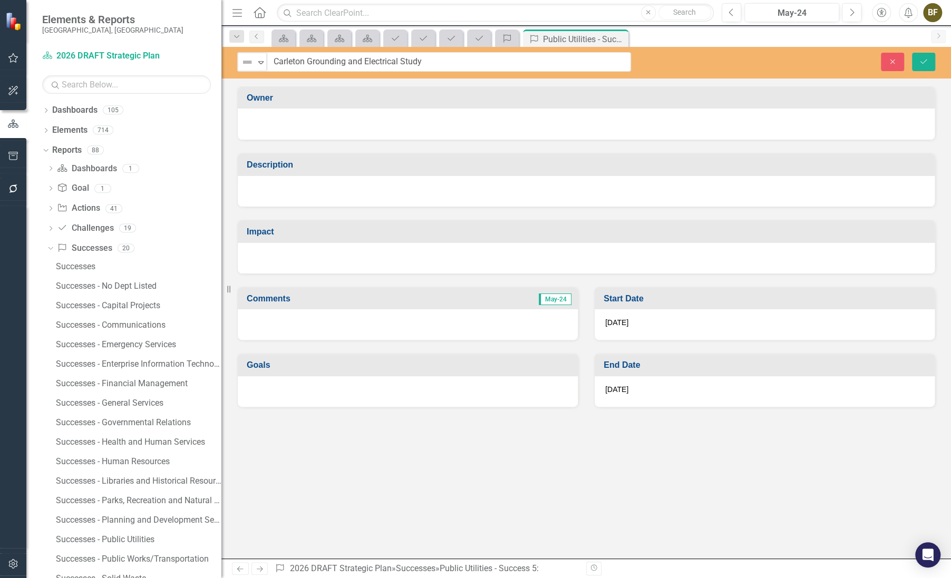
click at [312, 125] on div at bounding box center [586, 123] width 676 height 13
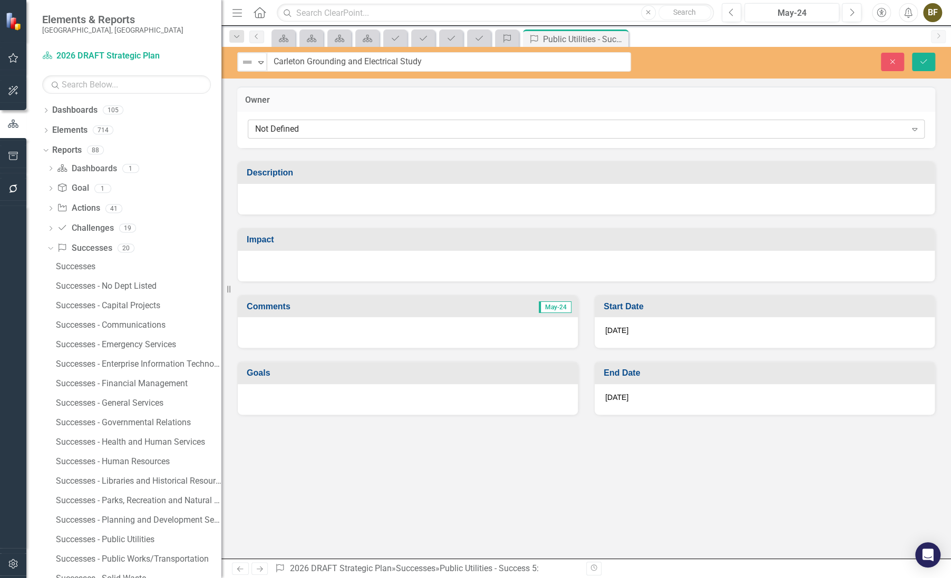
click at [304, 128] on div "Not Defined" at bounding box center [580, 129] width 651 height 12
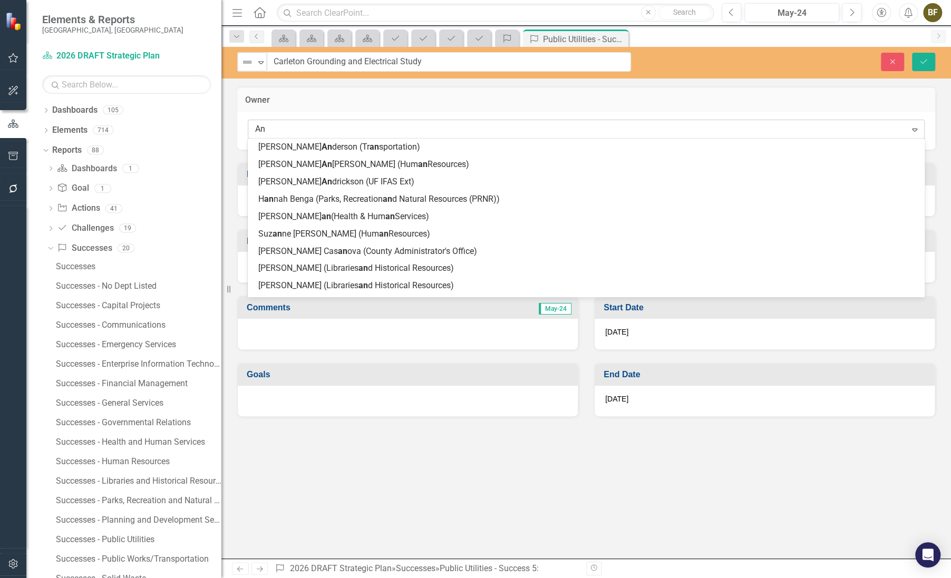
type input "A"
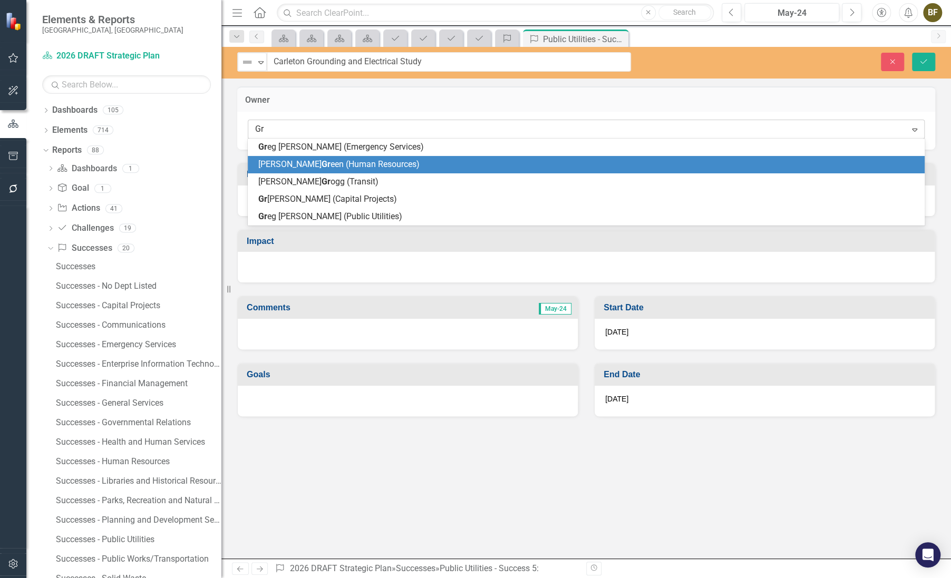
type input "G"
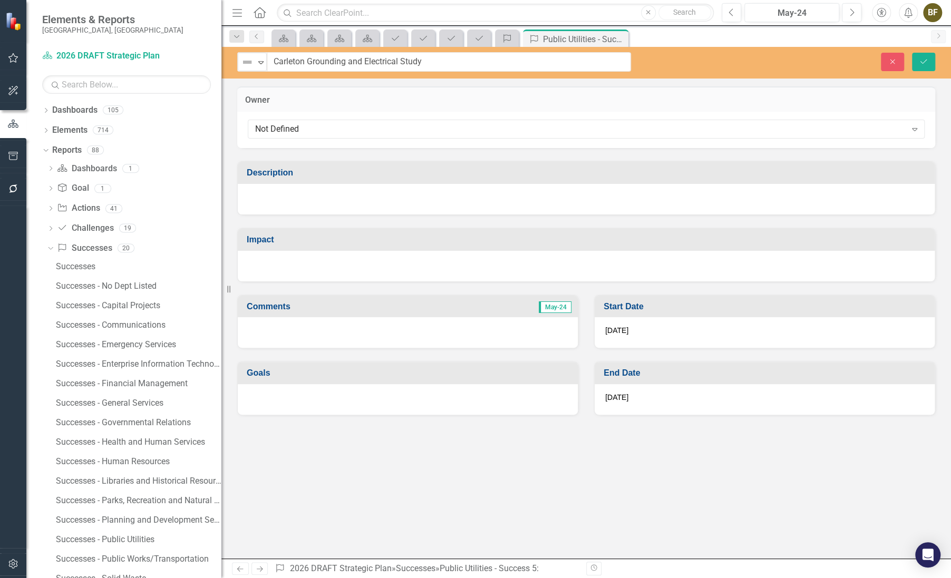
click at [353, 197] on div at bounding box center [586, 199] width 697 height 31
click at [318, 200] on div at bounding box center [586, 199] width 697 height 31
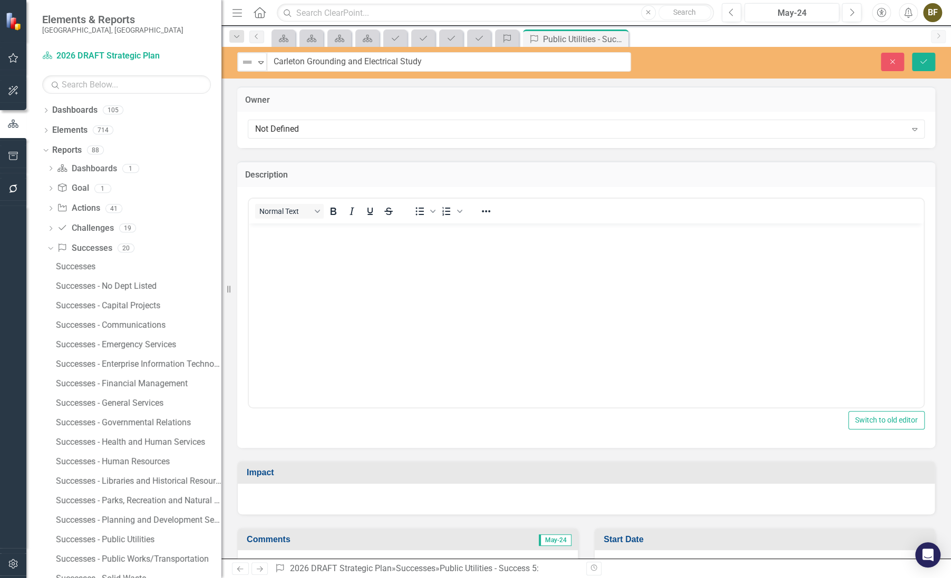
click at [280, 258] on body "Rich Text Area. Press ALT-0 for help." at bounding box center [586, 303] width 675 height 158
click at [925, 58] on icon "Save" at bounding box center [923, 61] width 9 height 7
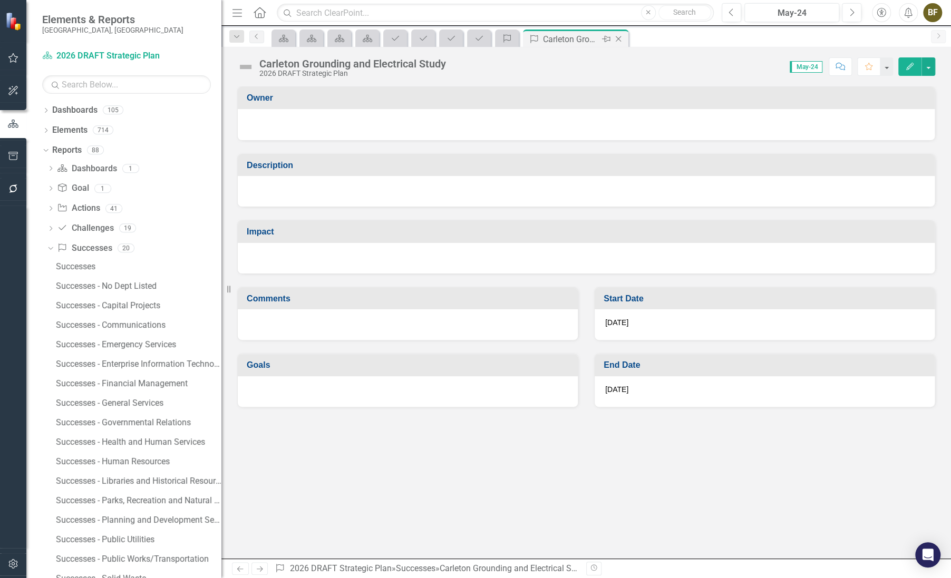
click at [618, 40] on icon "Close" at bounding box center [618, 39] width 11 height 8
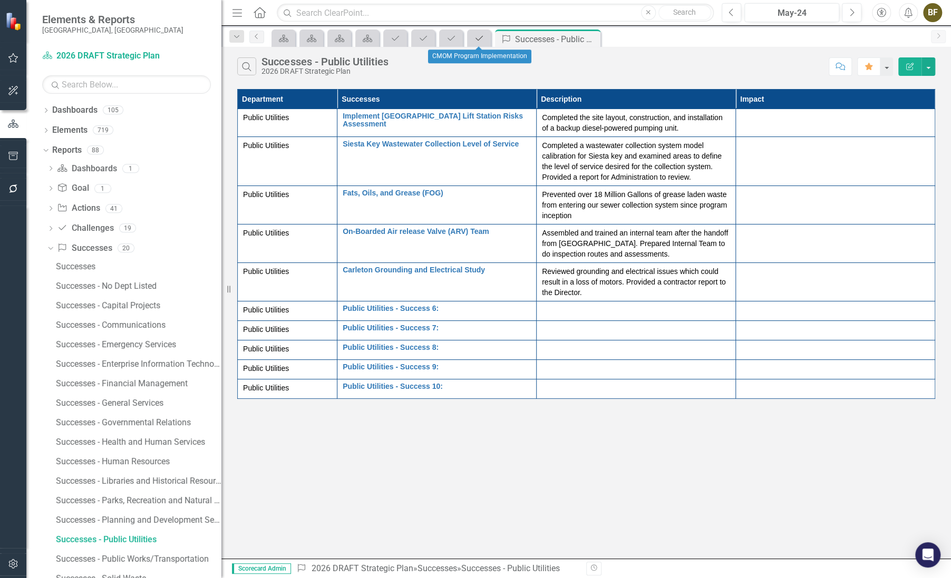
click at [480, 40] on icon "Challenge" at bounding box center [479, 38] width 11 height 8
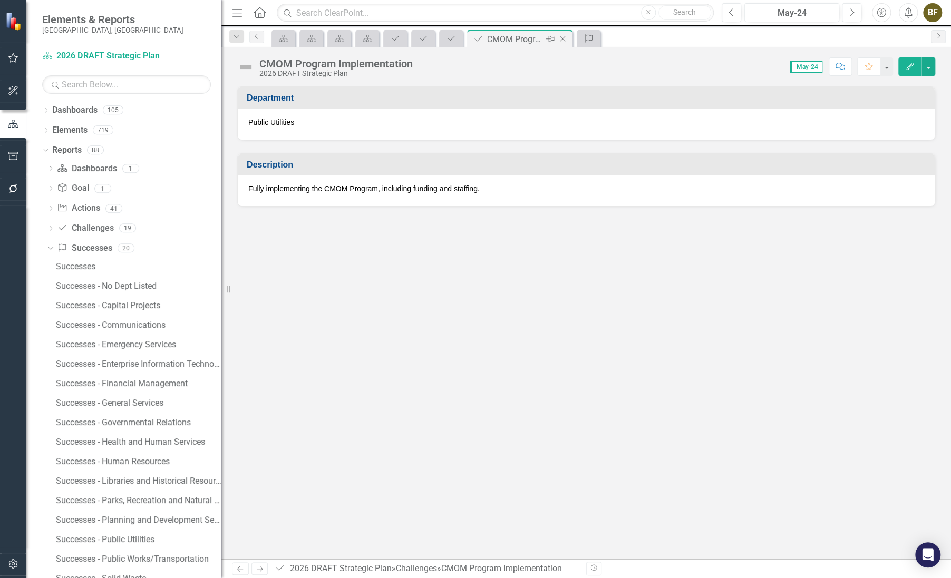
click at [563, 38] on icon at bounding box center [563, 39] width 6 height 6
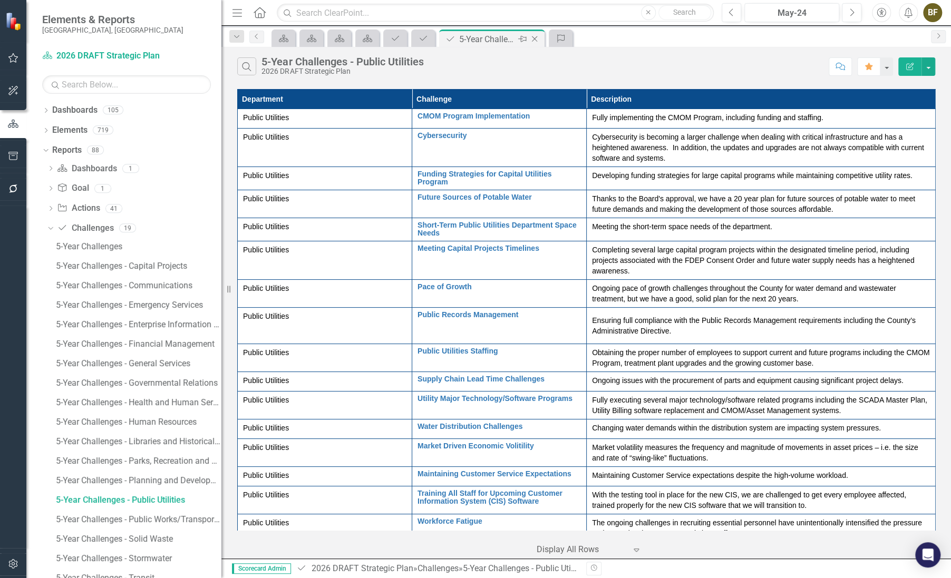
click at [534, 39] on icon at bounding box center [535, 39] width 6 height 6
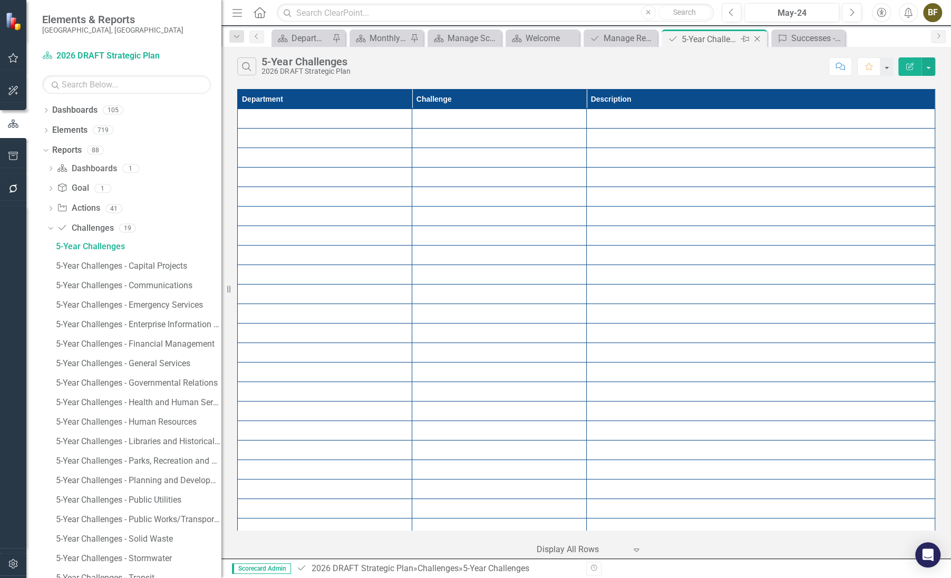
click at [756, 37] on icon at bounding box center [758, 39] width 6 height 6
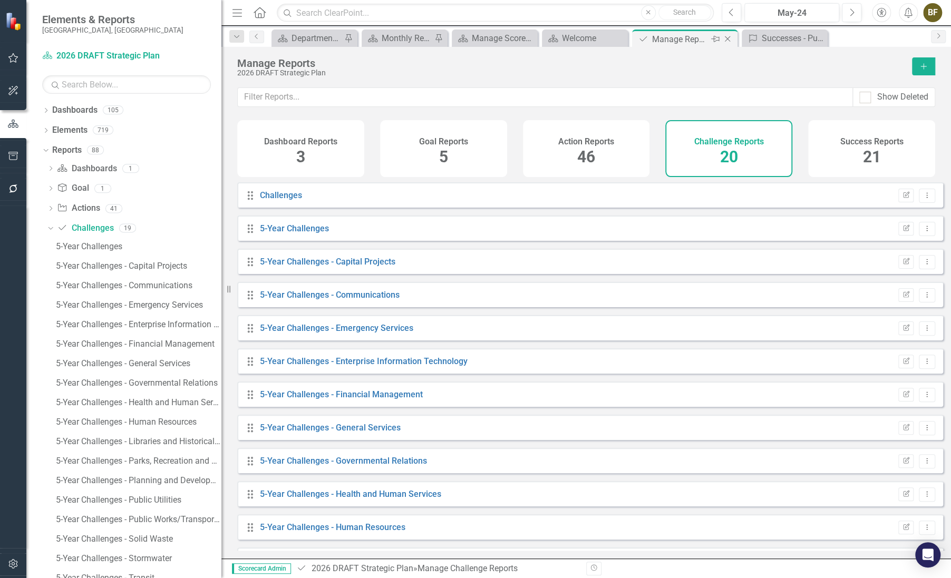
click at [691, 38] on div "Manage Reports" at bounding box center [680, 39] width 56 height 13
click at [730, 38] on icon "Close" at bounding box center [727, 39] width 11 height 8
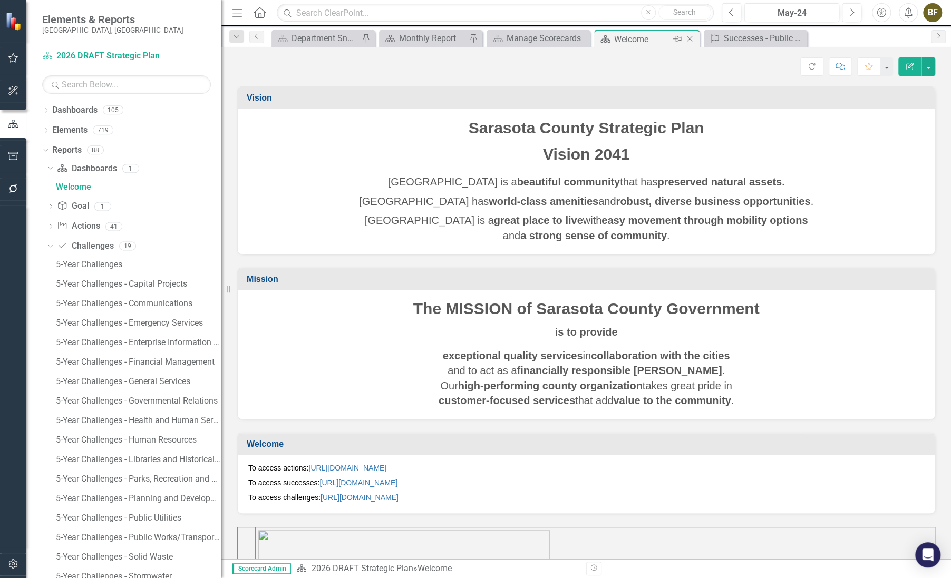
click at [633, 40] on div "Welcome" at bounding box center [642, 39] width 56 height 13
click at [690, 37] on icon "Close" at bounding box center [689, 39] width 11 height 8
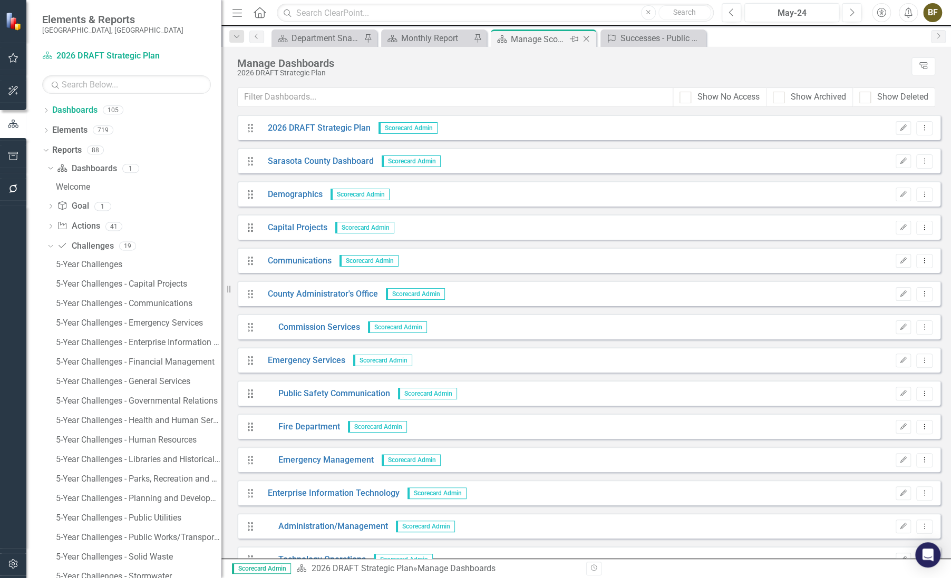
click at [563, 34] on div "Manage Scorecards" at bounding box center [539, 39] width 56 height 13
click at [589, 38] on icon "Close" at bounding box center [586, 39] width 11 height 8
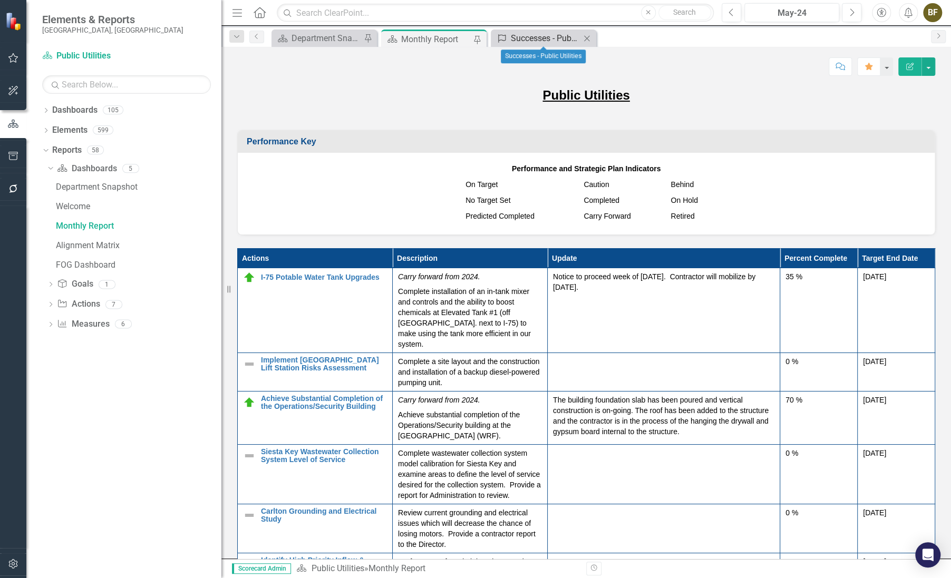
click at [544, 40] on div "Successes - Public Utilities" at bounding box center [546, 38] width 70 height 13
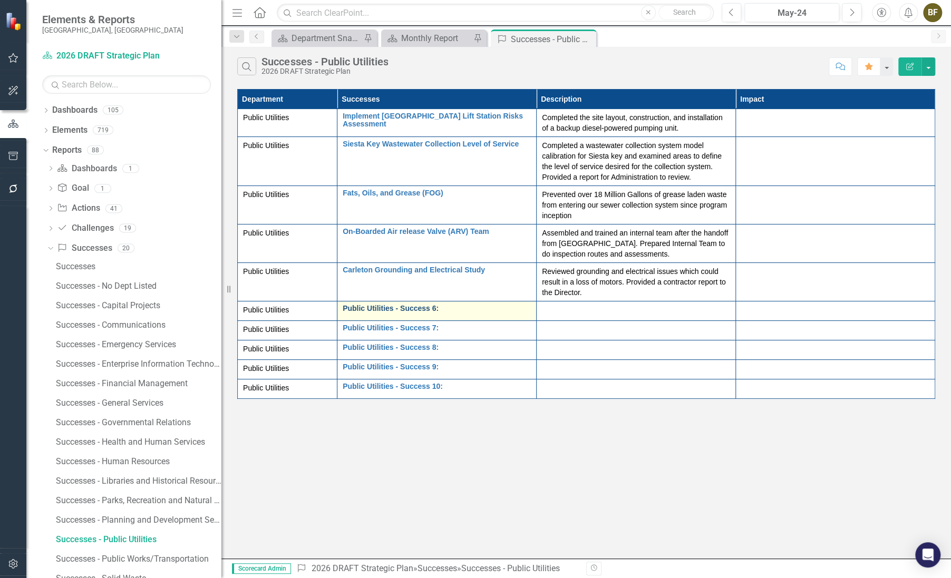
click at [405, 310] on link "Public Utilities - Success 6:" at bounding box center [437, 309] width 188 height 8
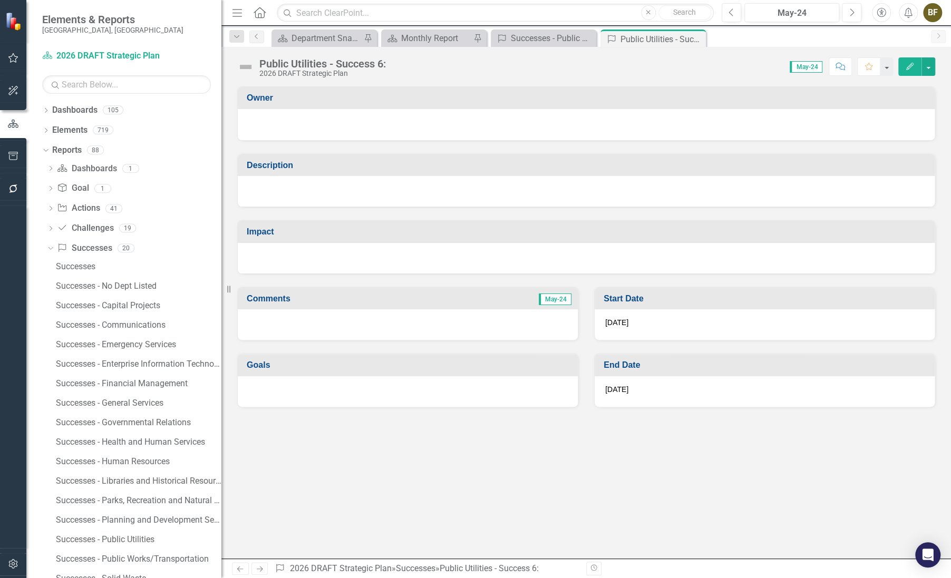
click at [386, 66] on div "Public Utilities - Success 6:" at bounding box center [322, 64] width 127 height 12
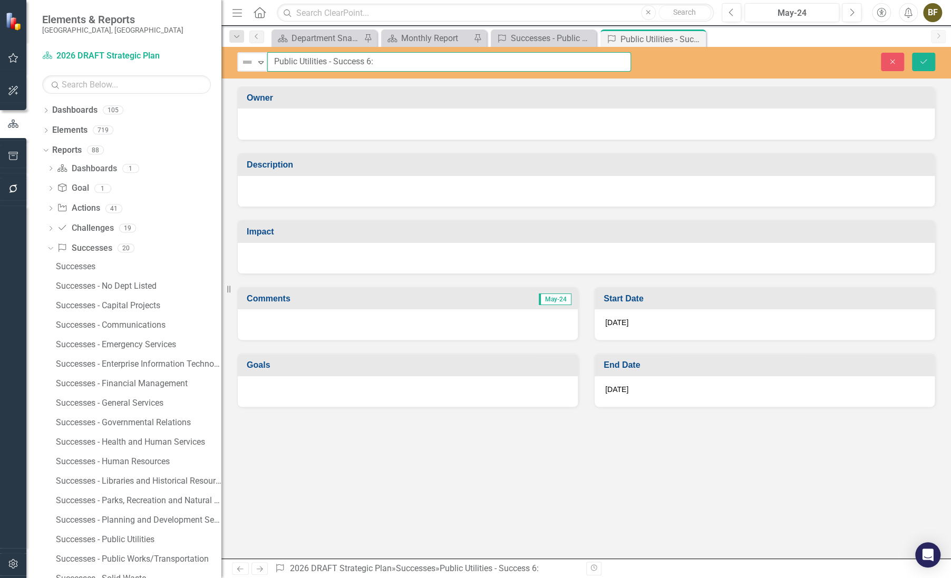
drag, startPoint x: 274, startPoint y: 63, endPoint x: 459, endPoint y: 59, distance: 185.1
click at [459, 59] on input "Public Utilities - Success 6:" at bounding box center [449, 62] width 364 height 20
type input "I-75 Potable Water Tank Upgrades"
click at [924, 63] on icon "Save" at bounding box center [923, 61] width 9 height 7
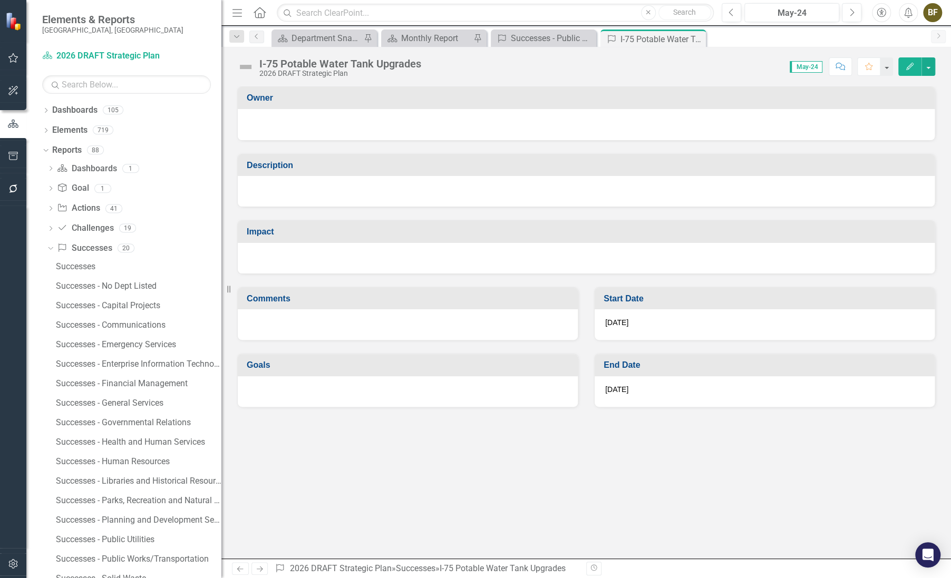
click at [316, 192] on div at bounding box center [586, 191] width 697 height 31
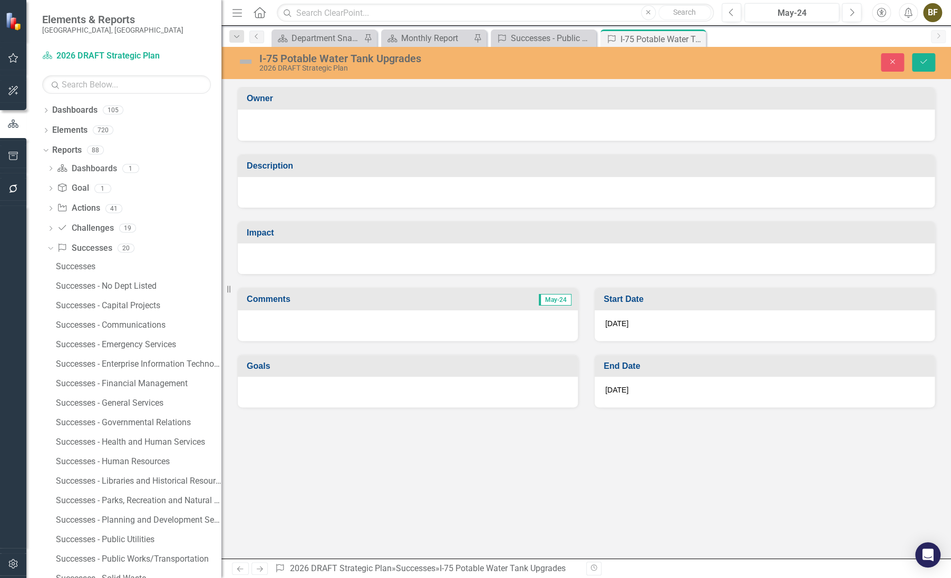
click at [290, 185] on div at bounding box center [586, 192] width 697 height 31
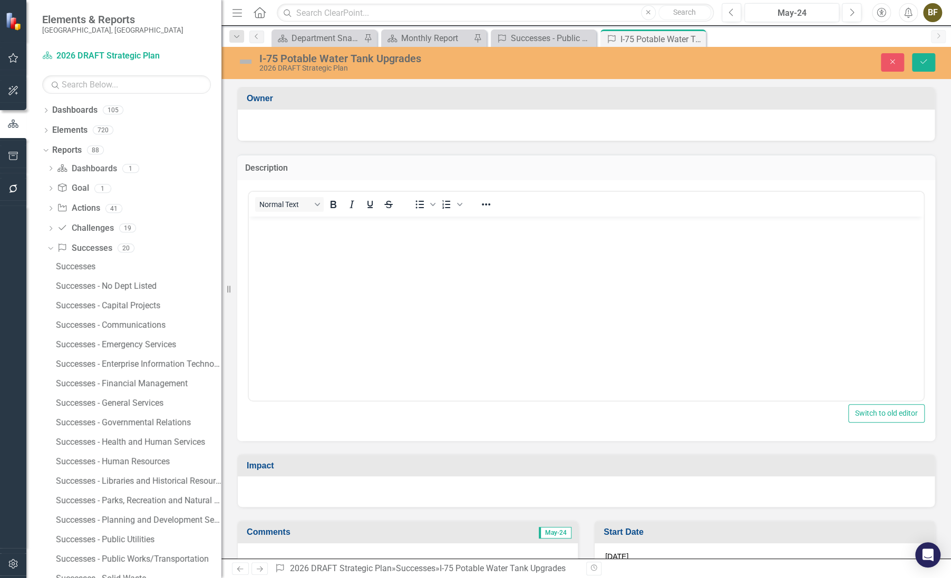
click at [282, 238] on body "Rich Text Area. Press ALT-0 for help." at bounding box center [586, 295] width 675 height 158
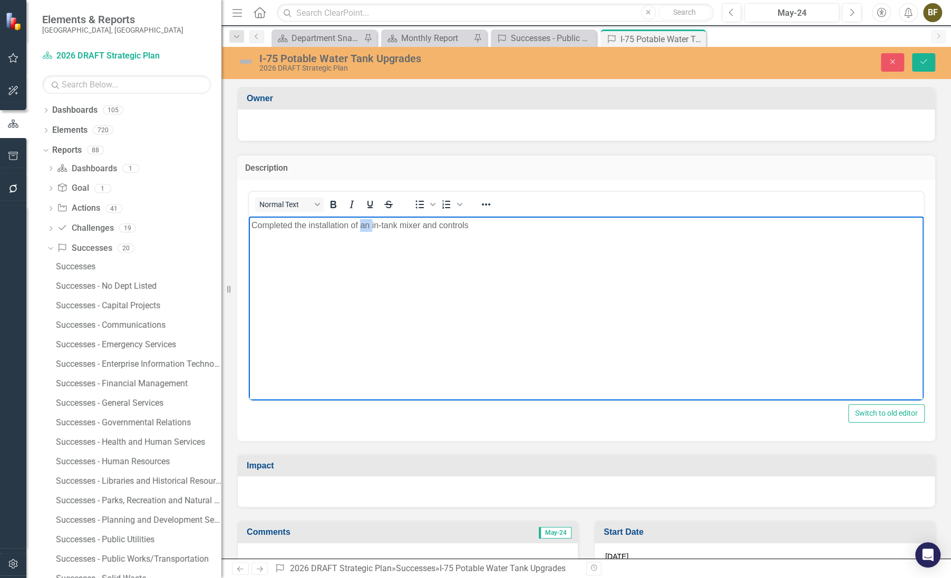
drag, startPoint x: 362, startPoint y: 224, endPoint x: 372, endPoint y: 226, distance: 9.7
click at [372, 226] on p "Completed the installation of an in-tank mixer and controls" at bounding box center [587, 225] width 670 height 13
click at [462, 228] on p "Completed the installation of in-tank mixer and controls" at bounding box center [587, 225] width 670 height 13
click at [922, 63] on icon "Save" at bounding box center [923, 61] width 9 height 7
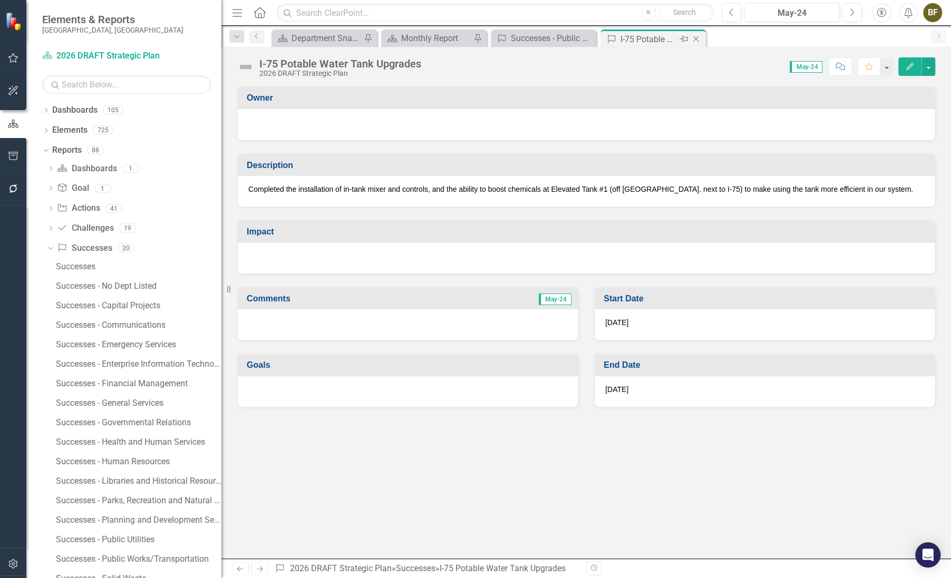
click at [698, 37] on icon "Close" at bounding box center [696, 39] width 11 height 8
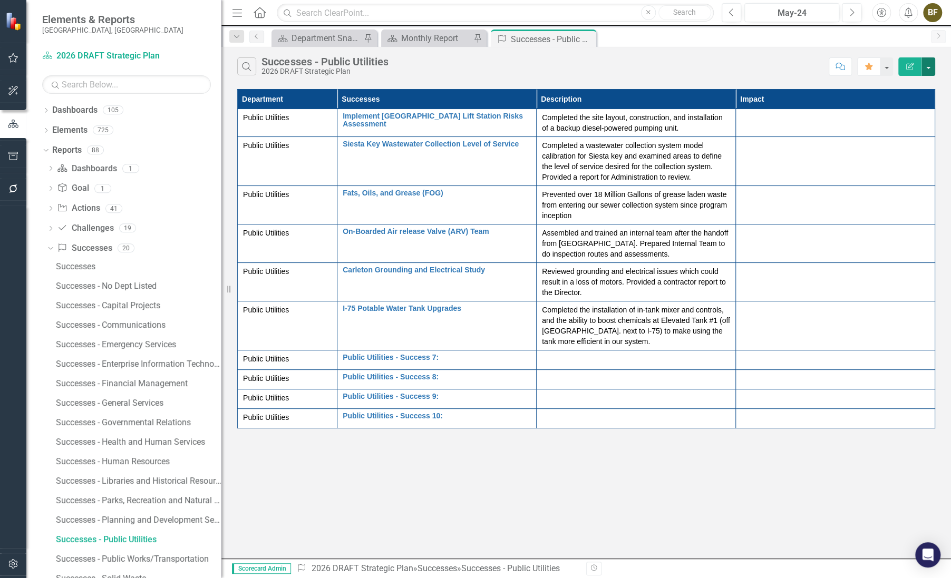
click at [929, 71] on button "button" at bounding box center [929, 66] width 14 height 18
click at [883, 90] on link "Edit Report Edit Report" at bounding box center [893, 86] width 83 height 20
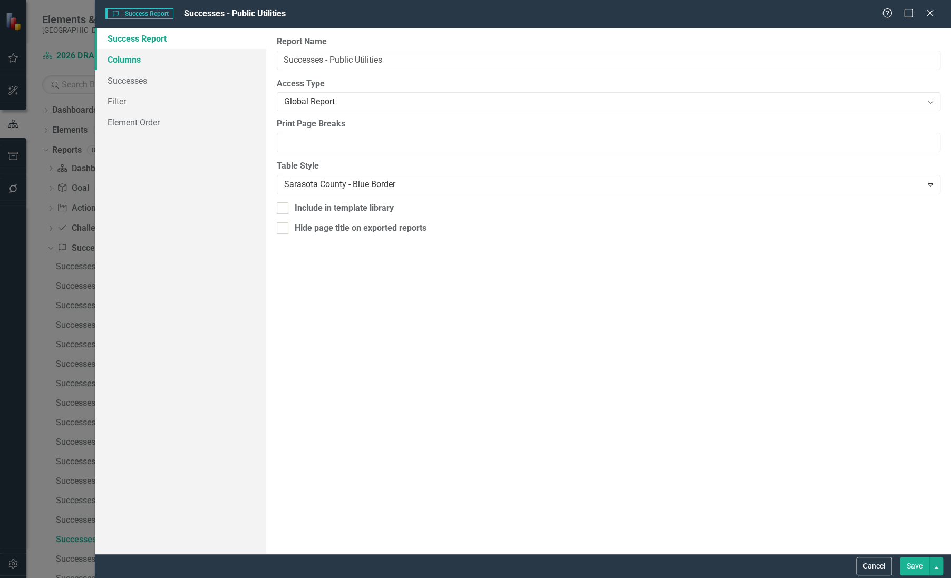
click at [137, 59] on link "Columns" at bounding box center [180, 59] width 171 height 21
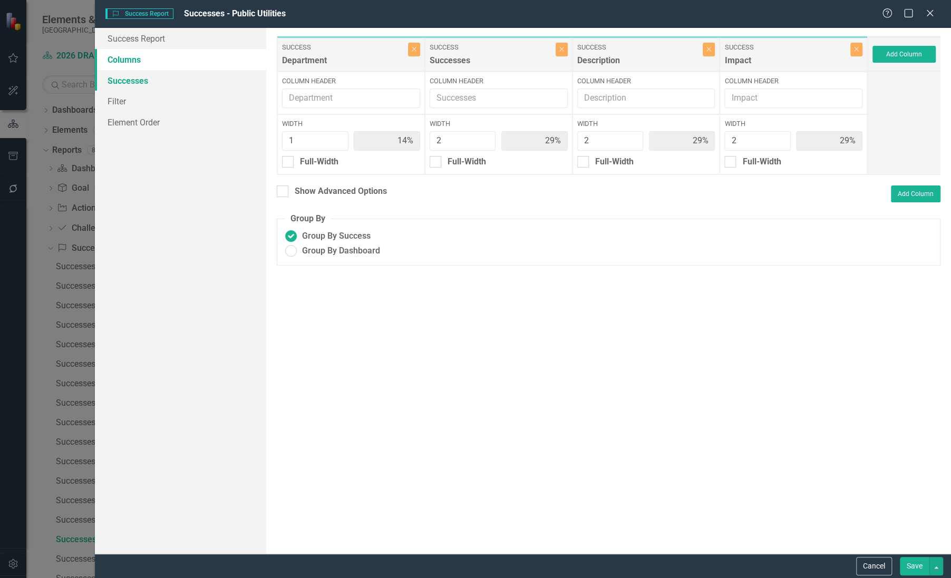
click at [135, 80] on link "Successes" at bounding box center [180, 80] width 171 height 21
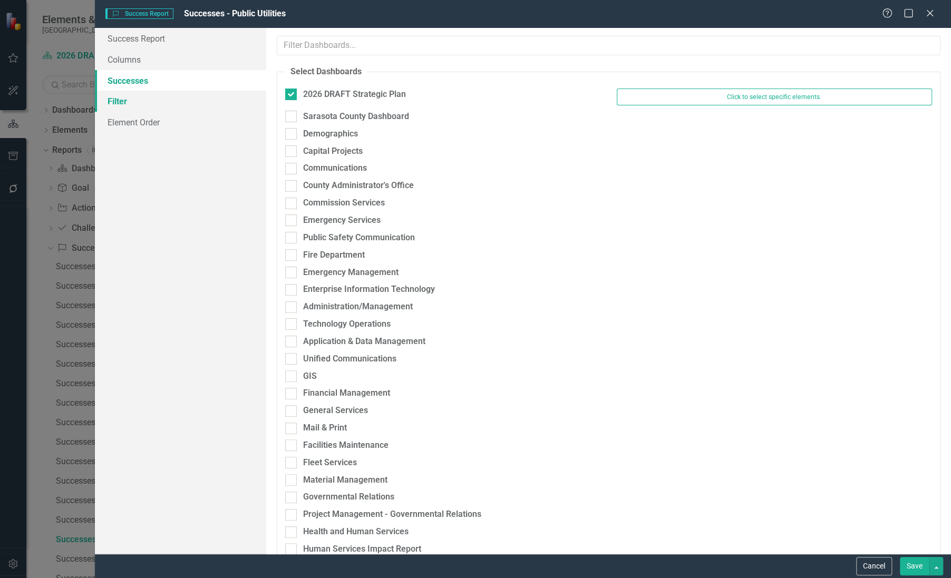
click at [130, 100] on link "Filter" at bounding box center [180, 101] width 171 height 21
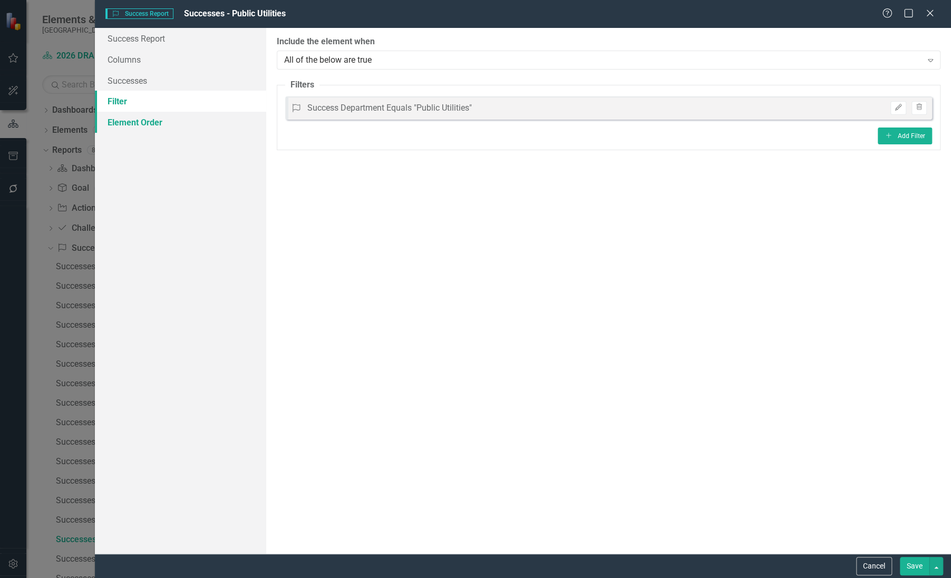
click at [126, 123] on link "Element Order" at bounding box center [180, 122] width 171 height 21
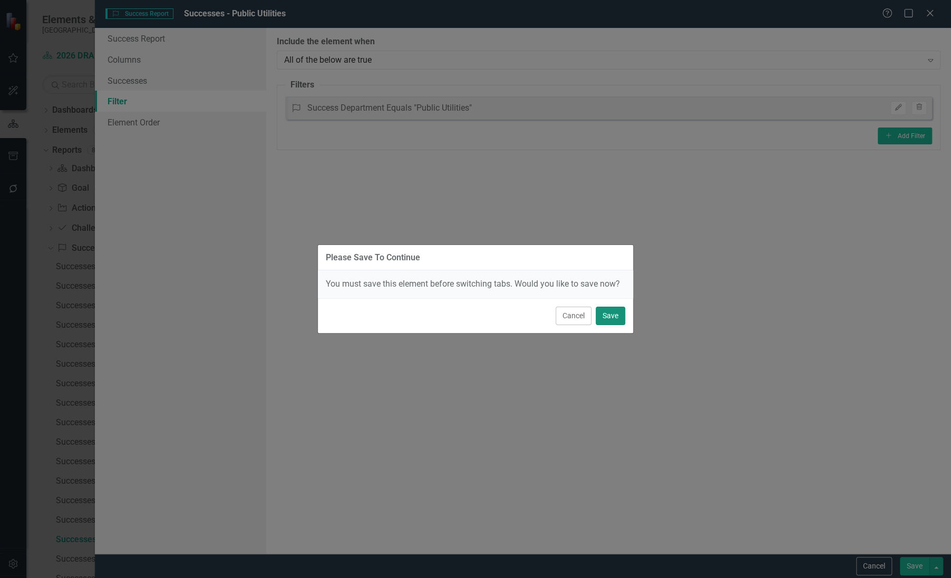
click at [617, 316] on button "Save" at bounding box center [611, 316] width 30 height 18
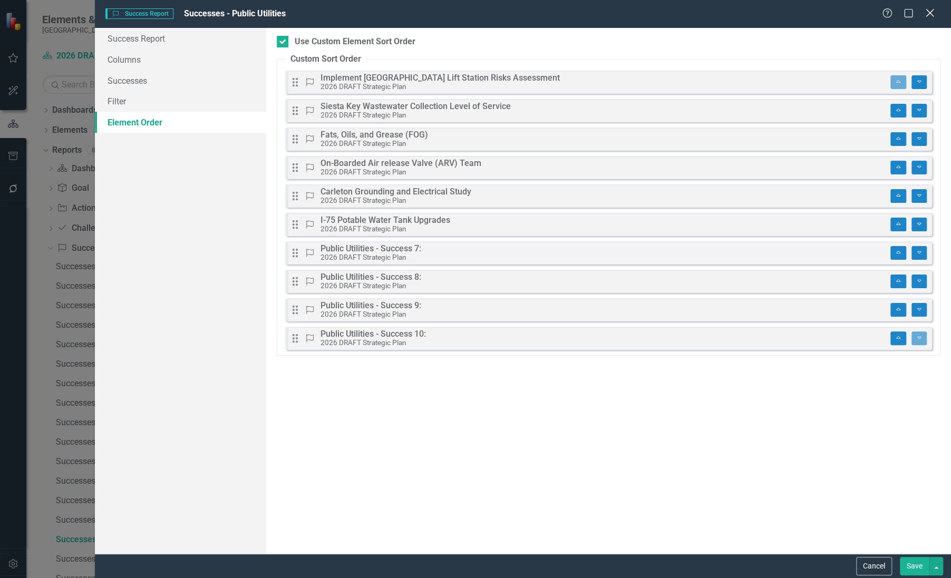
click at [931, 16] on icon "Close" at bounding box center [929, 13] width 13 height 10
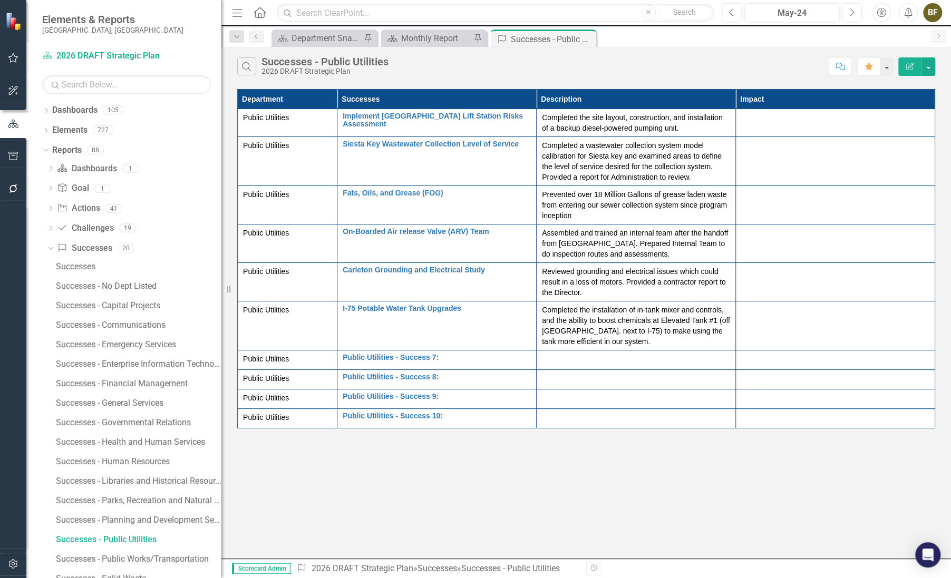
click at [930, 12] on div "BF" at bounding box center [932, 12] width 19 height 19
click at [190, 16] on div "Elements & Reports Sarasota County, FL" at bounding box center [123, 23] width 195 height 47
click at [242, 14] on icon "Menu" at bounding box center [237, 12] width 14 height 11
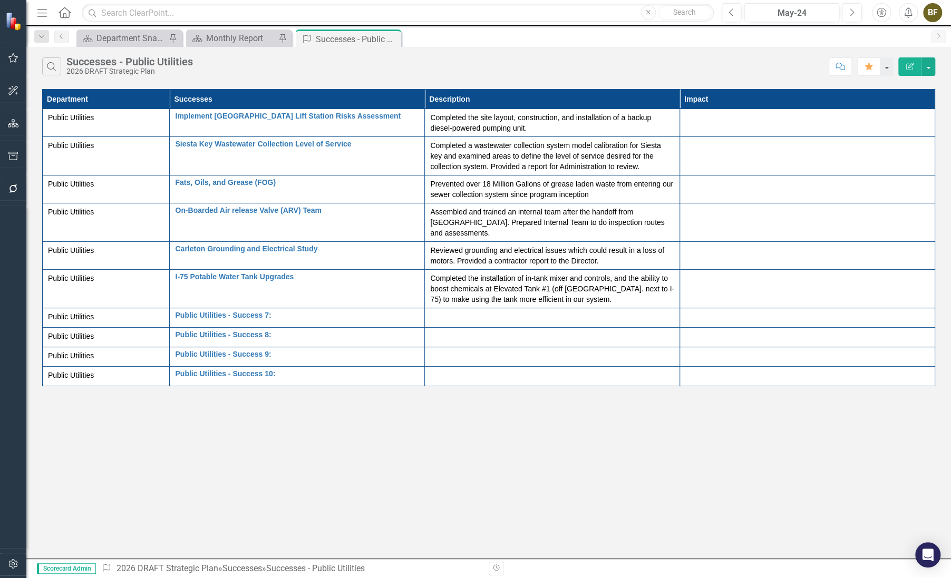
click at [46, 17] on icon "Menu" at bounding box center [42, 12] width 14 height 11
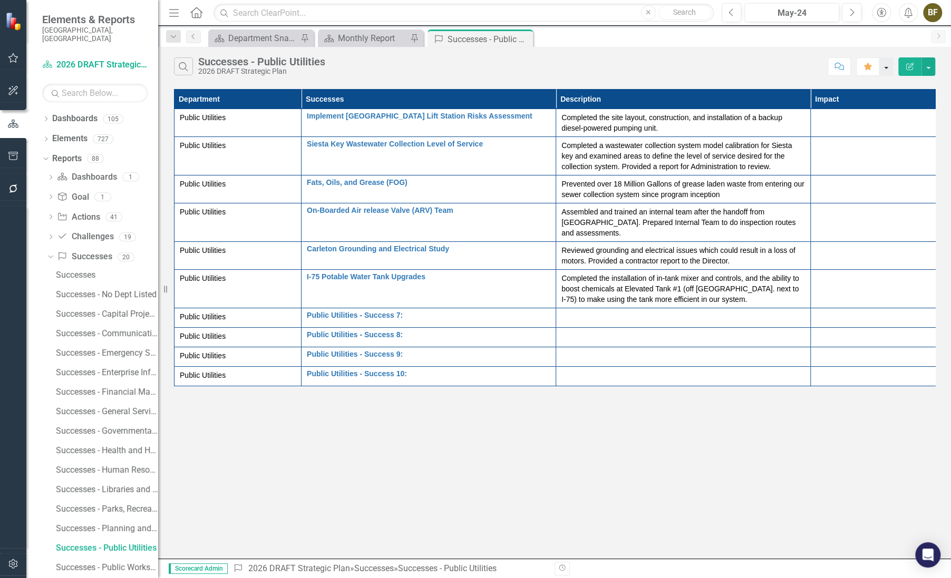
click at [888, 70] on button "button" at bounding box center [886, 66] width 14 height 18
click at [777, 63] on div "Search Successes - Public Utilities 2026 DRAFT Strategic Plan" at bounding box center [499, 66] width 650 height 18
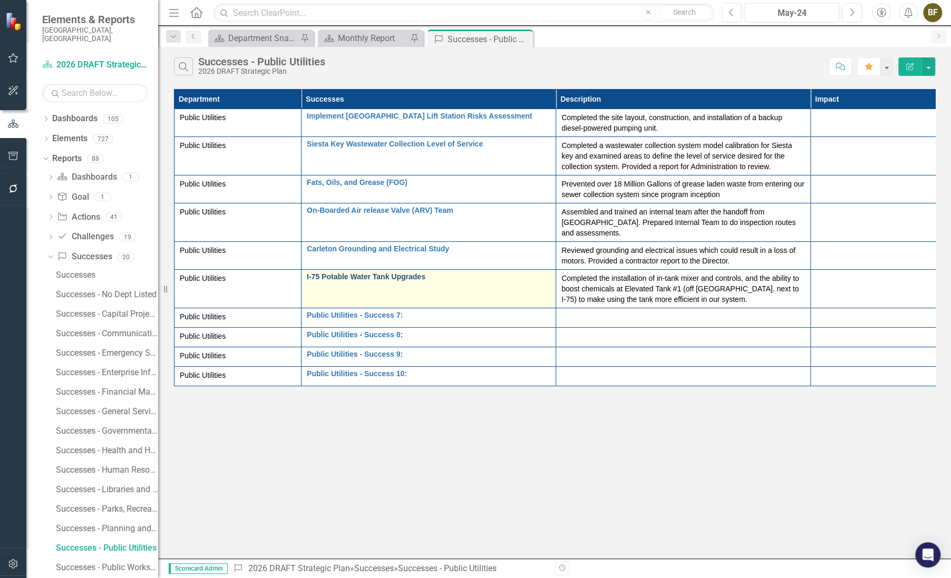
click at [344, 273] on link "I-75 Potable Water Tank Upgrades" at bounding box center [429, 277] width 244 height 8
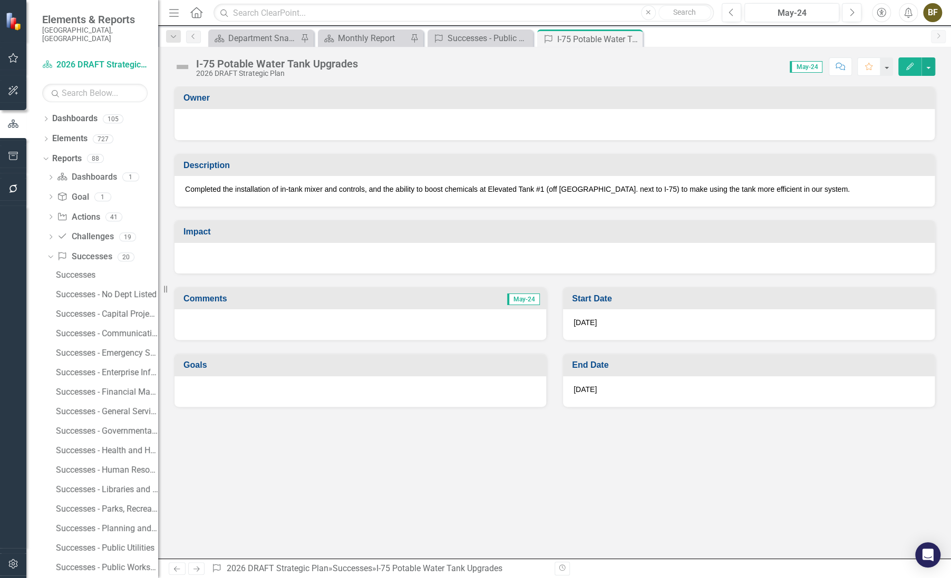
click at [236, 113] on div at bounding box center [555, 124] width 760 height 31
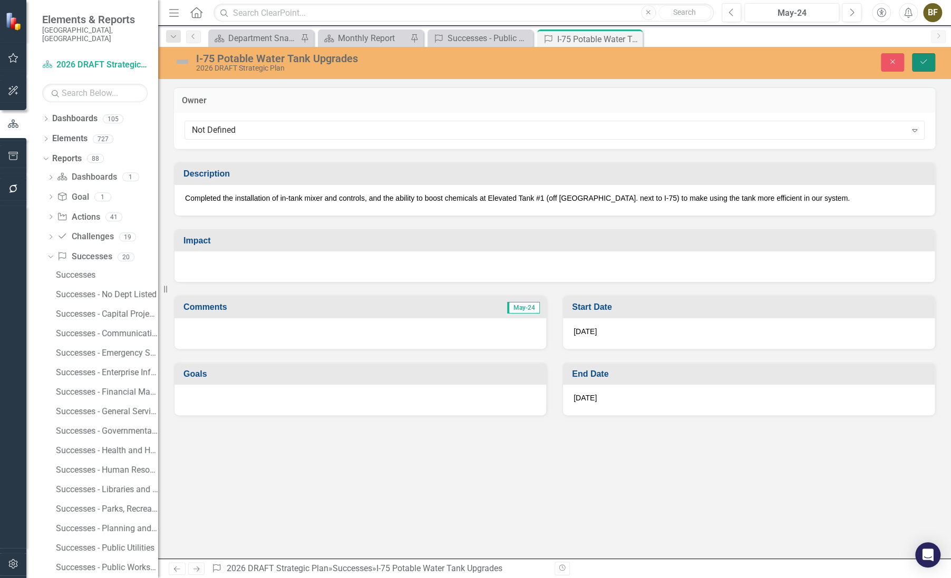
click at [920, 63] on icon "Save" at bounding box center [923, 61] width 9 height 7
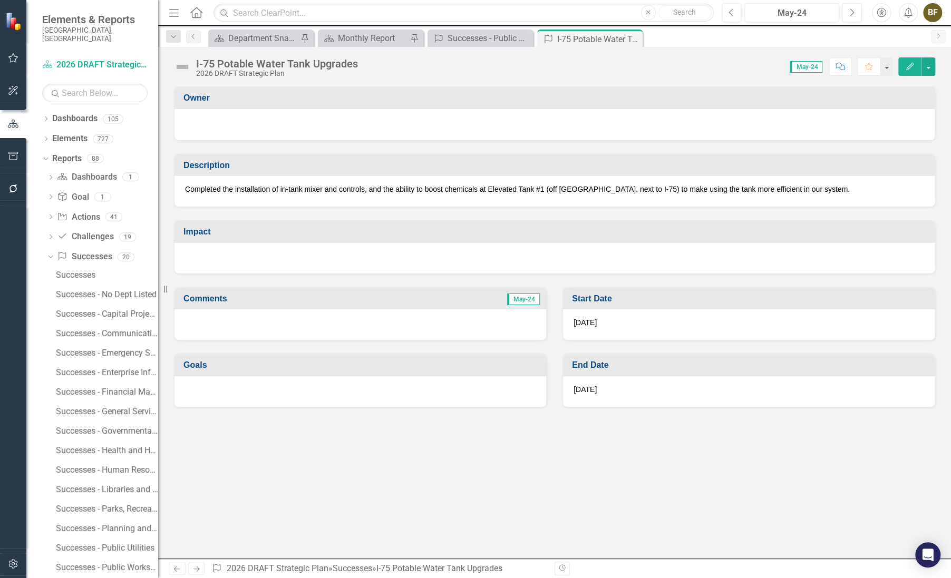
click at [859, 117] on div at bounding box center [554, 123] width 739 height 13
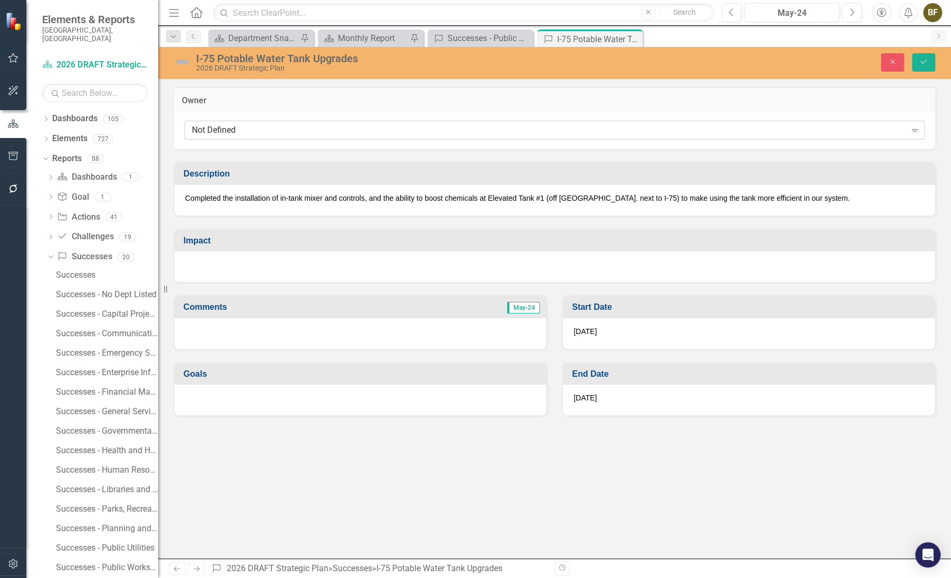
click at [914, 130] on icon "Expand" at bounding box center [915, 130] width 11 height 8
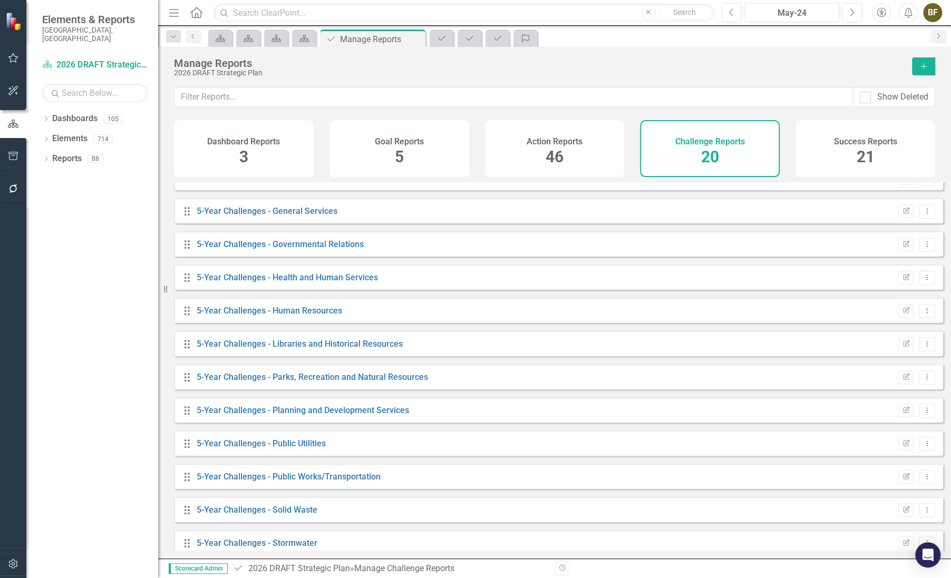
scroll to position [239, 0]
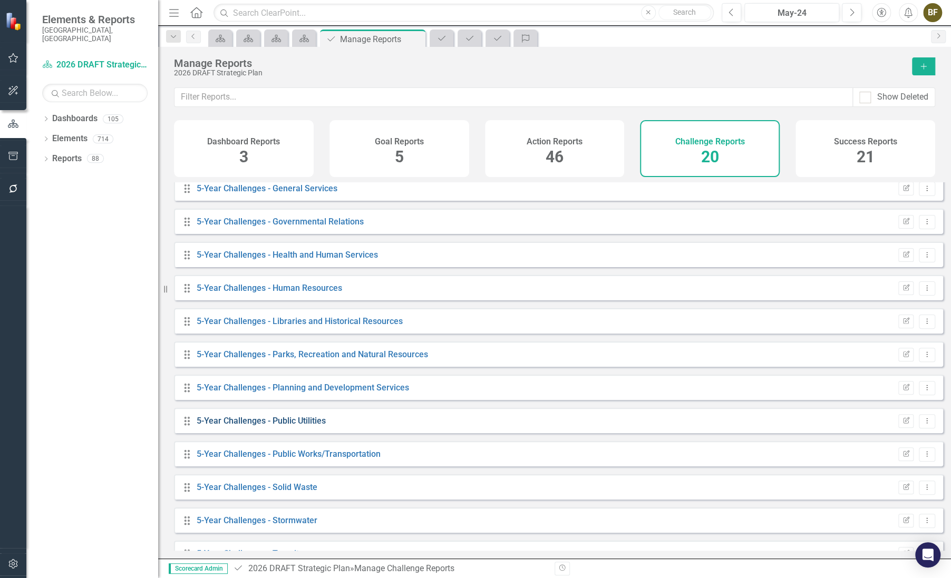
click at [252, 426] on link "5-Year Challenges - Public Utilities" at bounding box center [261, 421] width 129 height 10
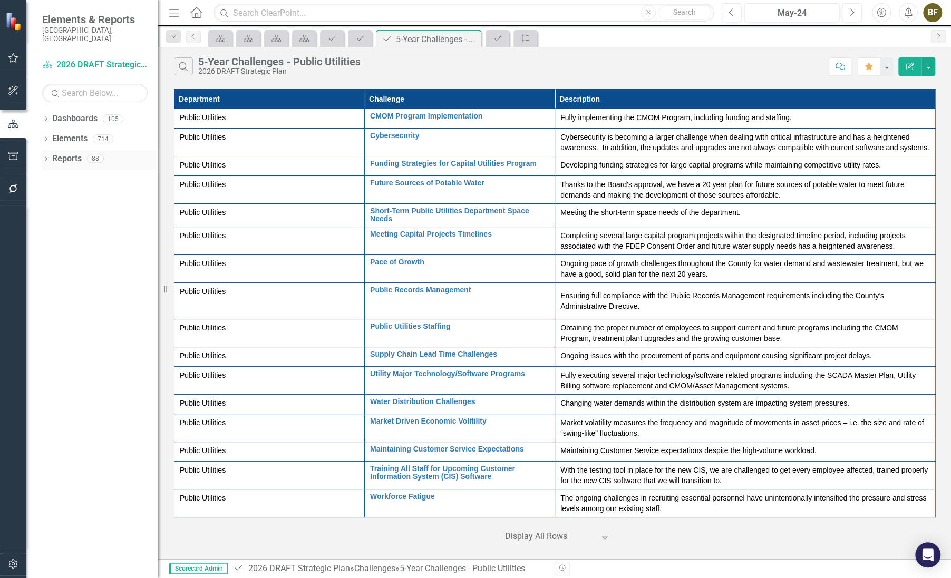
click at [47, 157] on icon "Dropdown" at bounding box center [45, 160] width 7 height 6
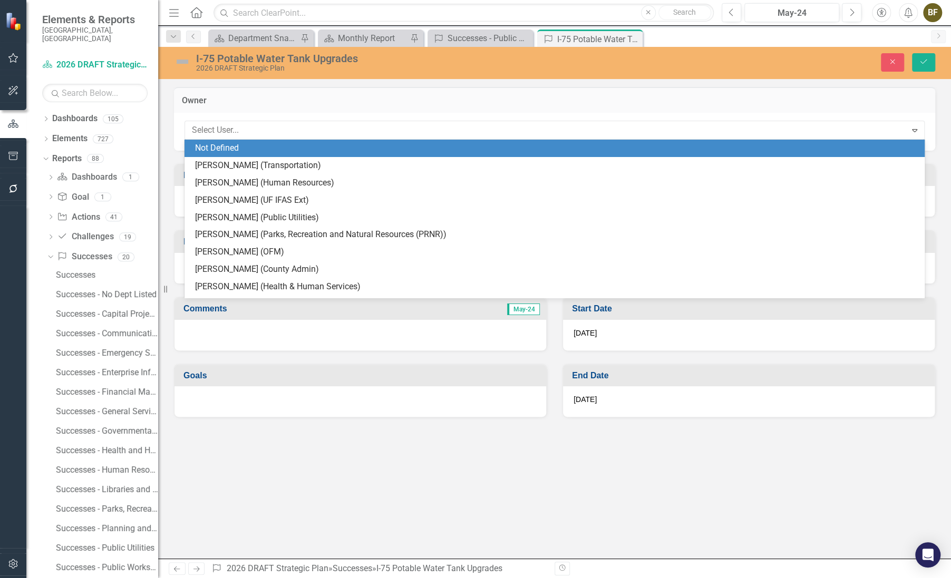
click at [734, 103] on h3 "Owner" at bounding box center [555, 100] width 746 height 9
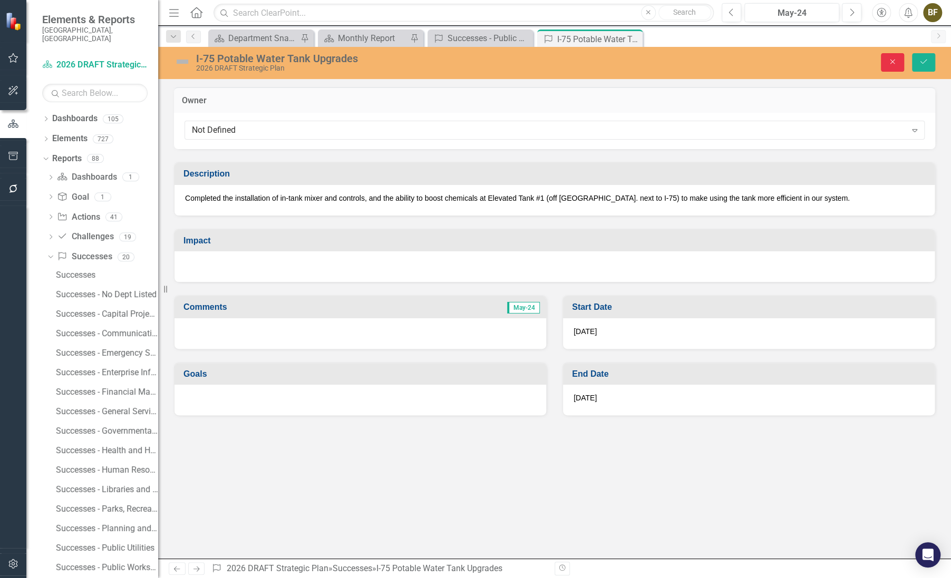
click at [895, 63] on icon "Close" at bounding box center [892, 61] width 9 height 7
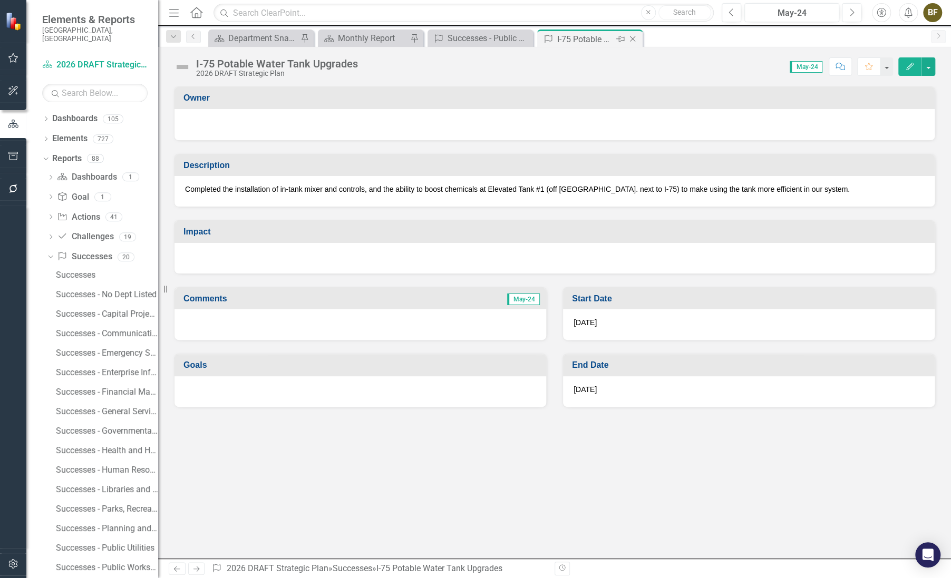
click at [631, 42] on icon "Close" at bounding box center [632, 39] width 11 height 8
